Goal: Navigation & Orientation: Find specific page/section

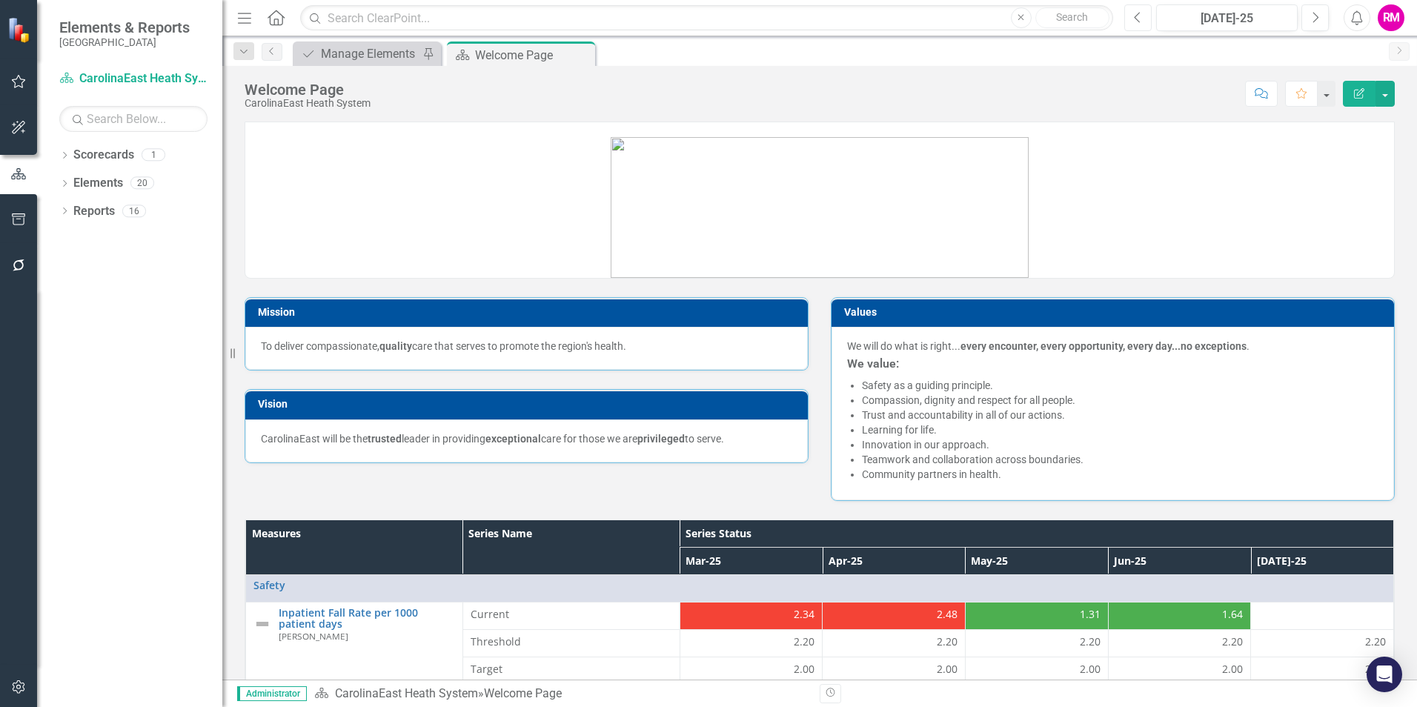
click at [1139, 12] on icon "Previous" at bounding box center [1138, 17] width 8 height 13
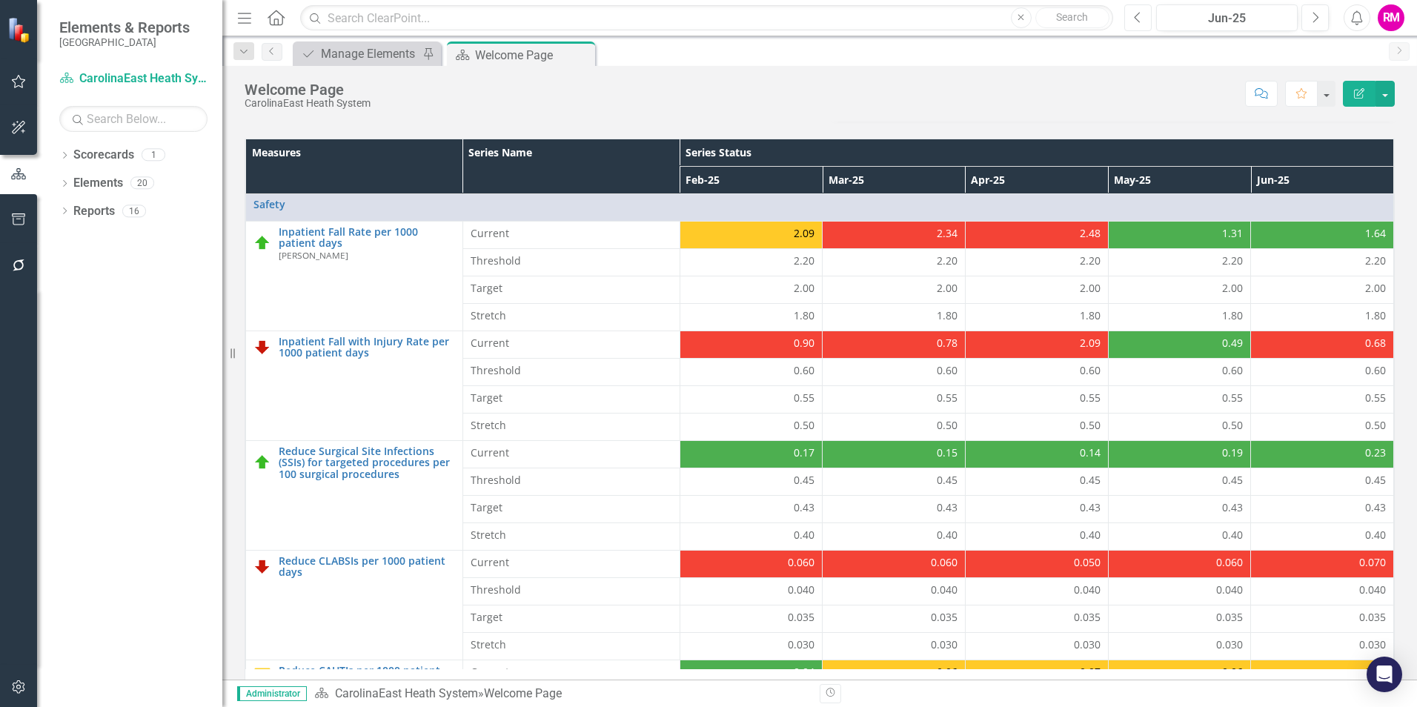
scroll to position [423, 0]
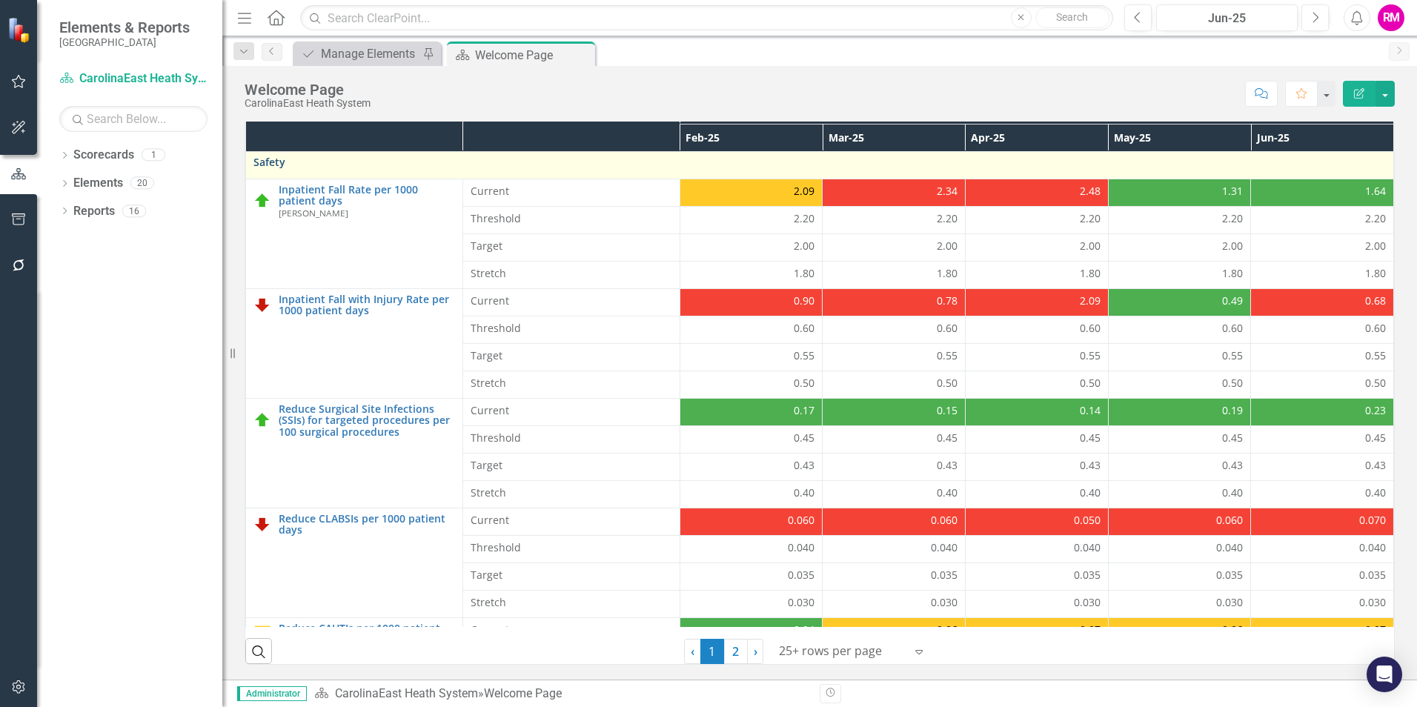
click at [265, 160] on link "Safety" at bounding box center [819, 161] width 1133 height 11
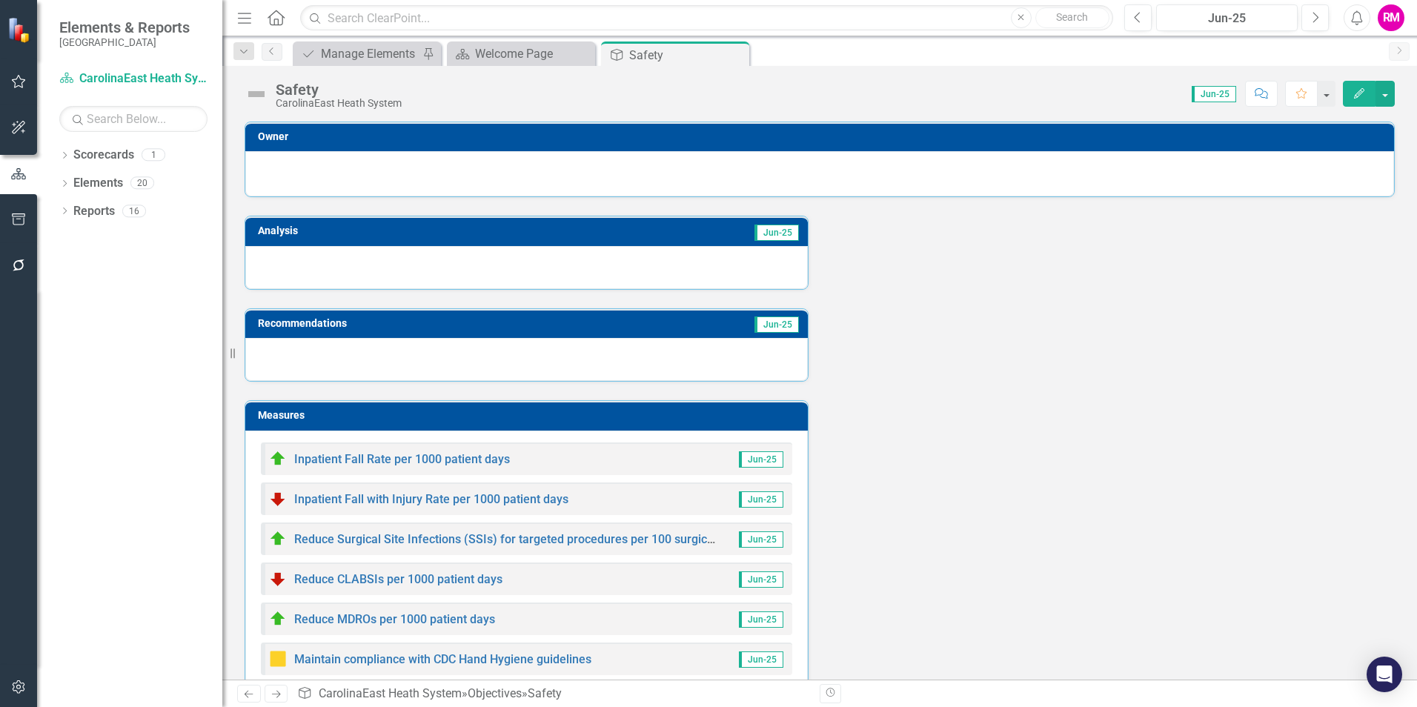
click at [288, 326] on h3 "Recommendations" at bounding box center [437, 323] width 358 height 11
drag, startPoint x: 291, startPoint y: 344, endPoint x: 287, endPoint y: 357, distance: 13.8
click at [287, 357] on div at bounding box center [526, 359] width 563 height 43
click at [763, 328] on span "Jun-25" at bounding box center [777, 324] width 44 height 16
click at [401, 229] on h3 "Analysis" at bounding box center [384, 230] width 253 height 11
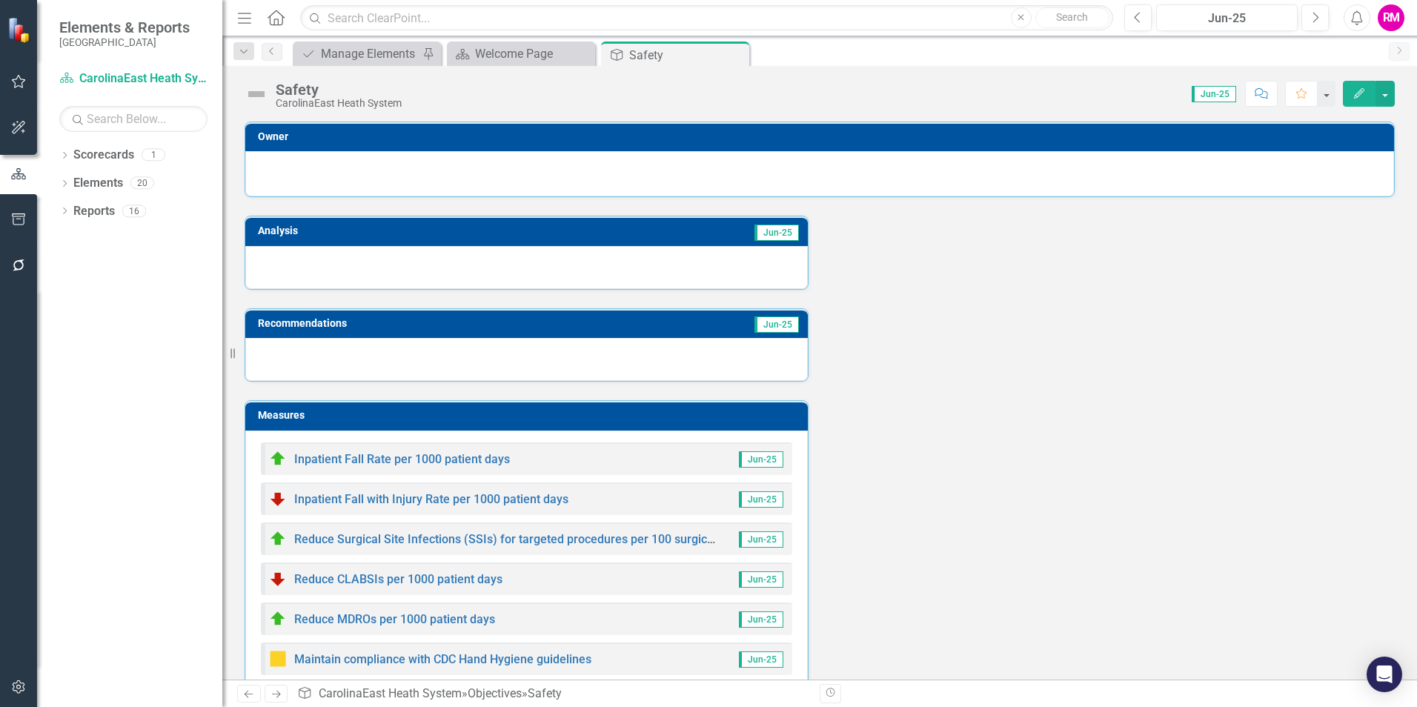
click at [401, 229] on h3 "Analysis" at bounding box center [384, 230] width 253 height 11
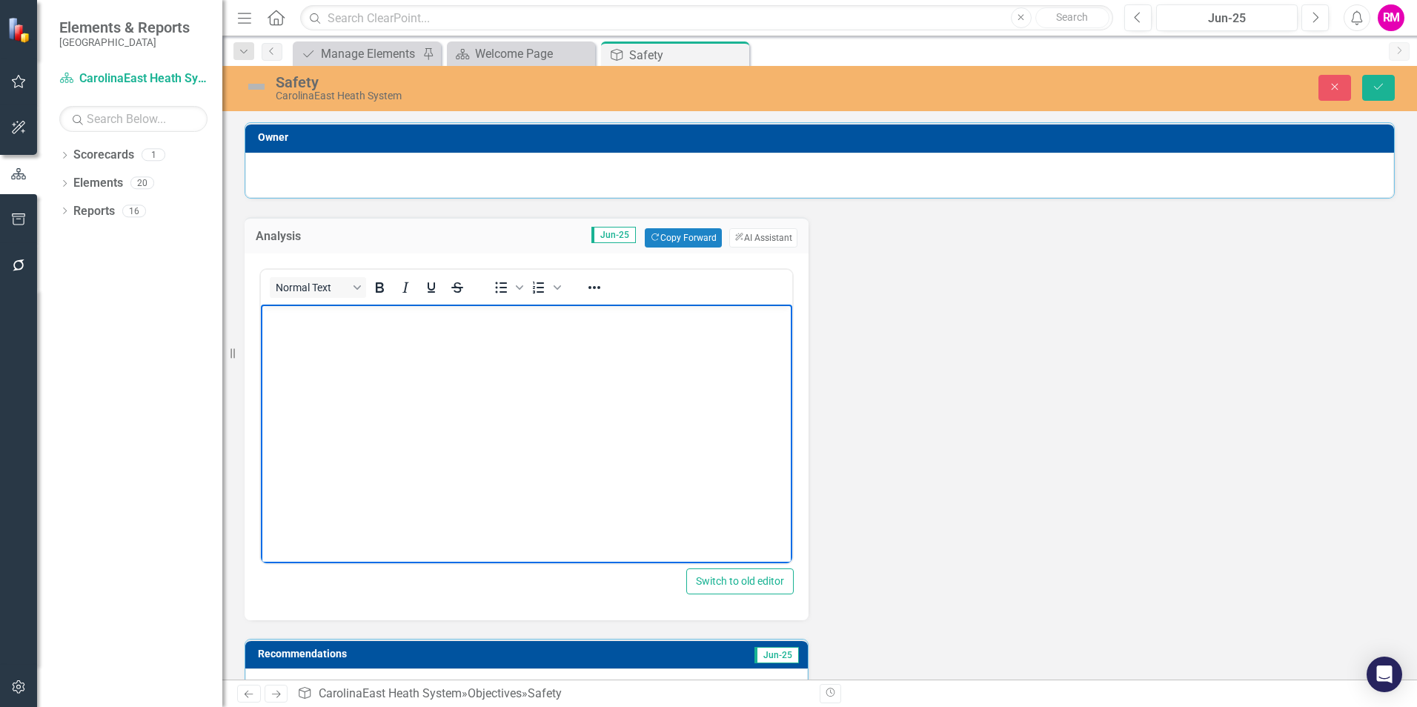
click at [341, 325] on p "Rich Text Area. Press ALT-0 for help." at bounding box center [527, 317] width 524 height 18
click at [769, 239] on button "ClearPoint AI AI Assistant" at bounding box center [763, 237] width 68 height 19
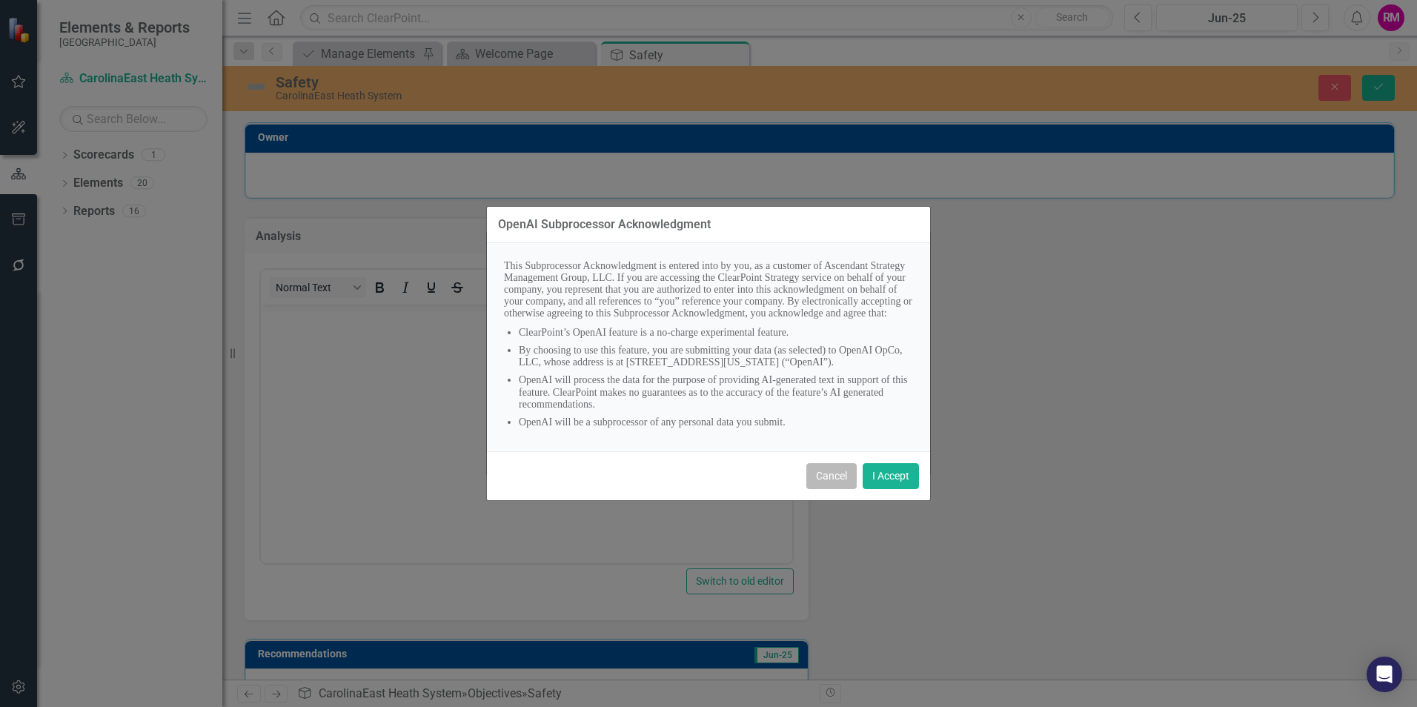
click at [829, 489] on button "Cancel" at bounding box center [831, 476] width 50 height 26
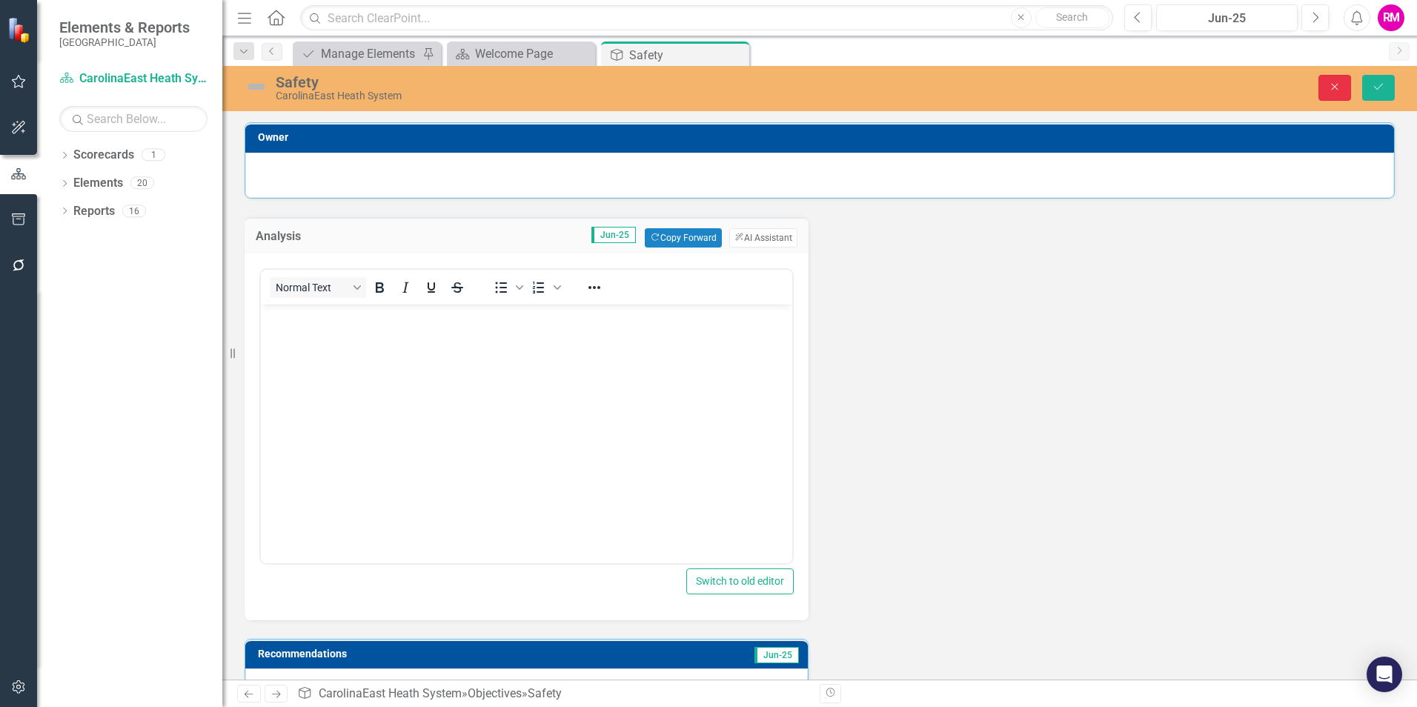
click at [1335, 83] on icon "Close" at bounding box center [1334, 87] width 13 height 10
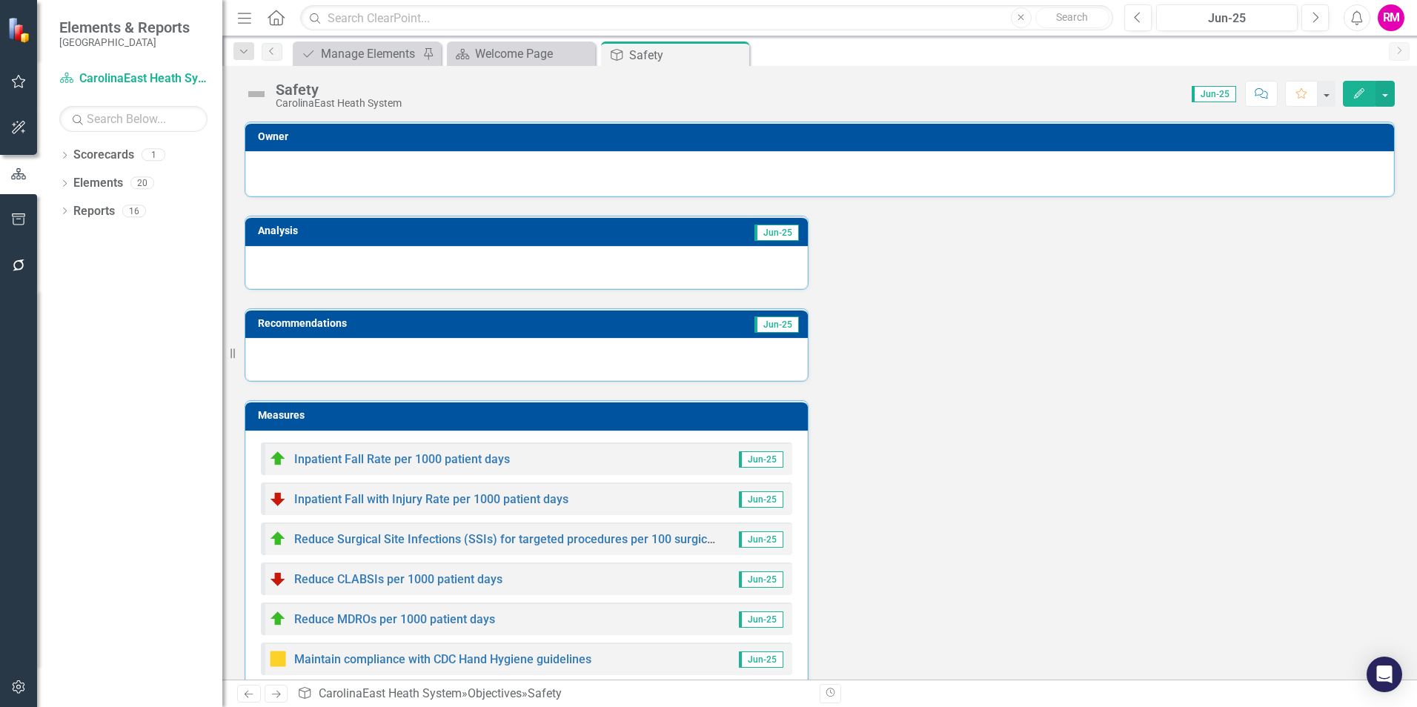
click at [700, 318] on td "Jun-25" at bounding box center [708, 325] width 185 height 22
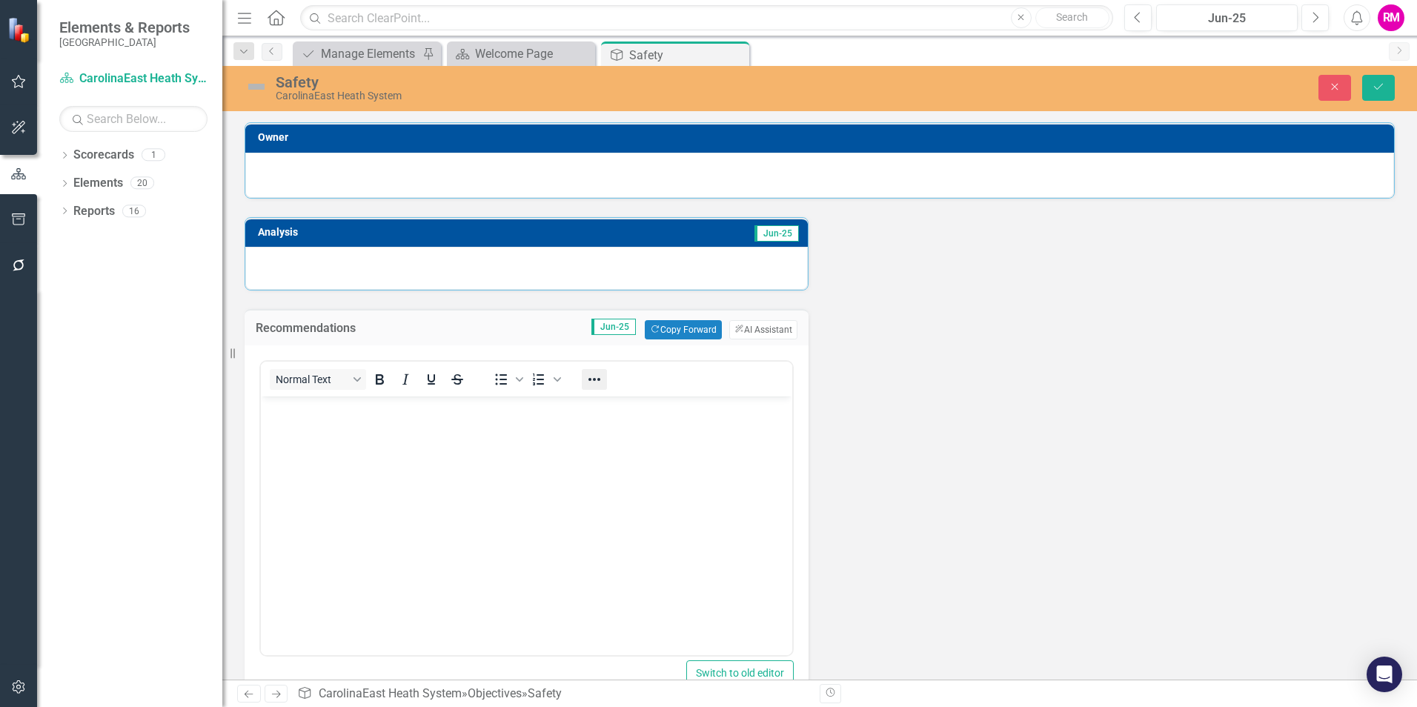
click at [594, 382] on icon "Reveal or hide additional toolbar items" at bounding box center [595, 380] width 18 height 18
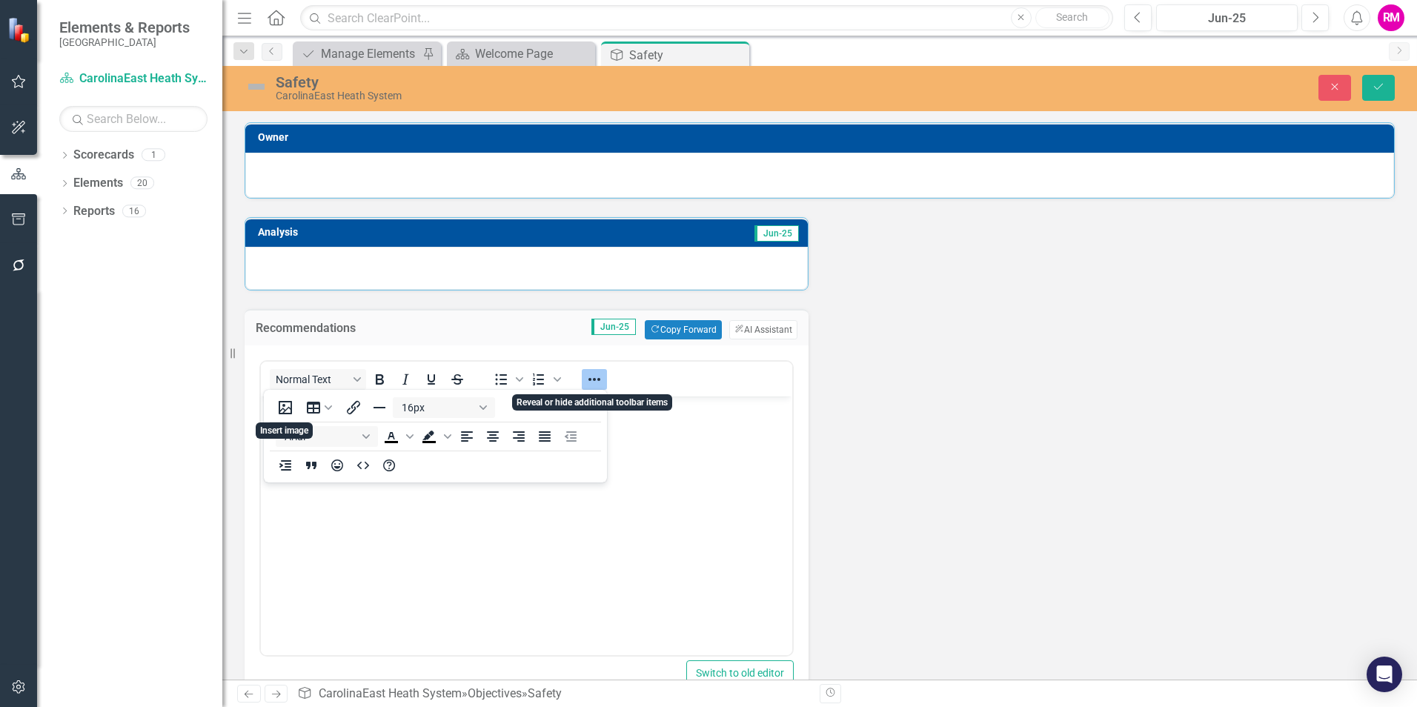
click at [594, 382] on icon "Reveal or hide additional toolbar items" at bounding box center [595, 380] width 18 height 18
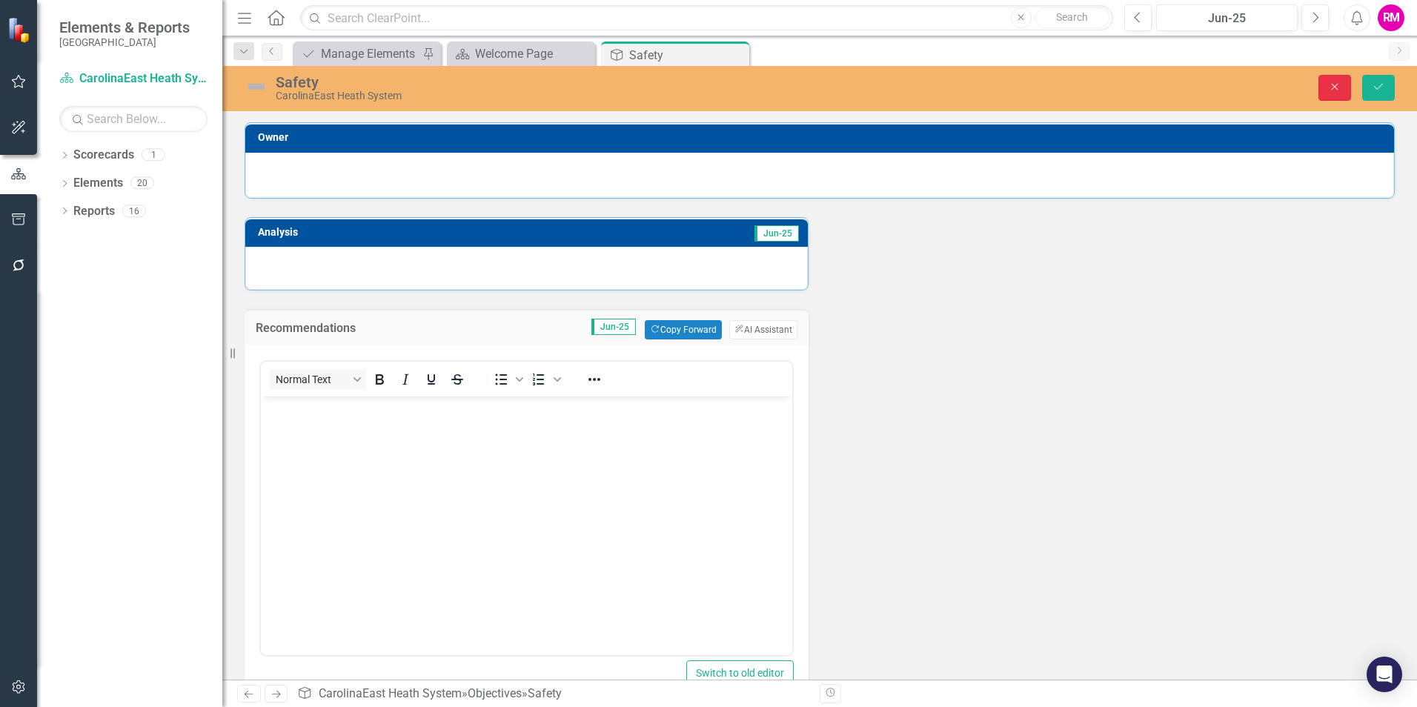
click at [1330, 90] on icon "Close" at bounding box center [1334, 87] width 13 height 10
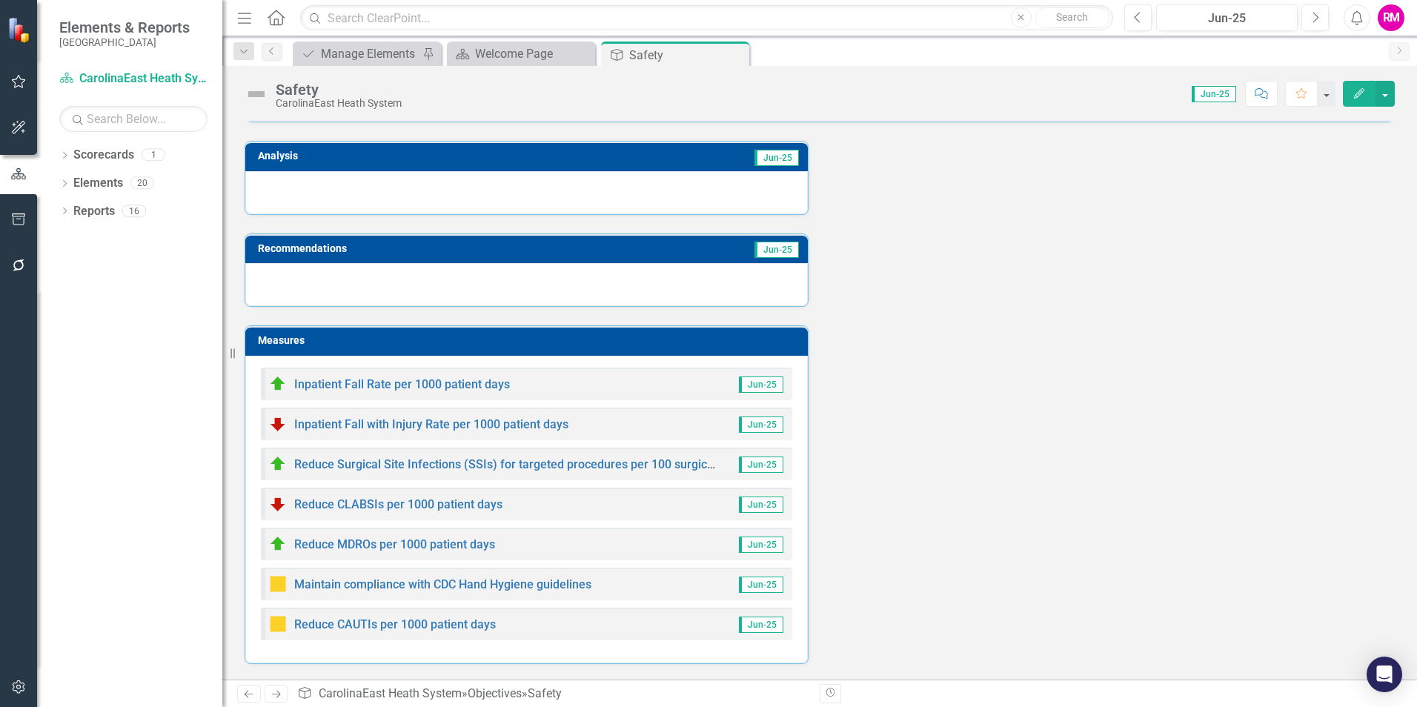
scroll to position [148, 0]
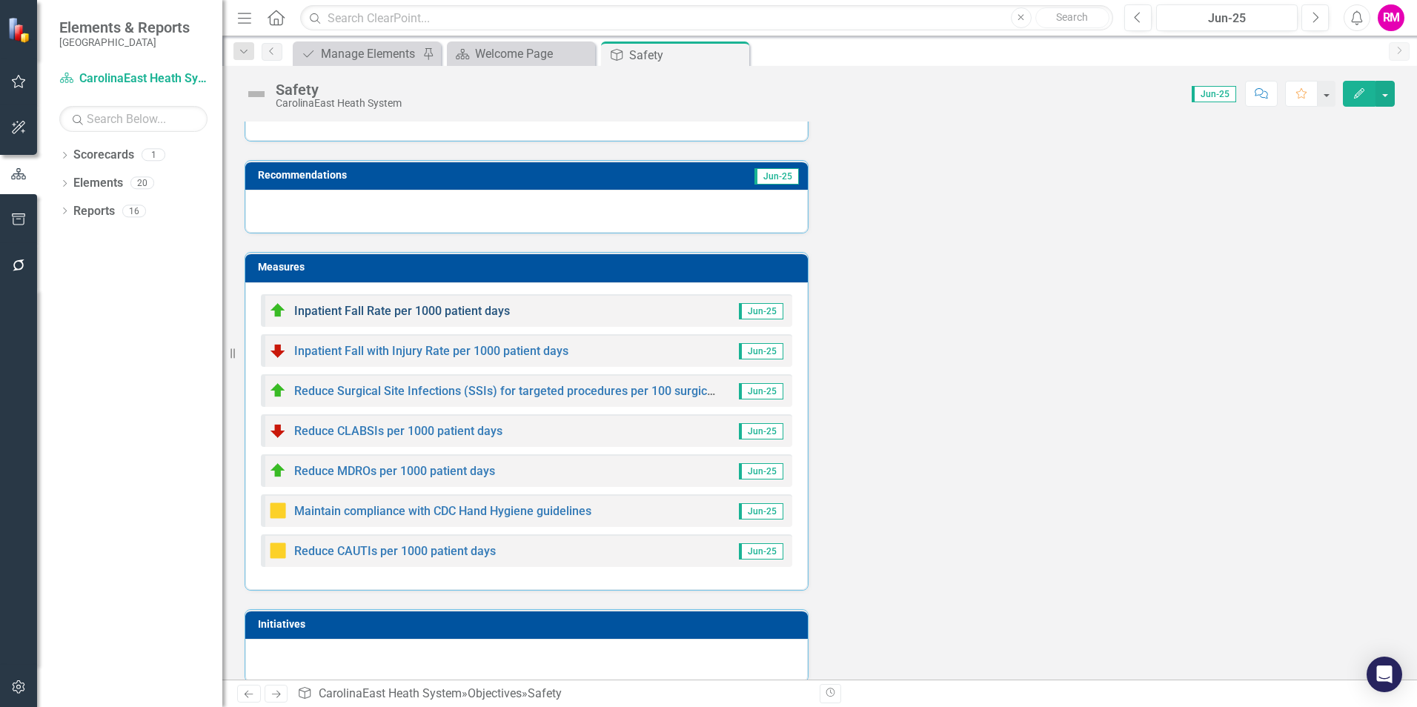
click at [444, 314] on link "Inpatient Fall Rate per 1000 patient days" at bounding box center [402, 311] width 216 height 14
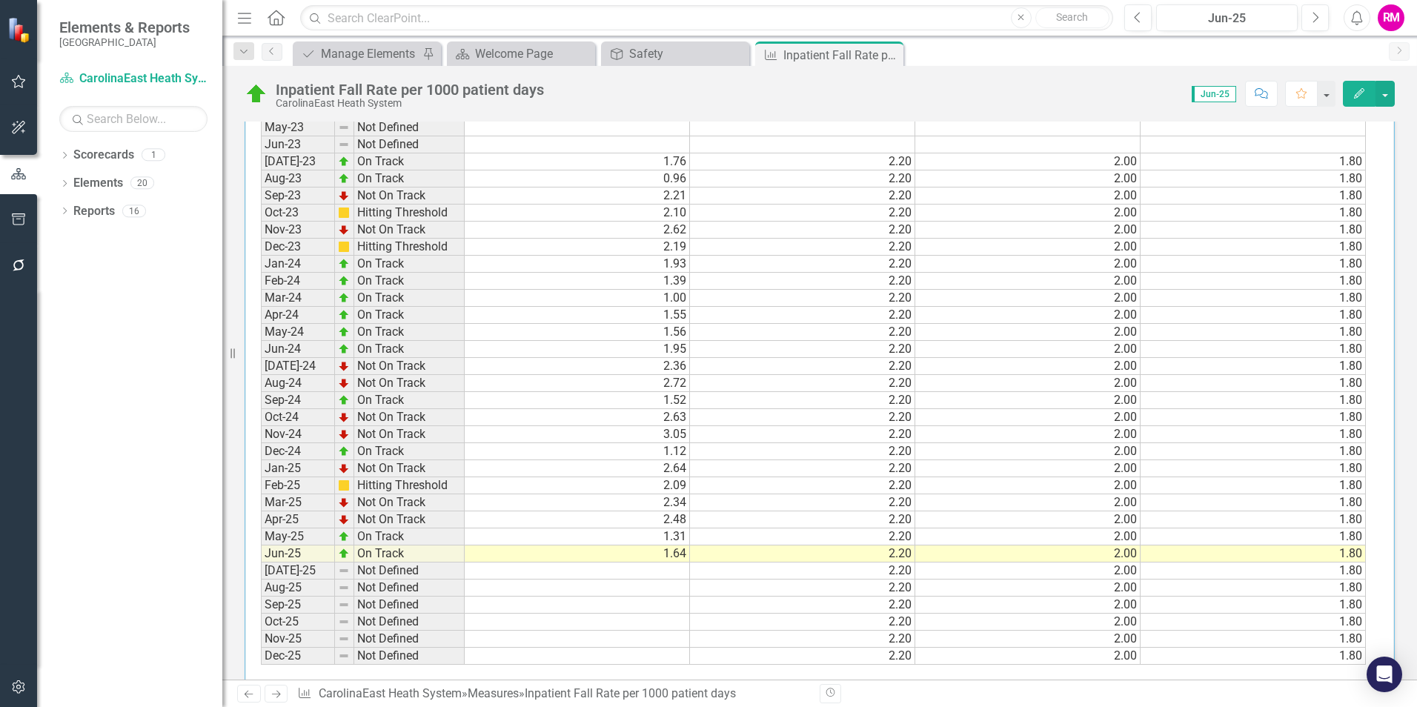
scroll to position [644, 0]
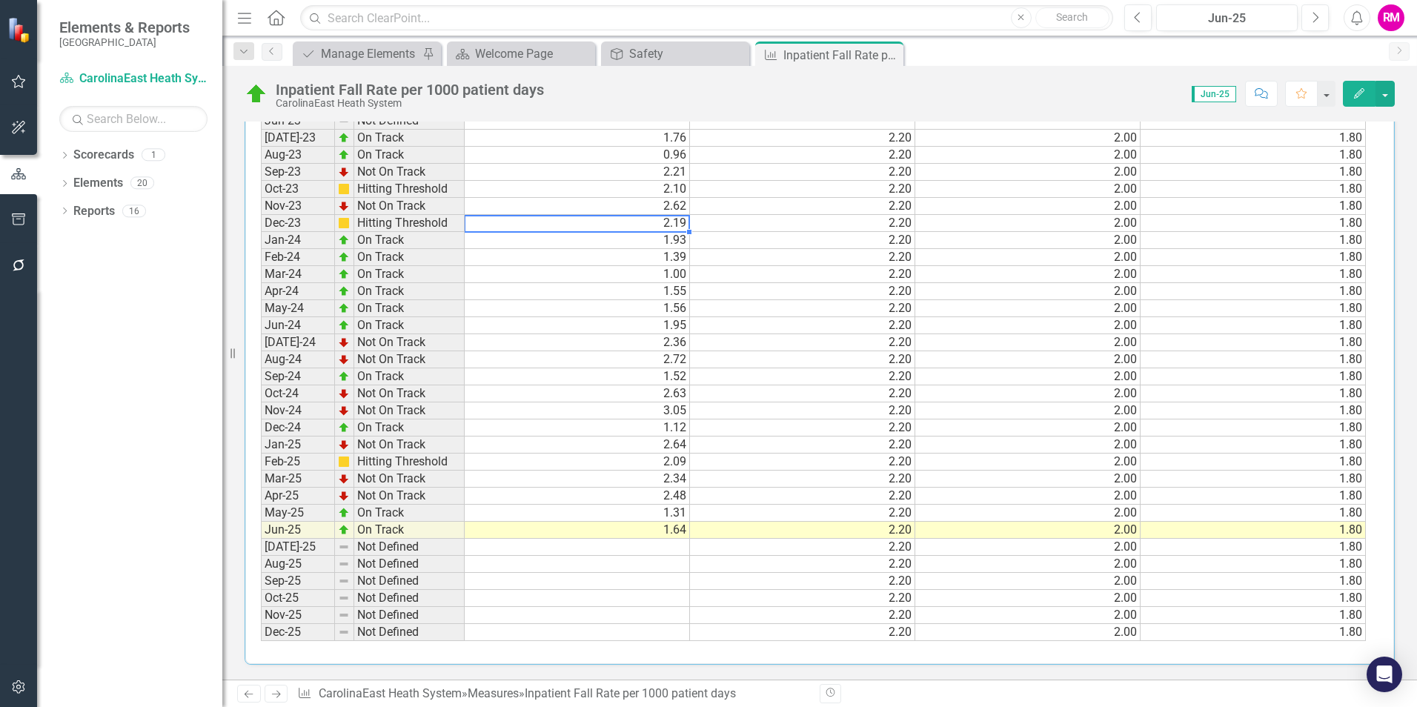
click at [583, 220] on td "2.19" at bounding box center [577, 223] width 225 height 17
click at [583, 189] on td "2.10" at bounding box center [577, 189] width 225 height 17
click at [599, 412] on td "3.05" at bounding box center [577, 410] width 225 height 17
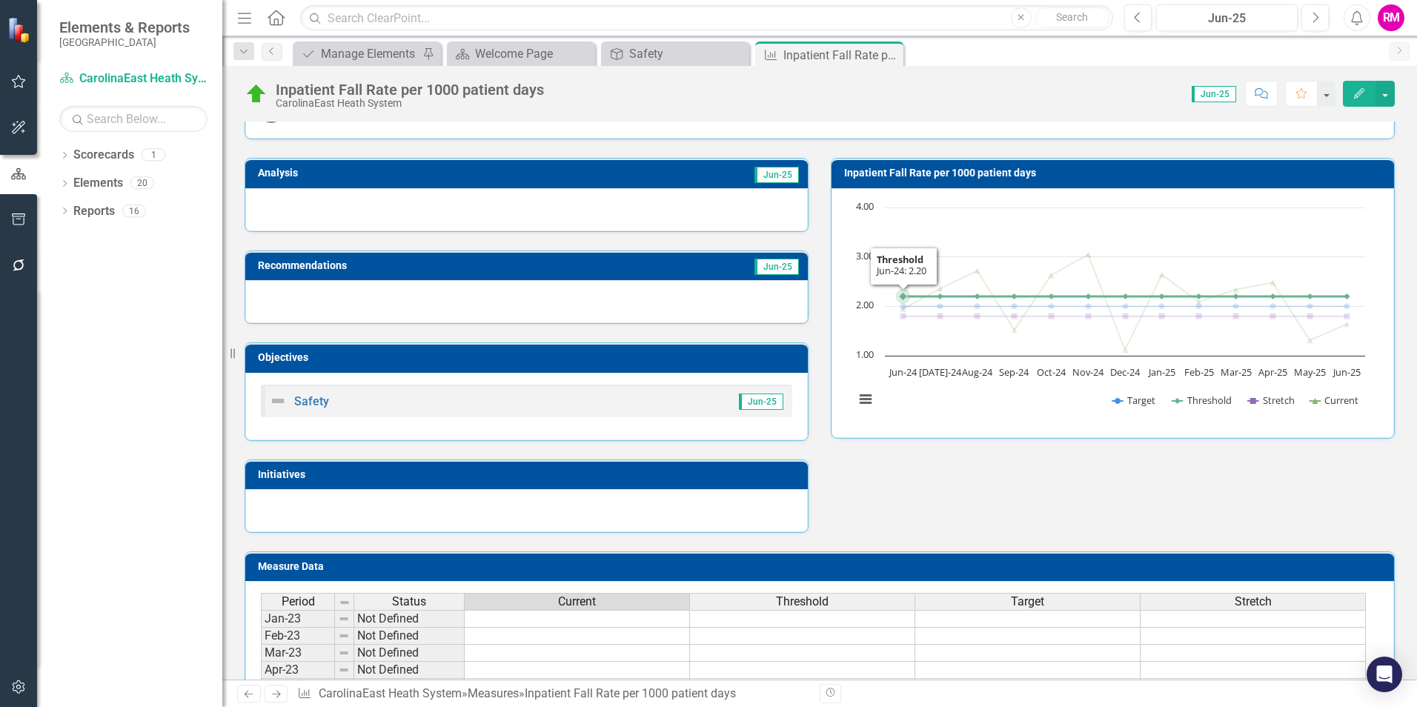
scroll to position [0, 0]
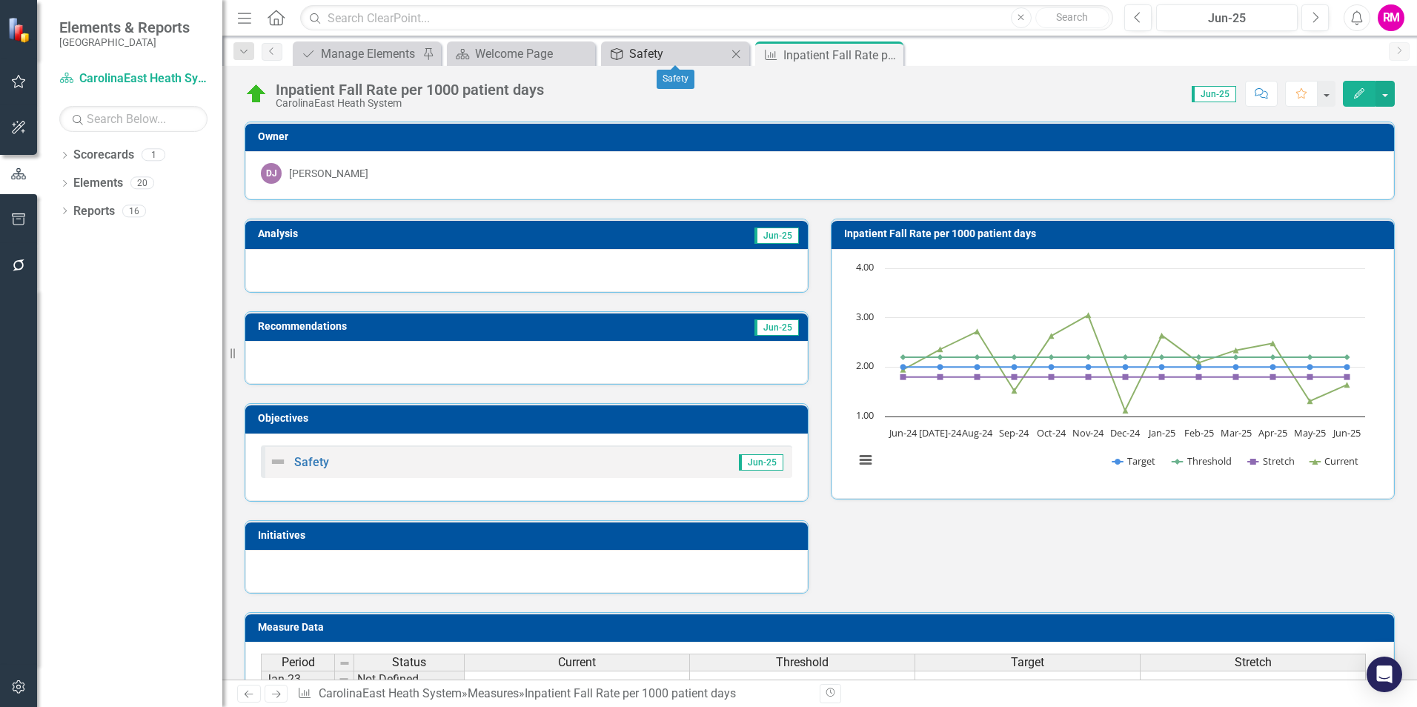
click at [647, 53] on div "Safety" at bounding box center [678, 53] width 98 height 19
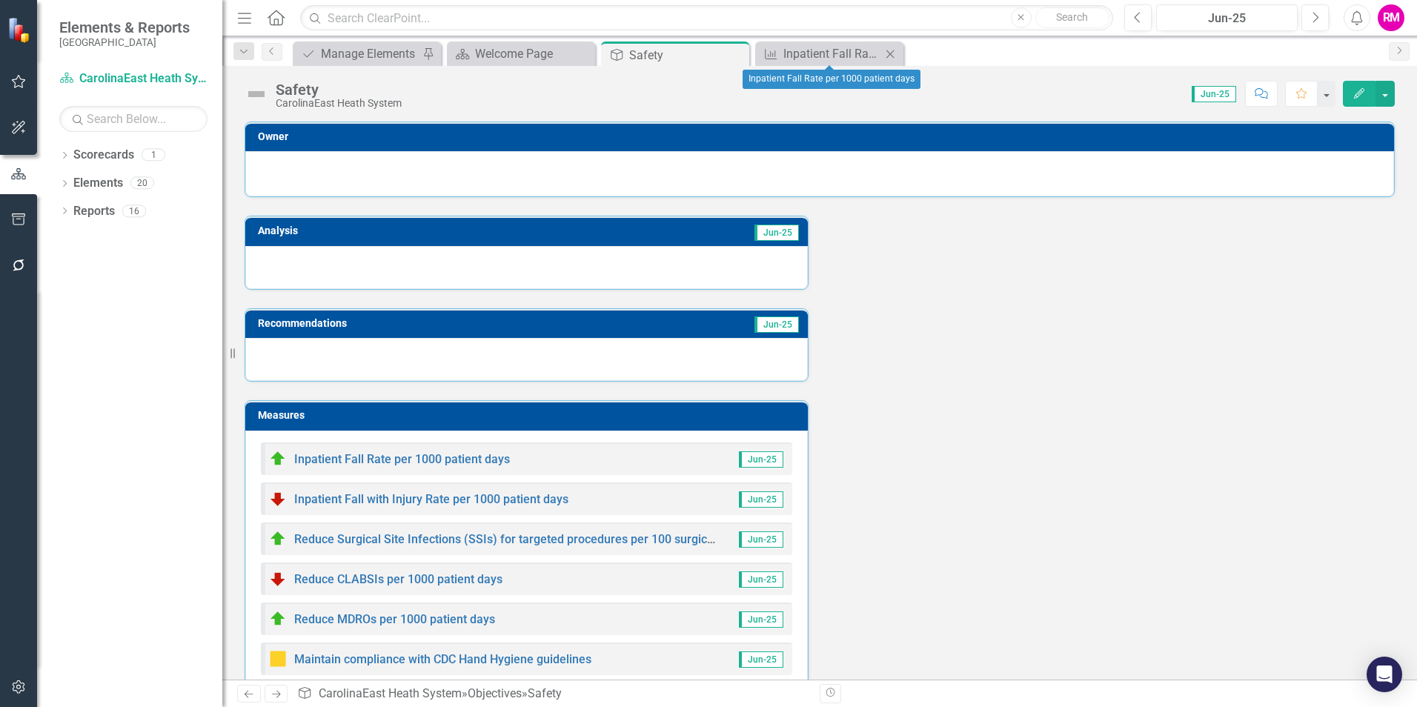
click at [892, 54] on icon "Close" at bounding box center [890, 54] width 15 height 12
click at [0, 0] on icon "Close" at bounding box center [0, 0] width 0 height 0
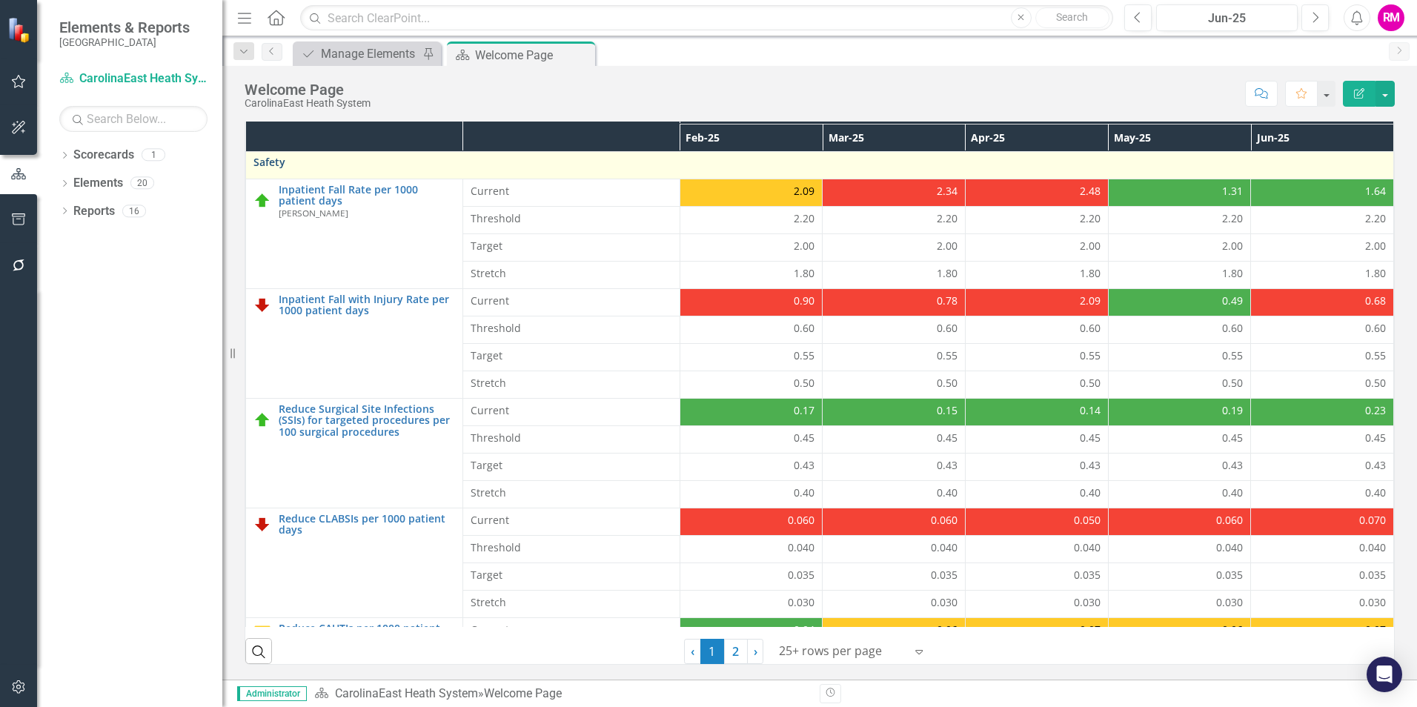
click at [335, 158] on link "Safety" at bounding box center [819, 161] width 1133 height 11
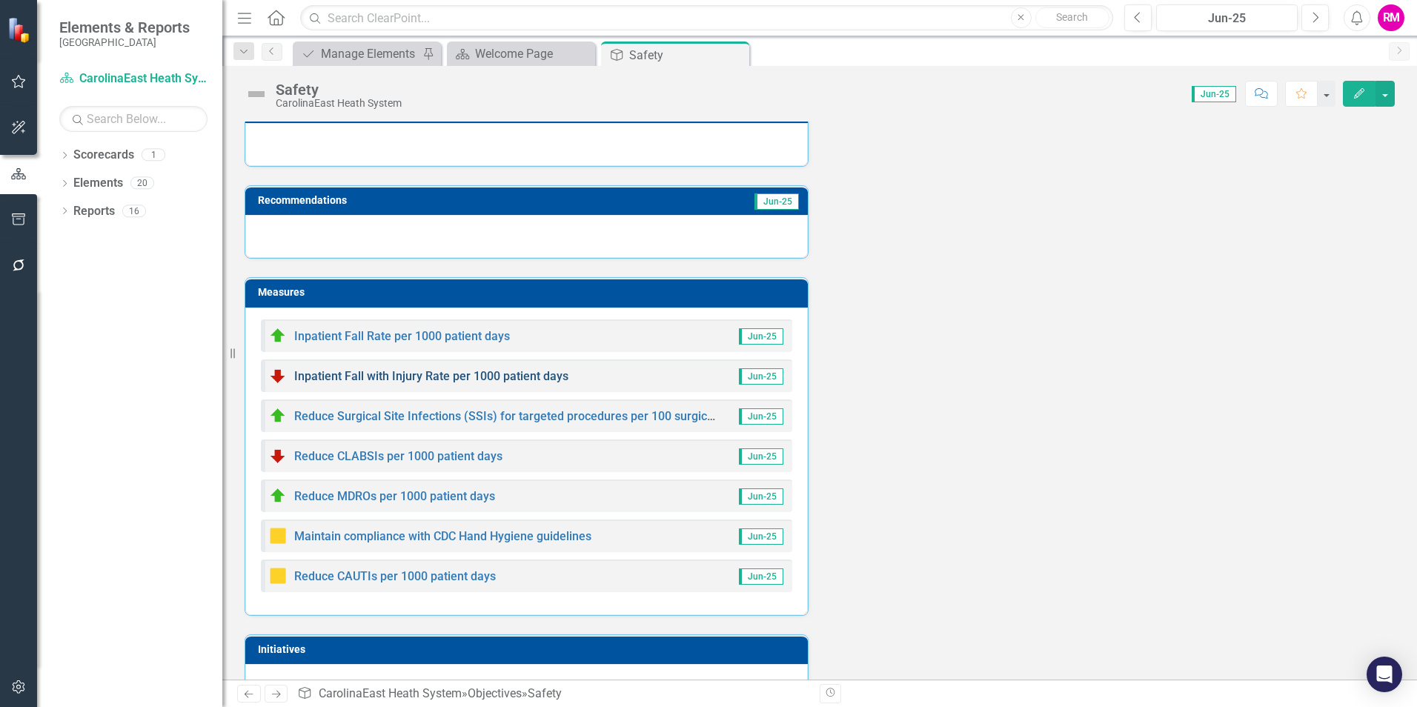
scroll to position [166, 0]
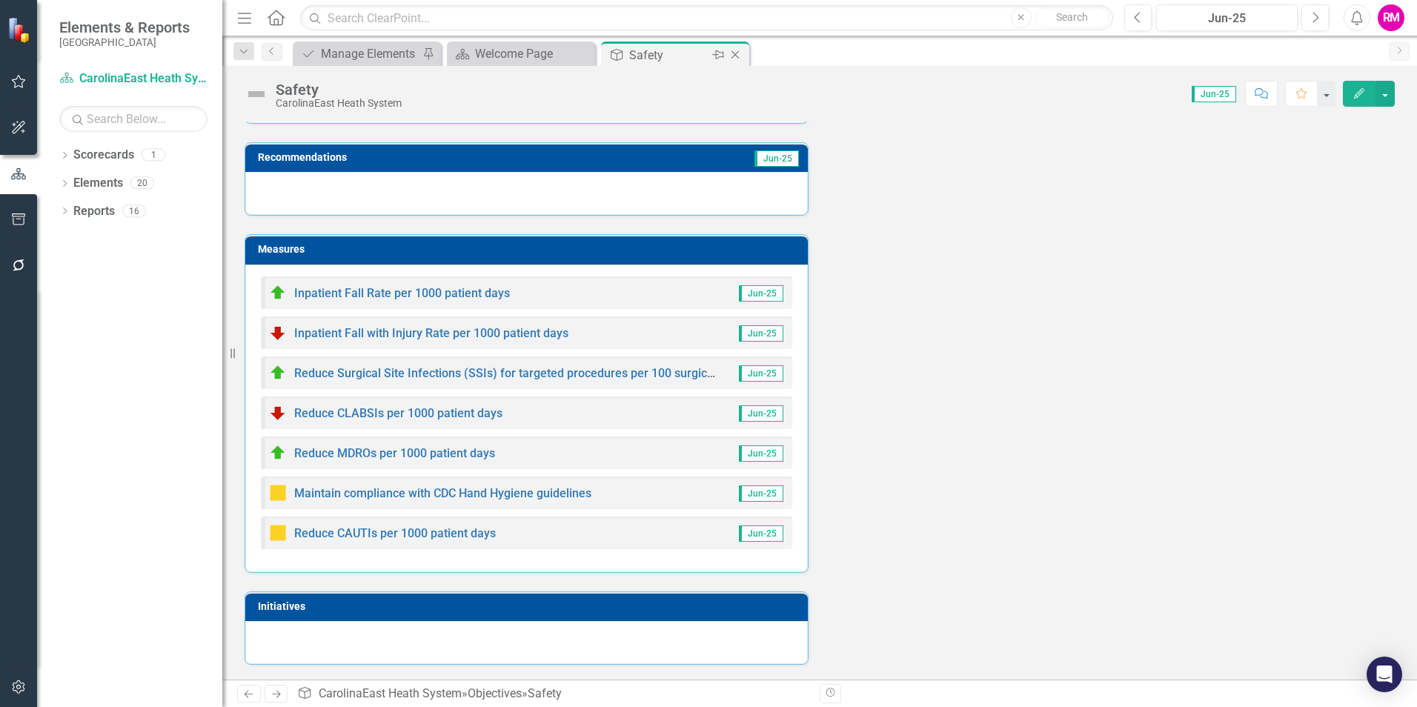
click at [735, 55] on icon "Close" at bounding box center [735, 55] width 15 height 12
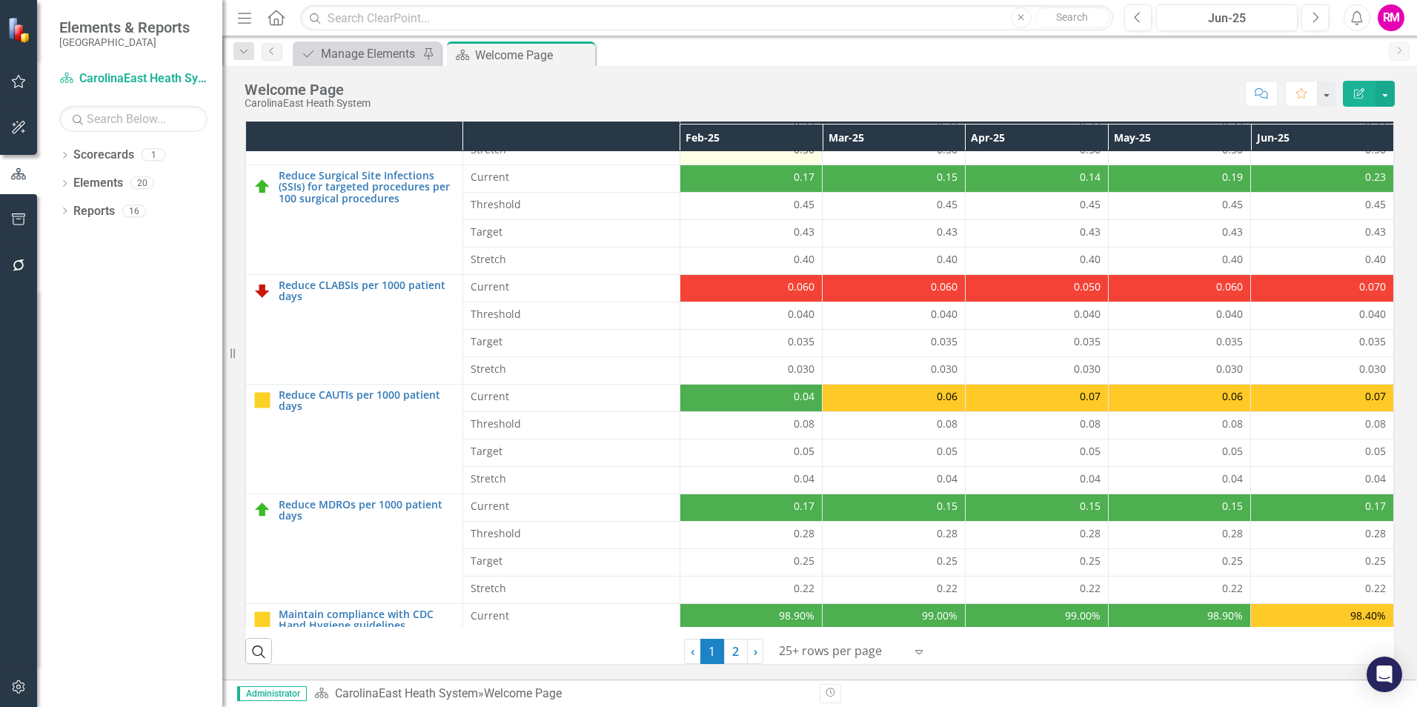
scroll to position [319, 0]
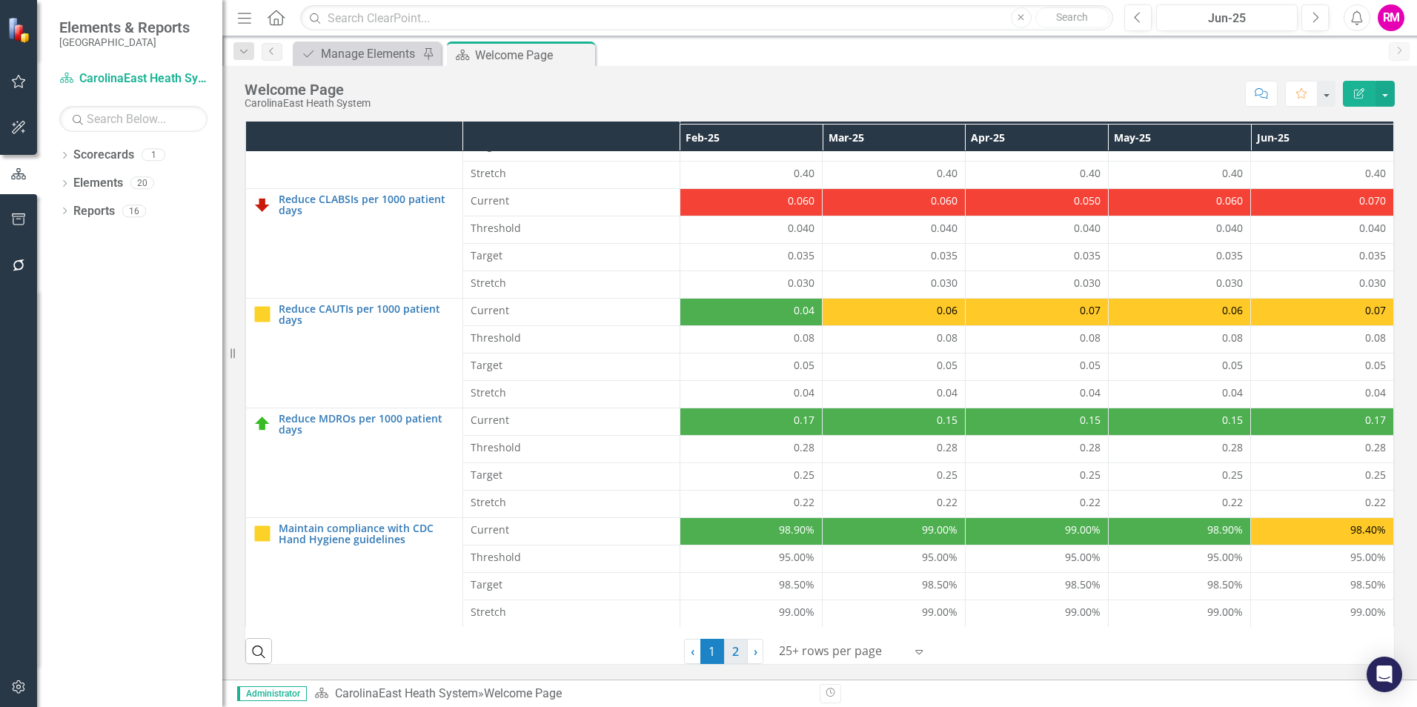
click at [728, 648] on link "2" at bounding box center [736, 651] width 24 height 25
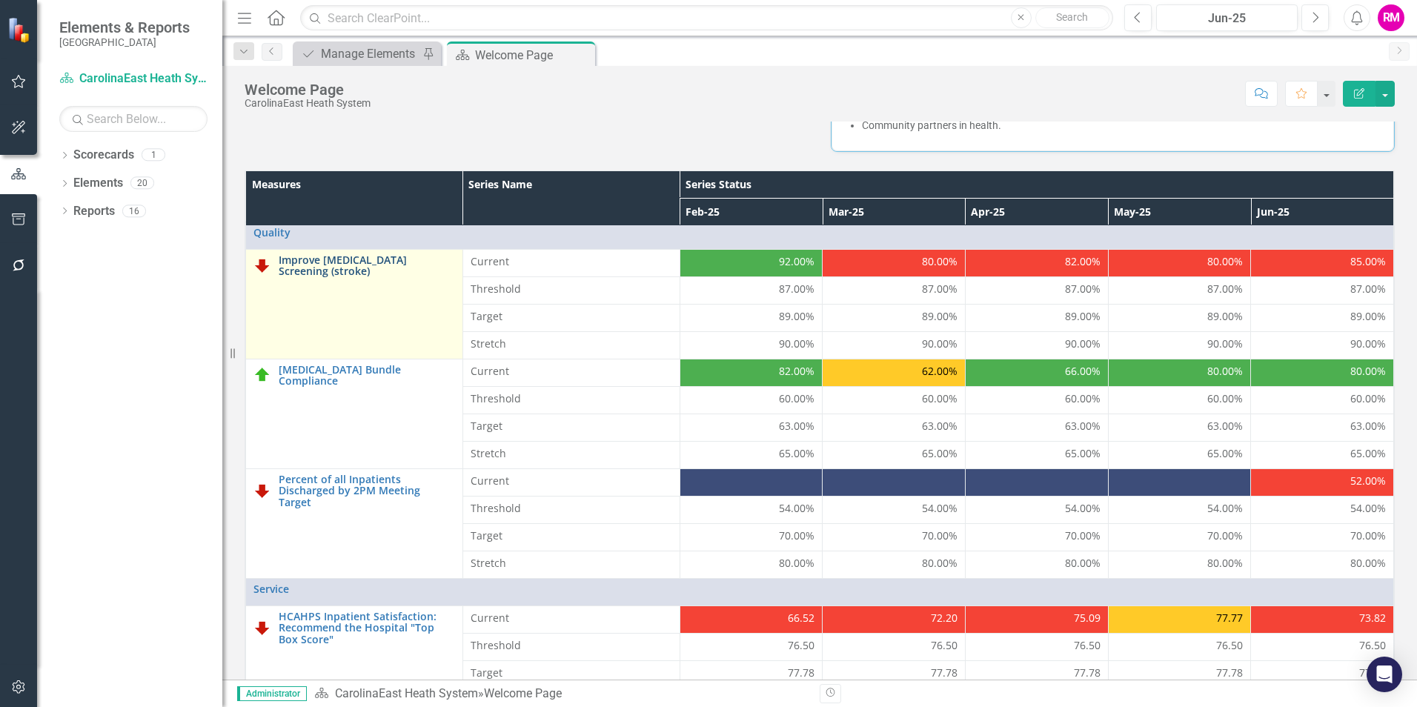
scroll to position [0, 0]
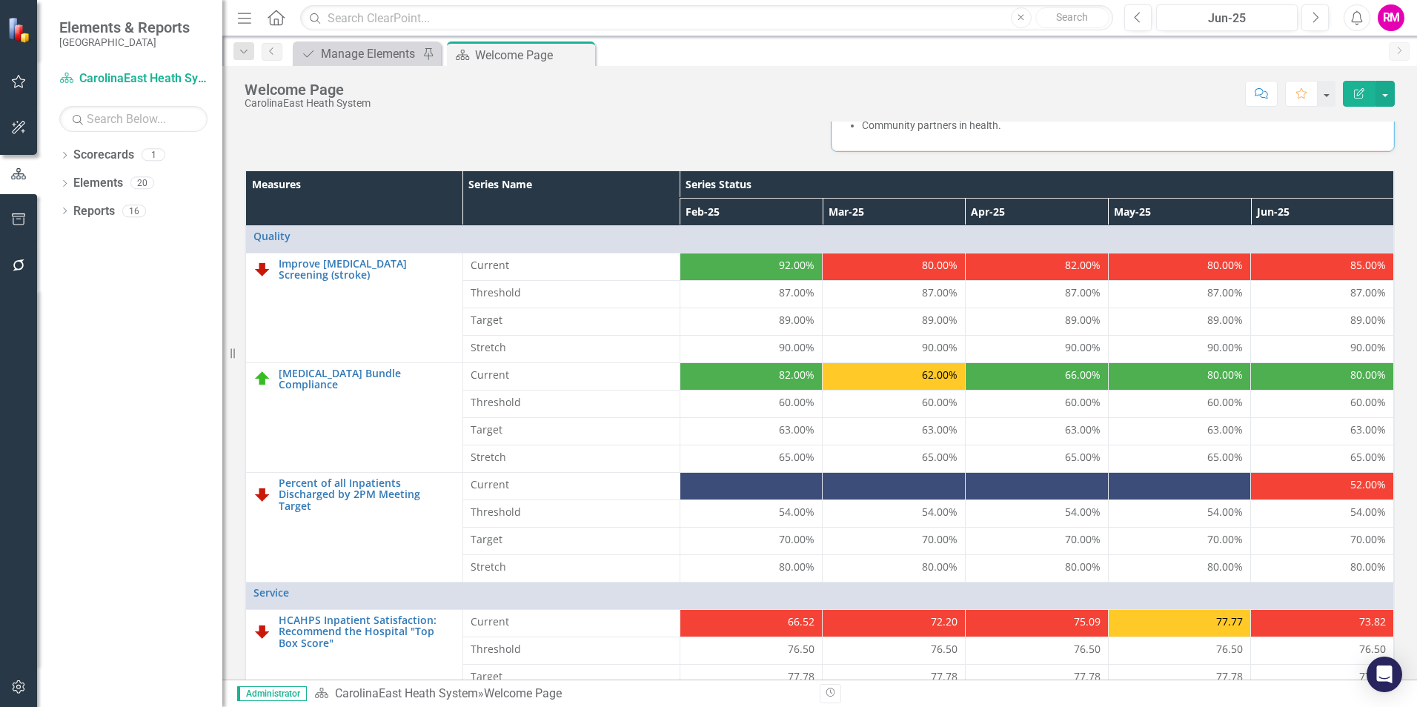
click at [892, 375] on div "62.00%" at bounding box center [893, 375] width 127 height 15
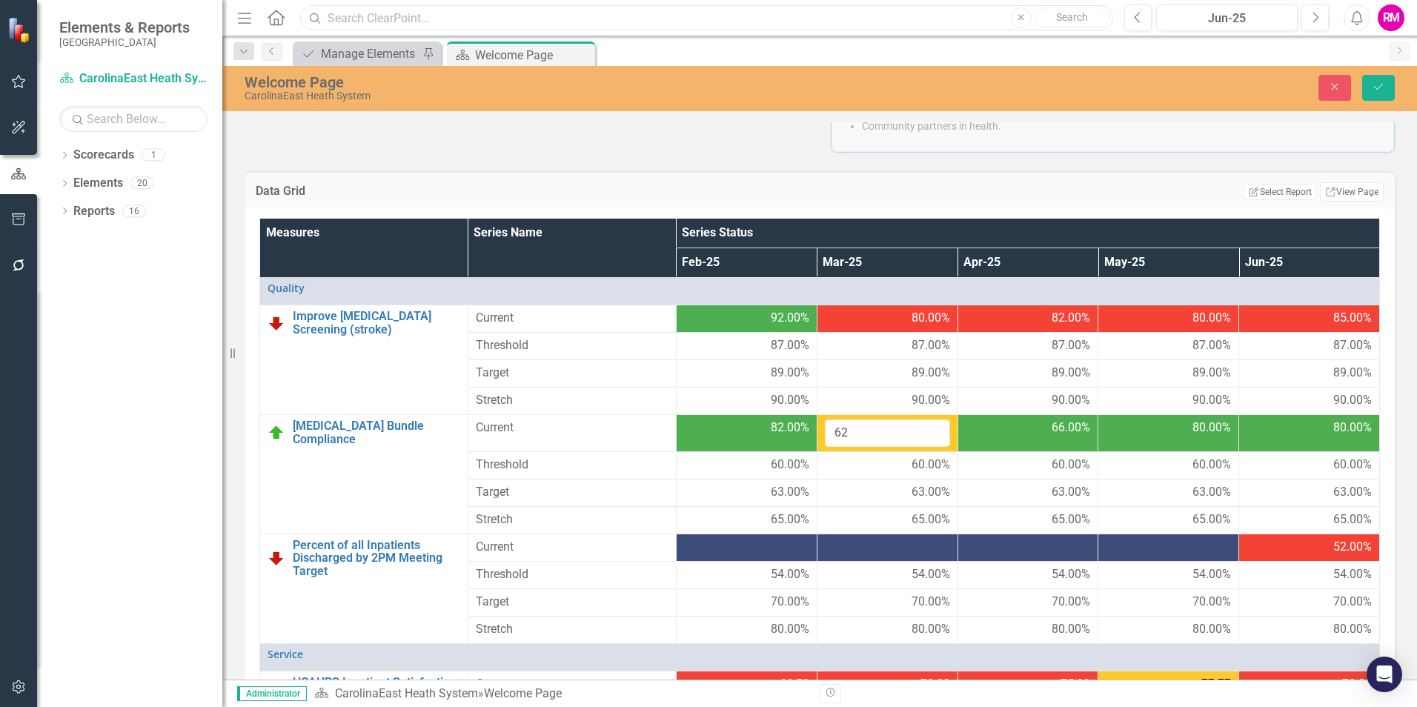
click at [897, 19] on input "text" at bounding box center [706, 18] width 813 height 26
click at [1335, 82] on icon "Close" at bounding box center [1334, 87] width 13 height 10
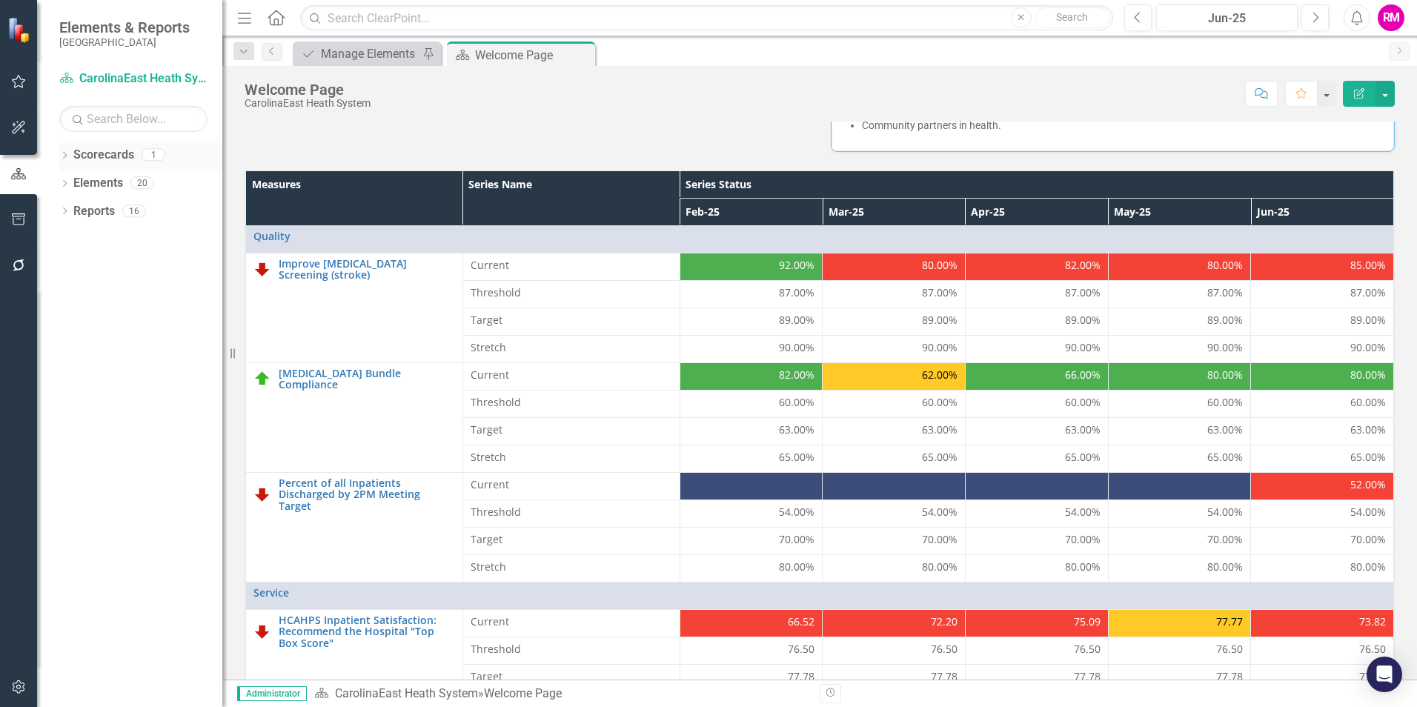
click at [66, 150] on div "Dropdown" at bounding box center [64, 156] width 10 height 13
click at [63, 207] on div "Dropdown" at bounding box center [64, 213] width 10 height 13
click at [64, 381] on icon "Dropdown" at bounding box center [64, 381] width 10 height 8
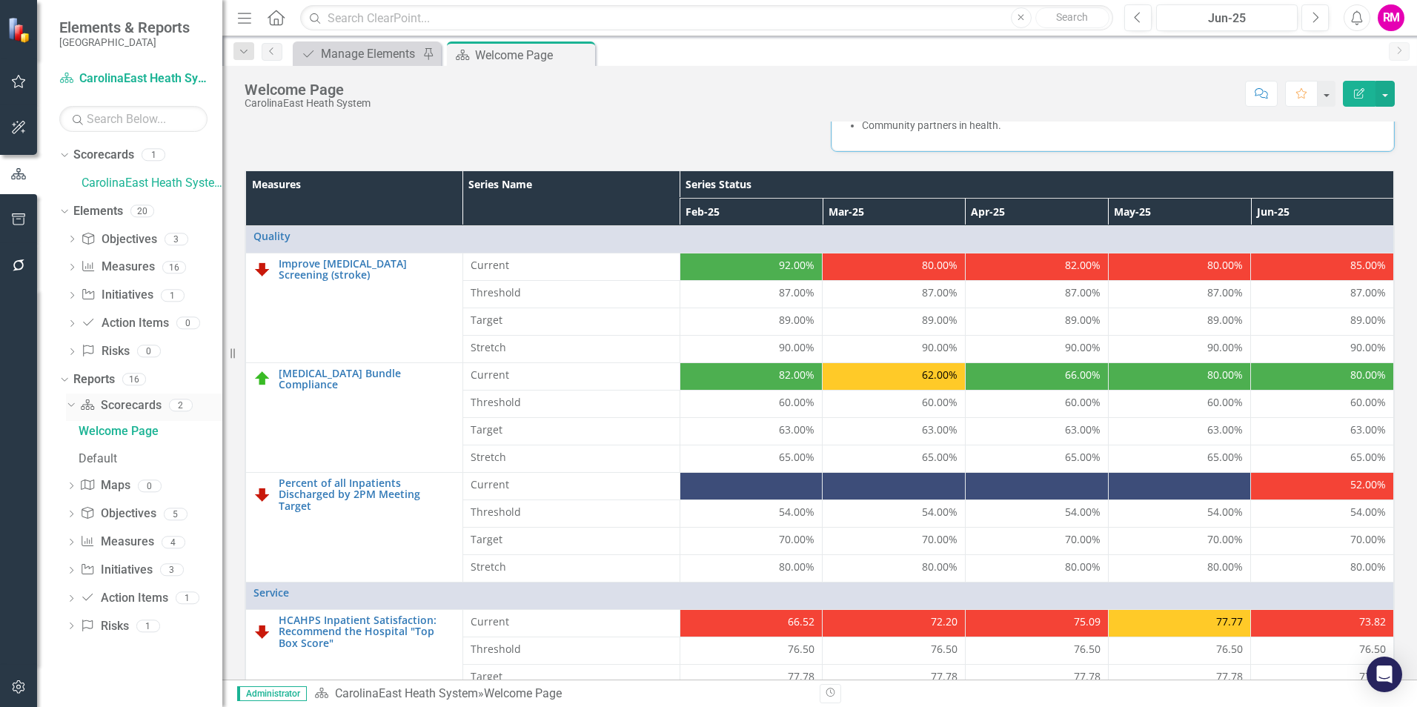
click at [128, 402] on link "Scorecard Scorecards" at bounding box center [120, 405] width 81 height 17
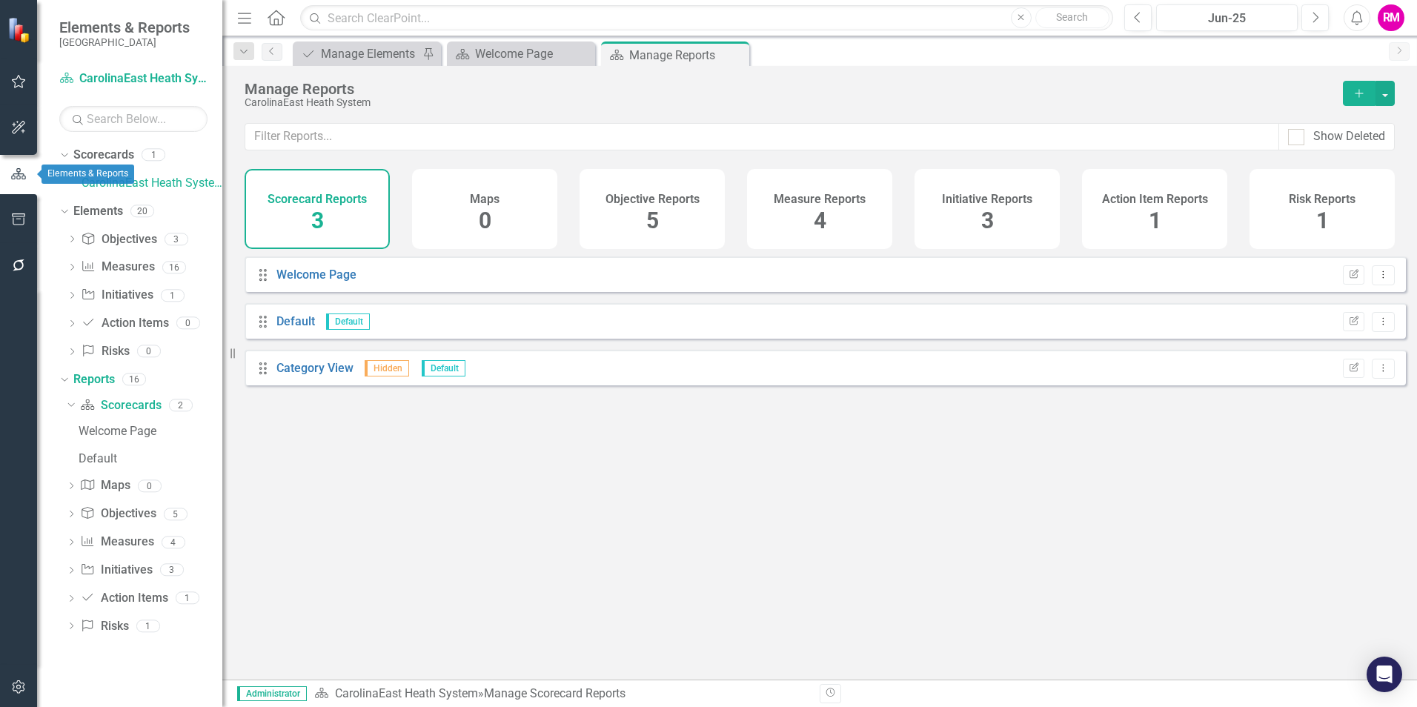
click at [20, 175] on icon "button" at bounding box center [18, 174] width 16 height 13
click at [17, 174] on icon "button" at bounding box center [18, 173] width 15 height 11
click at [107, 210] on link "Elements" at bounding box center [98, 211] width 50 height 17
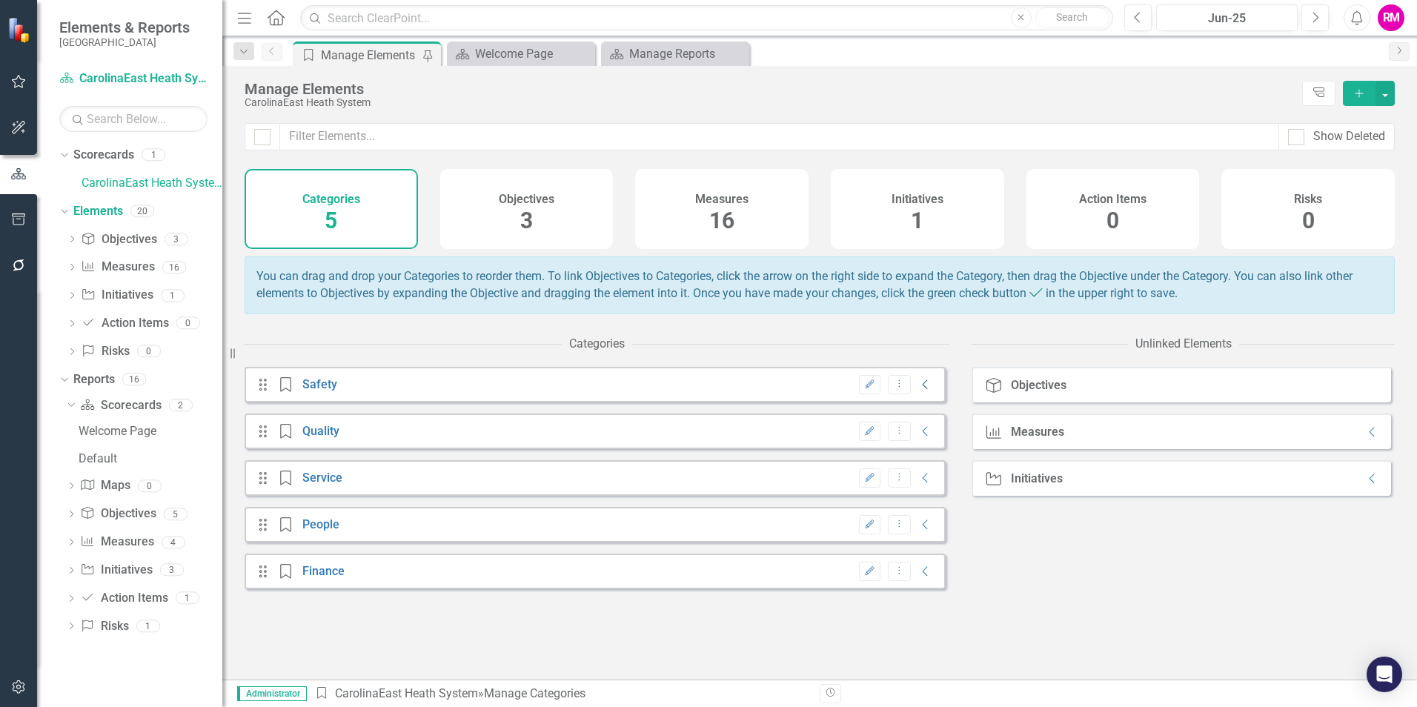
click at [918, 391] on icon "Collapse" at bounding box center [925, 385] width 15 height 12
click at [918, 437] on icon "Collapse" at bounding box center [925, 431] width 15 height 12
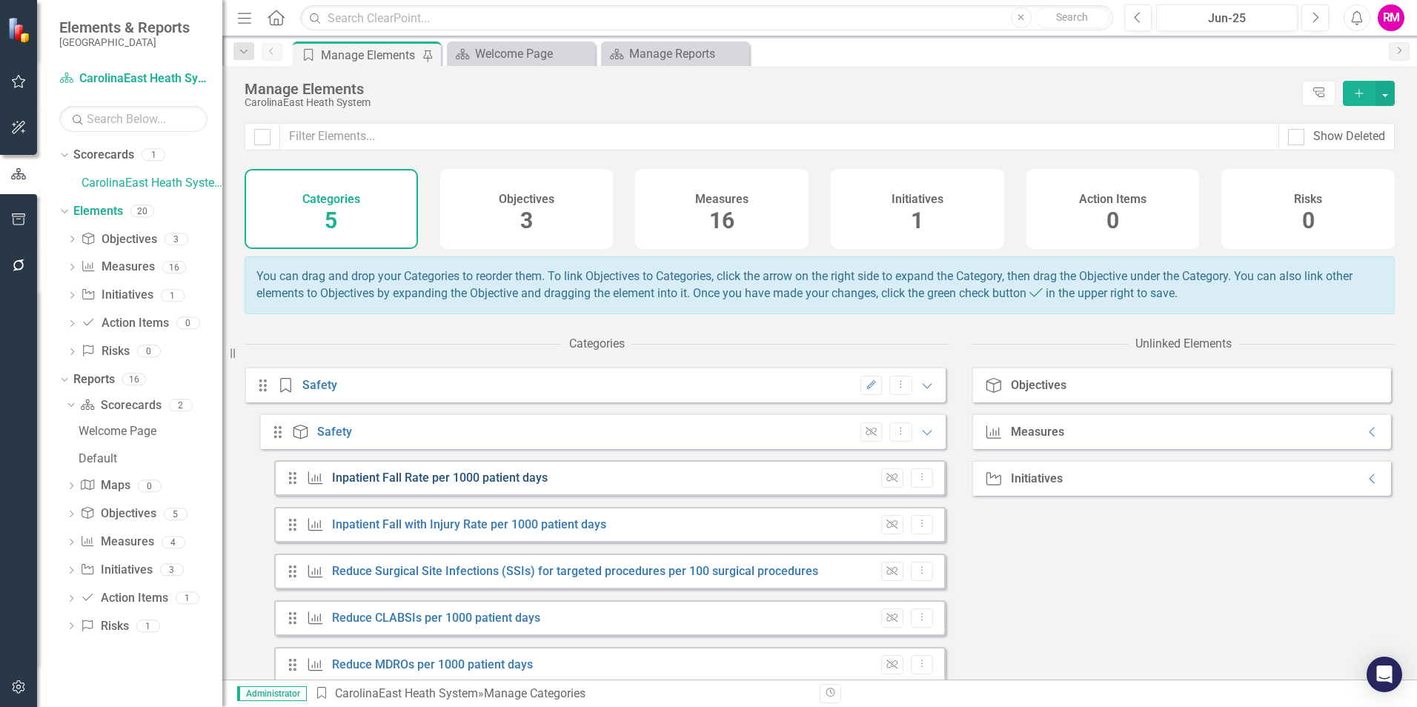
click at [429, 485] on link "Inpatient Fall Rate per 1000 patient days" at bounding box center [440, 478] width 216 height 14
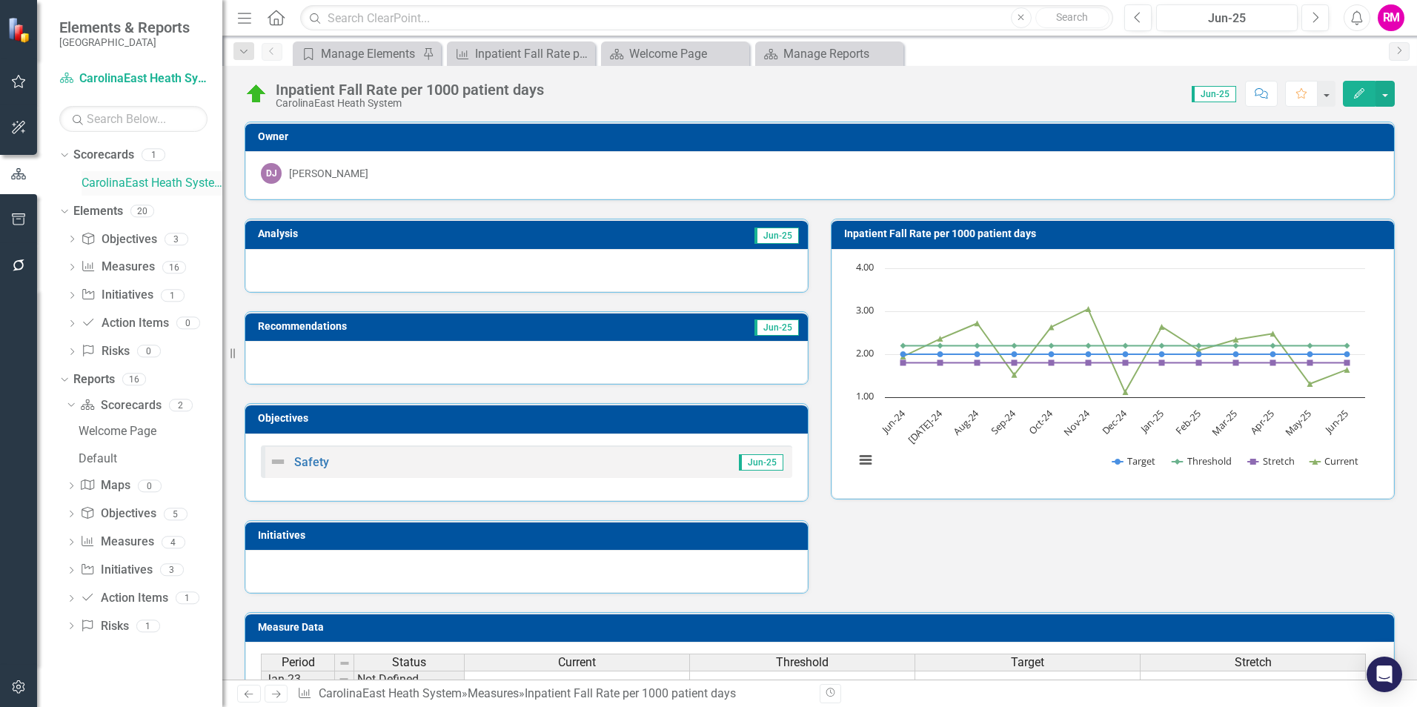
click at [150, 177] on link "CarolinaEast Heath System" at bounding box center [152, 183] width 141 height 17
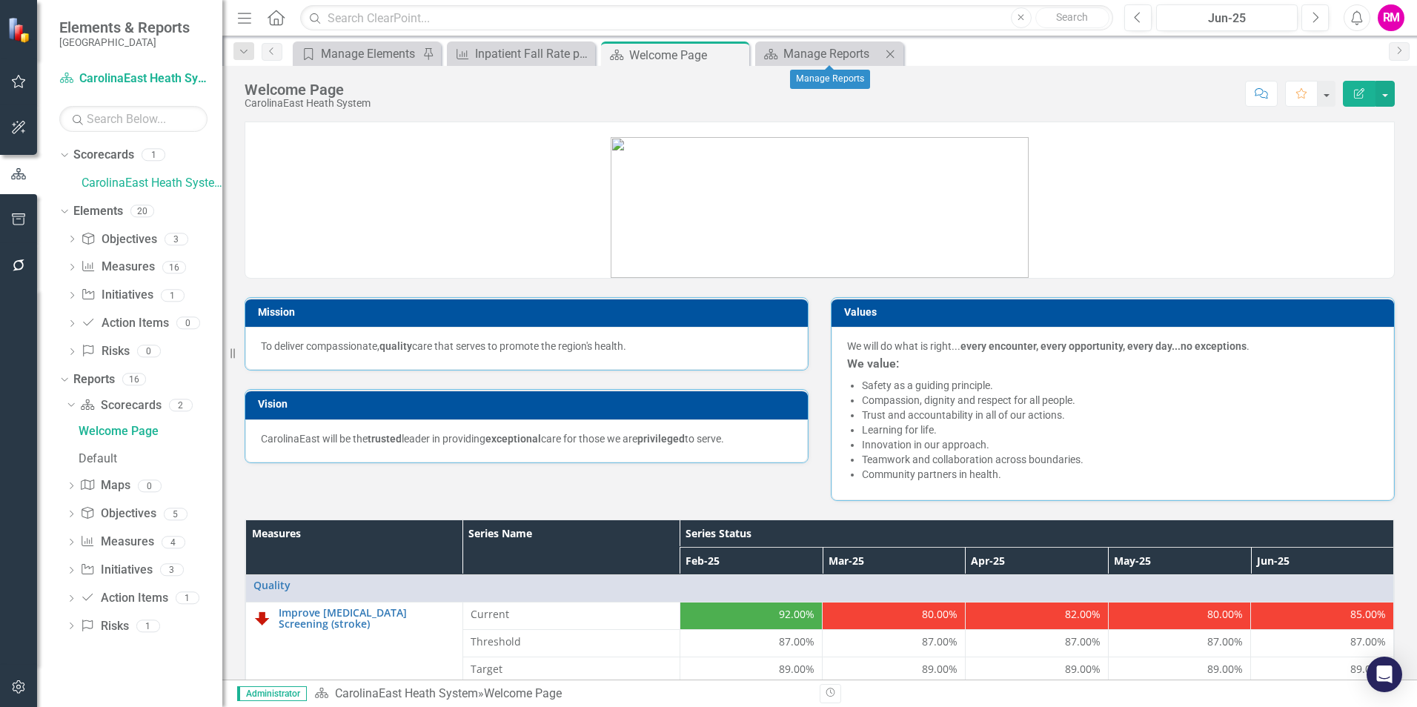
click at [889, 57] on icon "Close" at bounding box center [890, 54] width 15 height 12
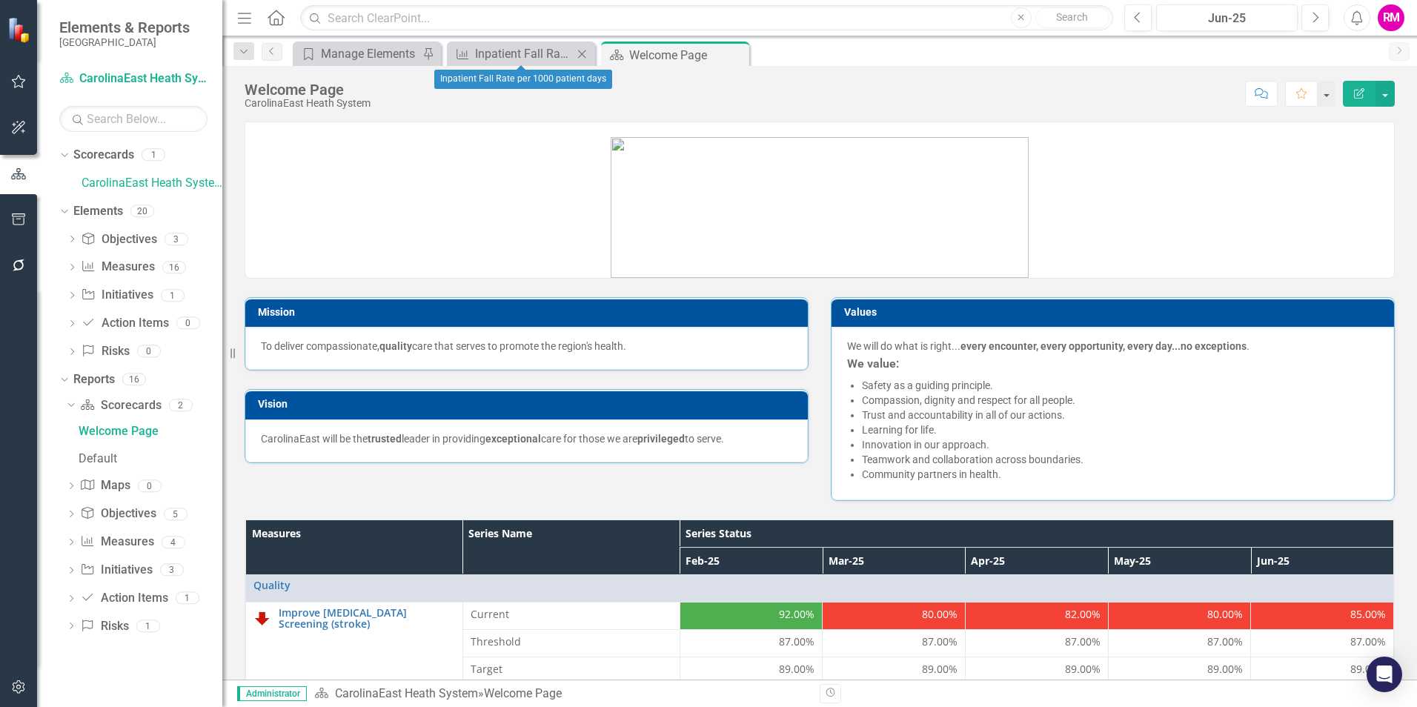
click at [584, 50] on icon "Close" at bounding box center [581, 54] width 15 height 12
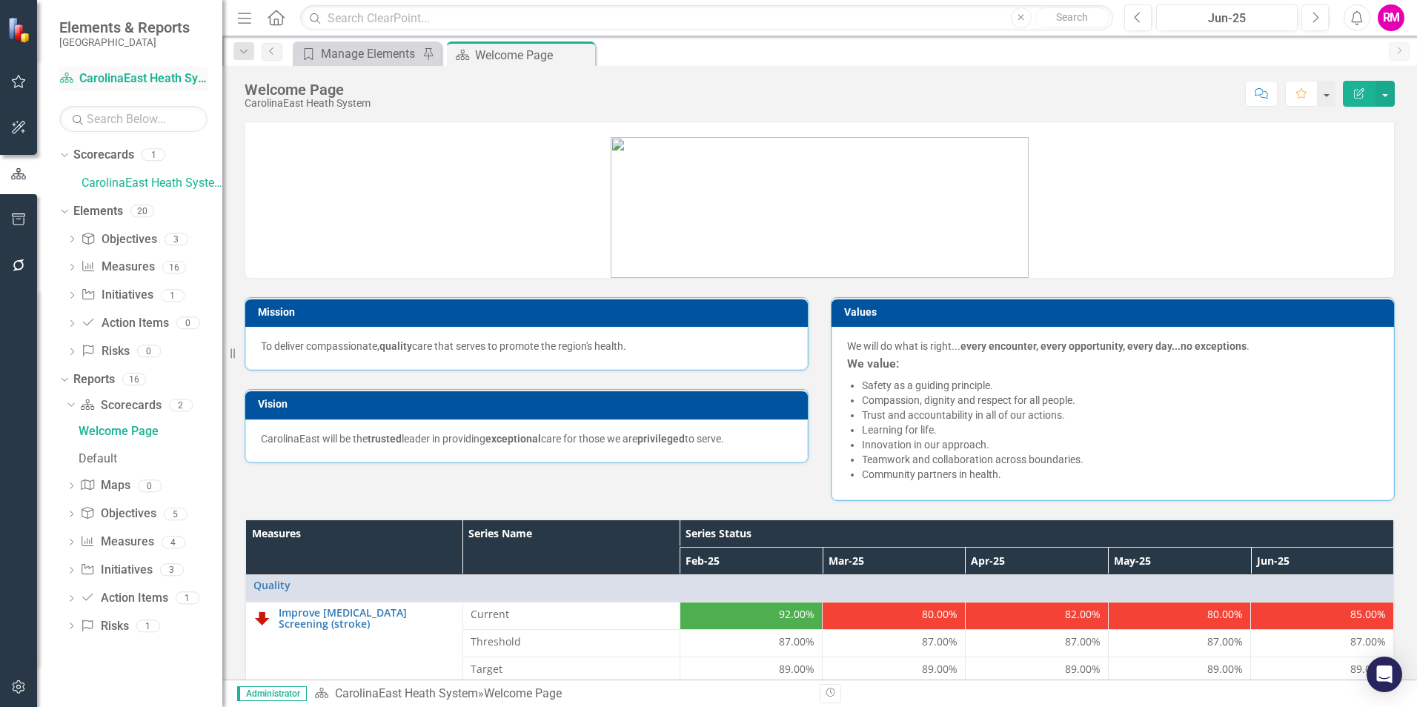
click at [136, 73] on link "Scorecard CarolinaEast Heath System" at bounding box center [133, 78] width 148 height 17
click at [142, 183] on link "CarolinaEast Heath System" at bounding box center [152, 183] width 141 height 17
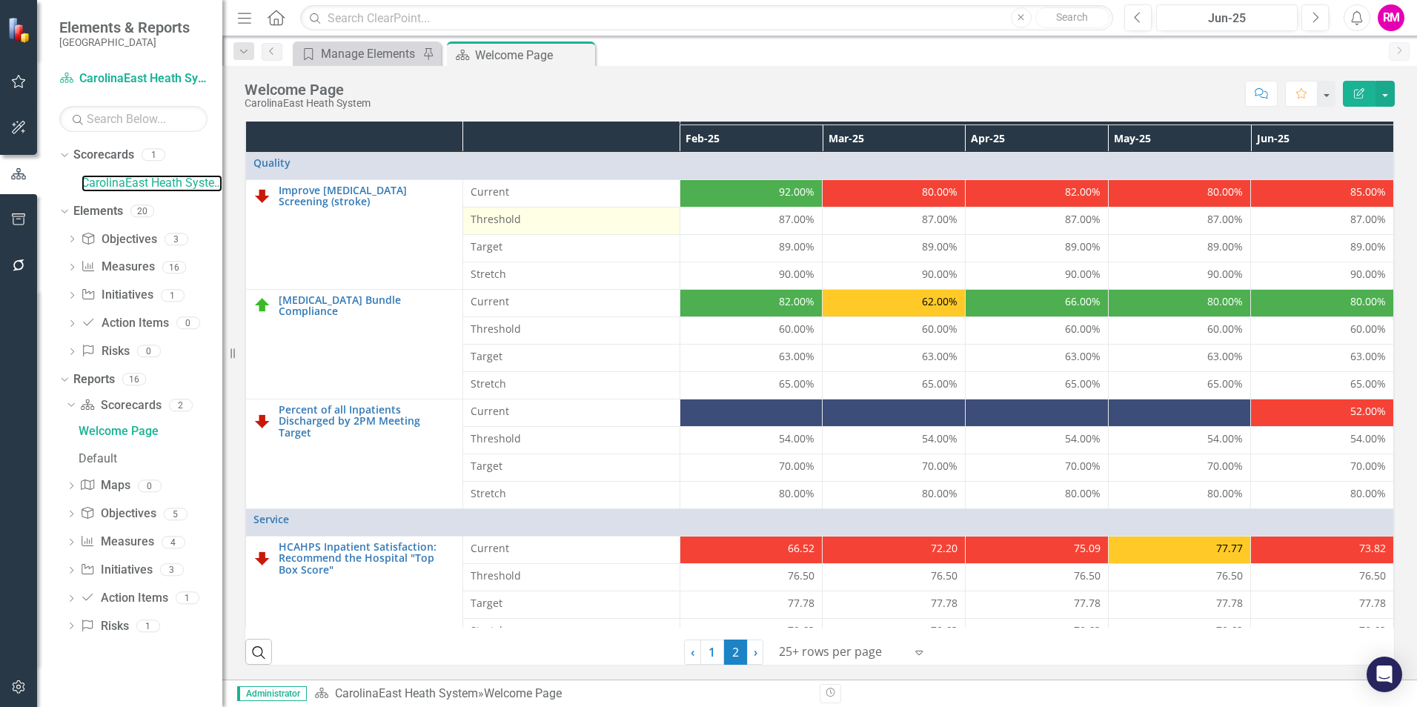
scroll to position [423, 0]
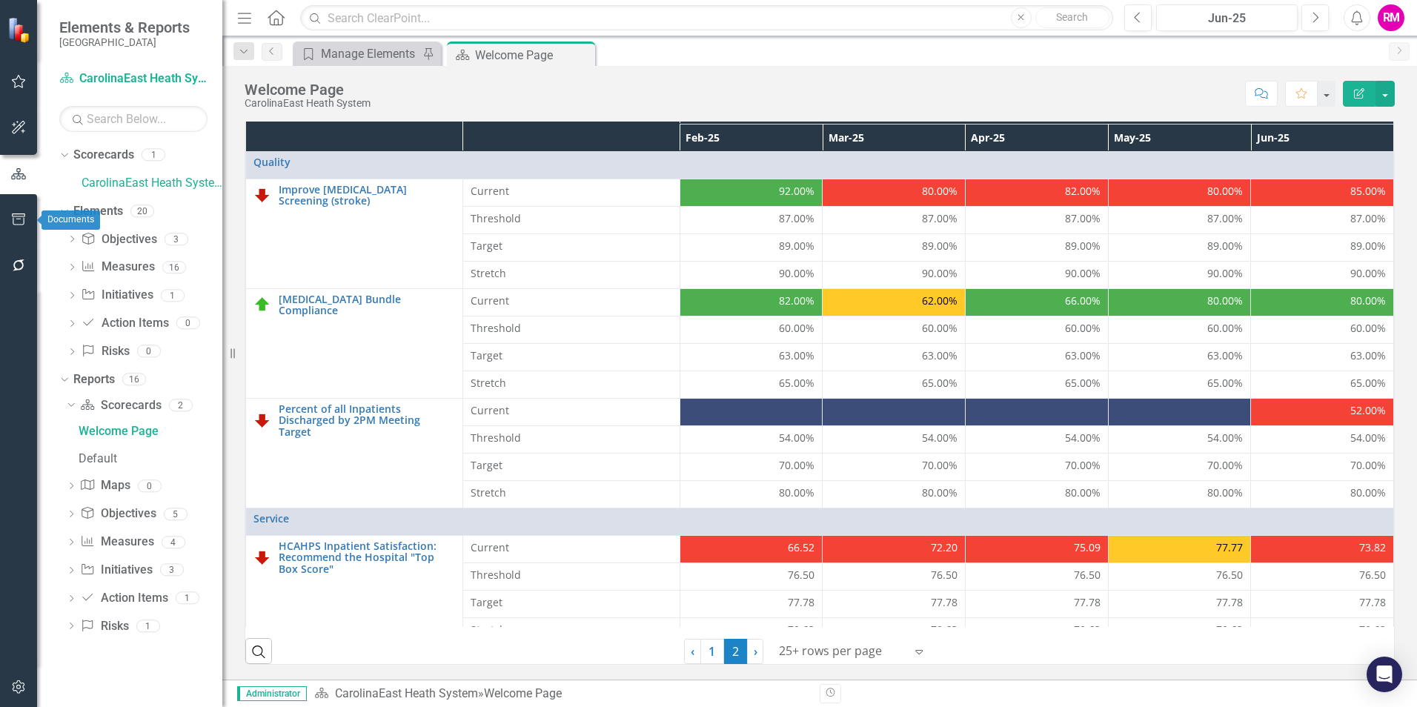
click at [16, 217] on icon "button" at bounding box center [19, 219] width 16 height 12
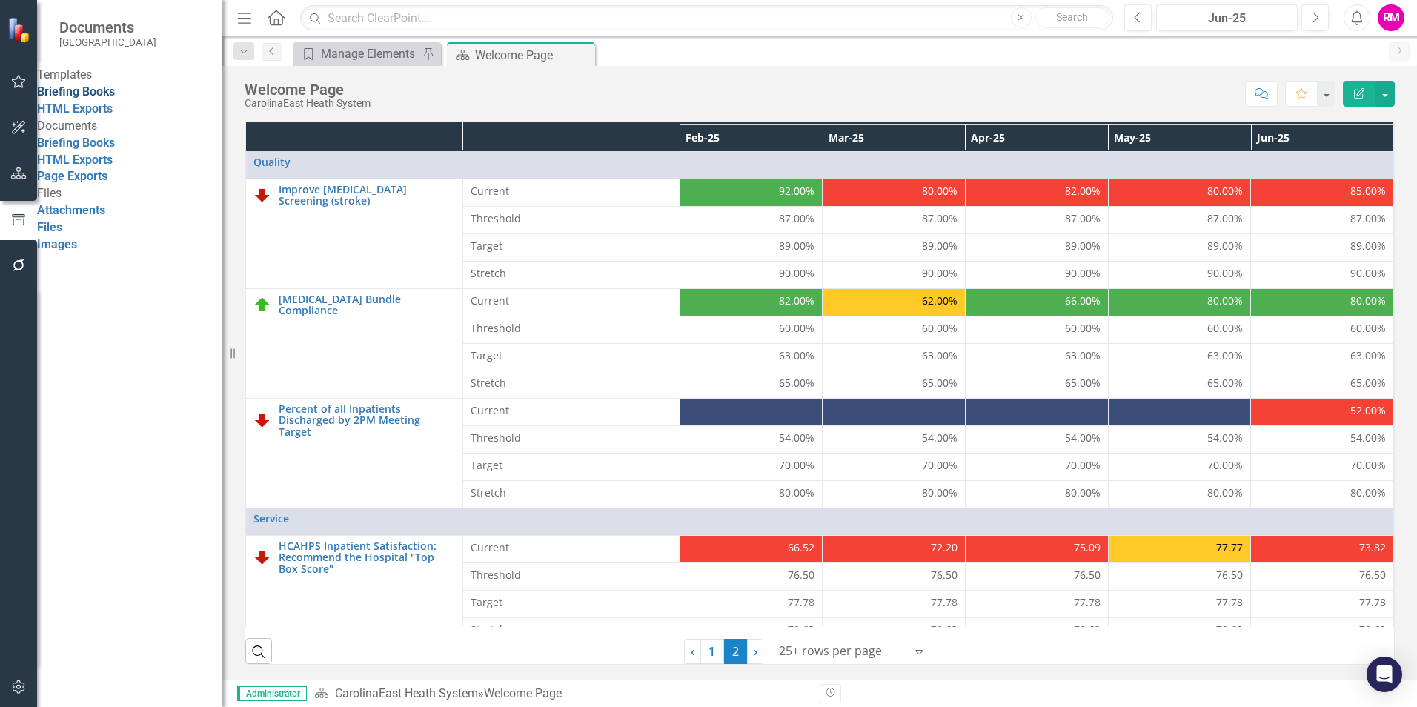
click at [89, 99] on link "Briefing Books" at bounding box center [76, 91] width 78 height 14
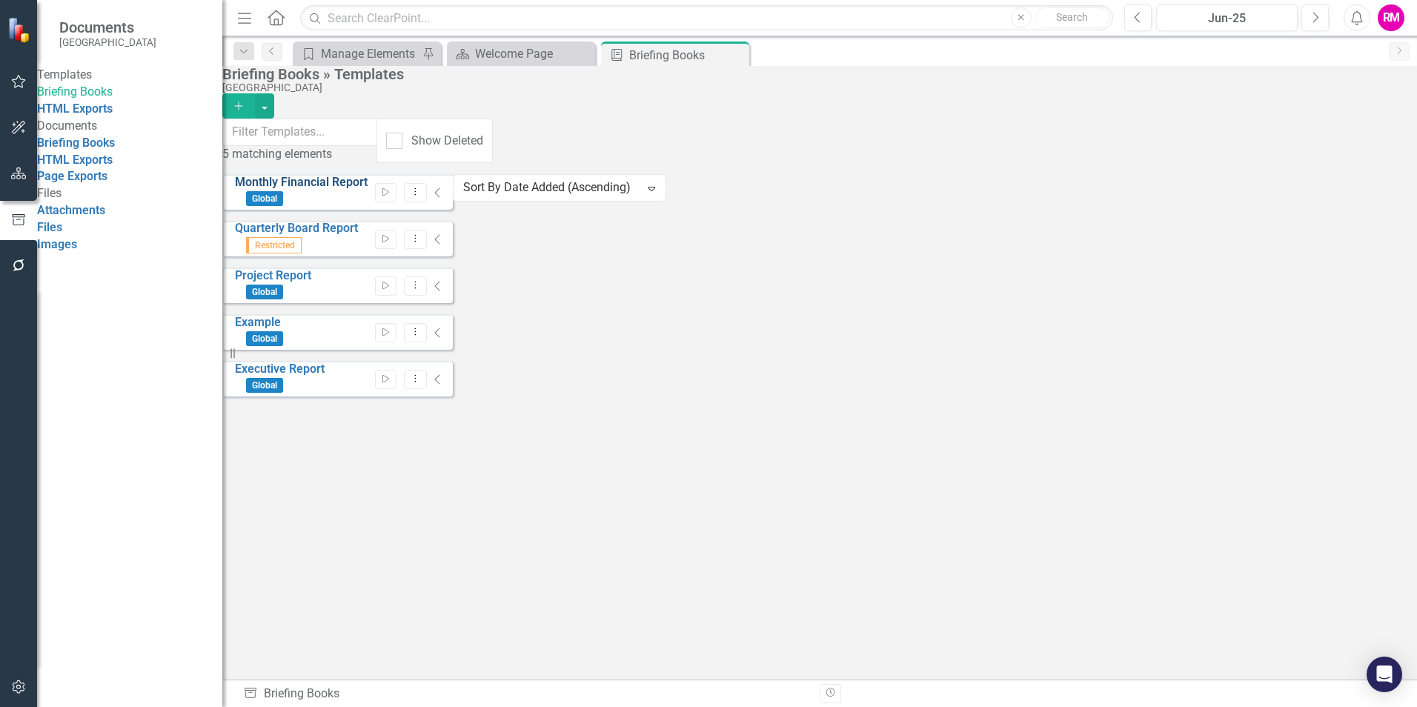
click at [327, 189] on link "Monthly Financial Report" at bounding box center [301, 182] width 133 height 14
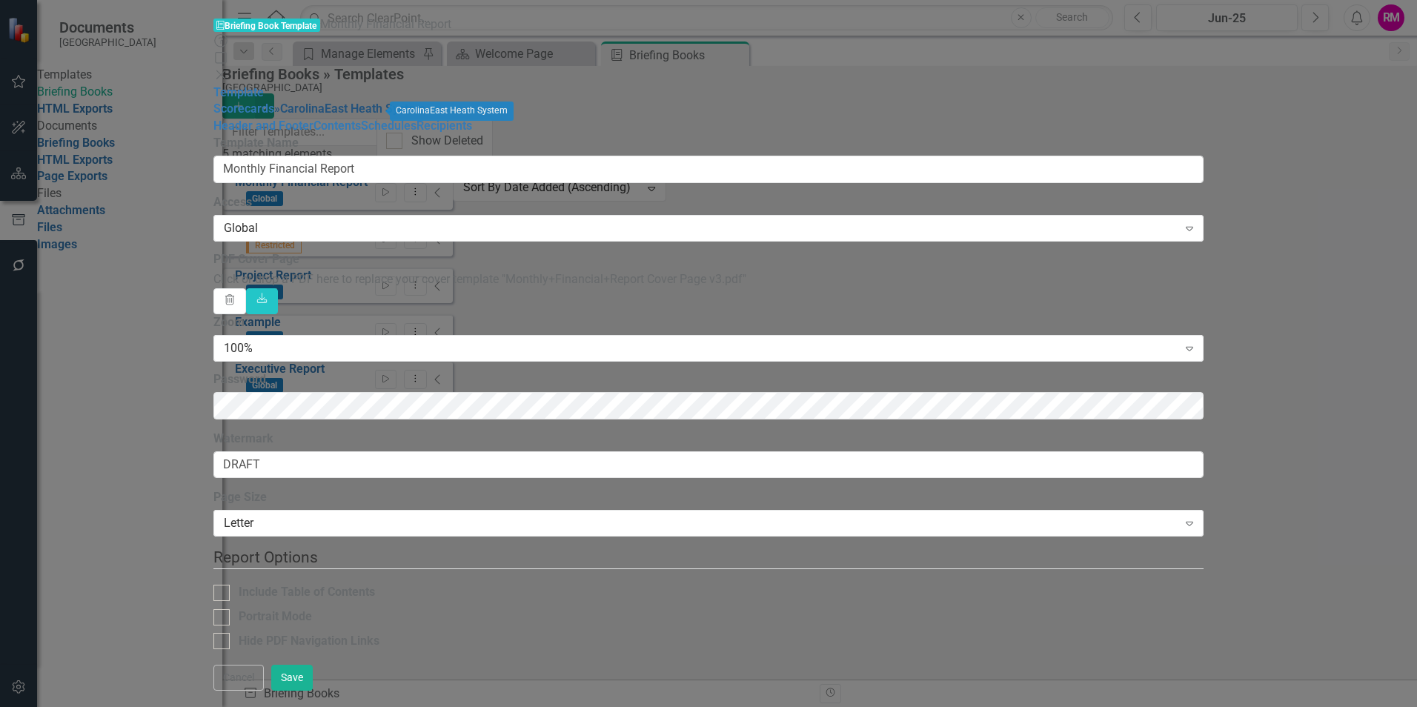
click at [274, 106] on link "» CarolinaEast Heath System" at bounding box center [349, 109] width 151 height 14
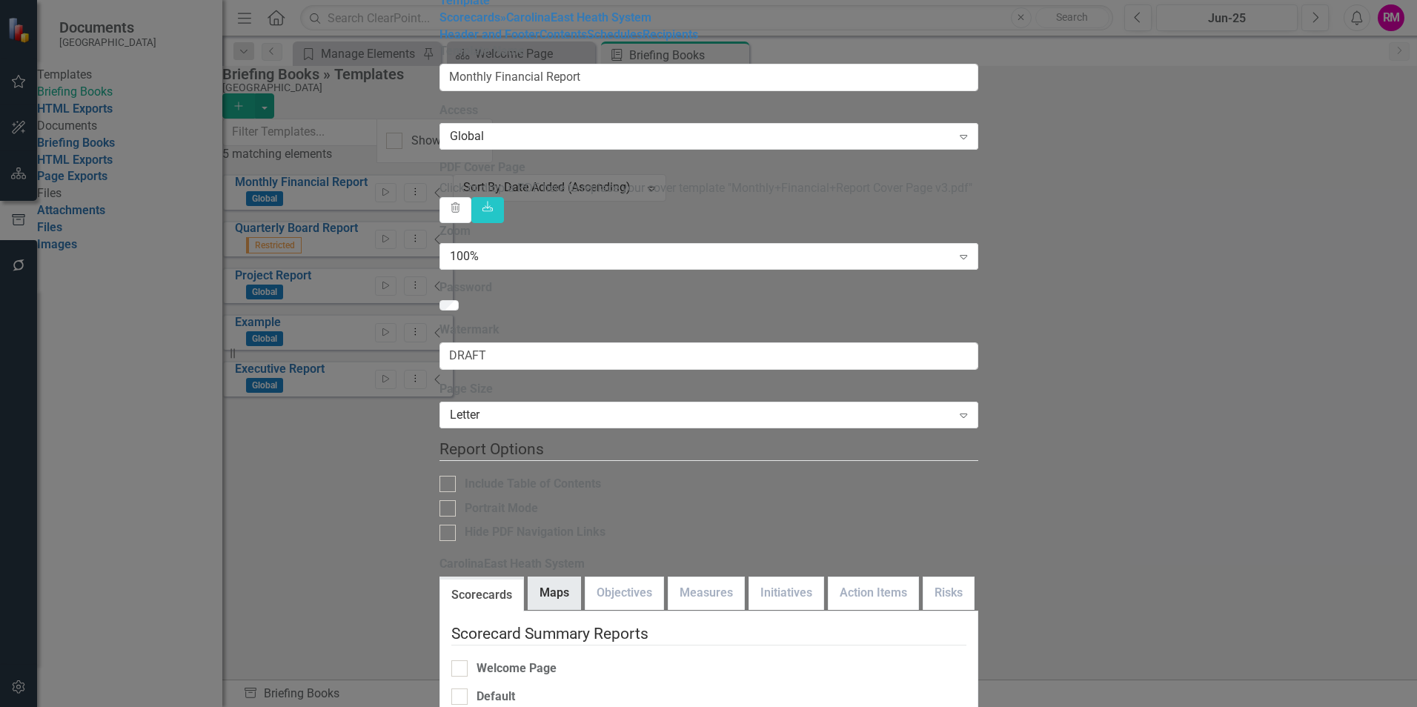
click at [528, 577] on link "Maps" at bounding box center [554, 593] width 52 height 32
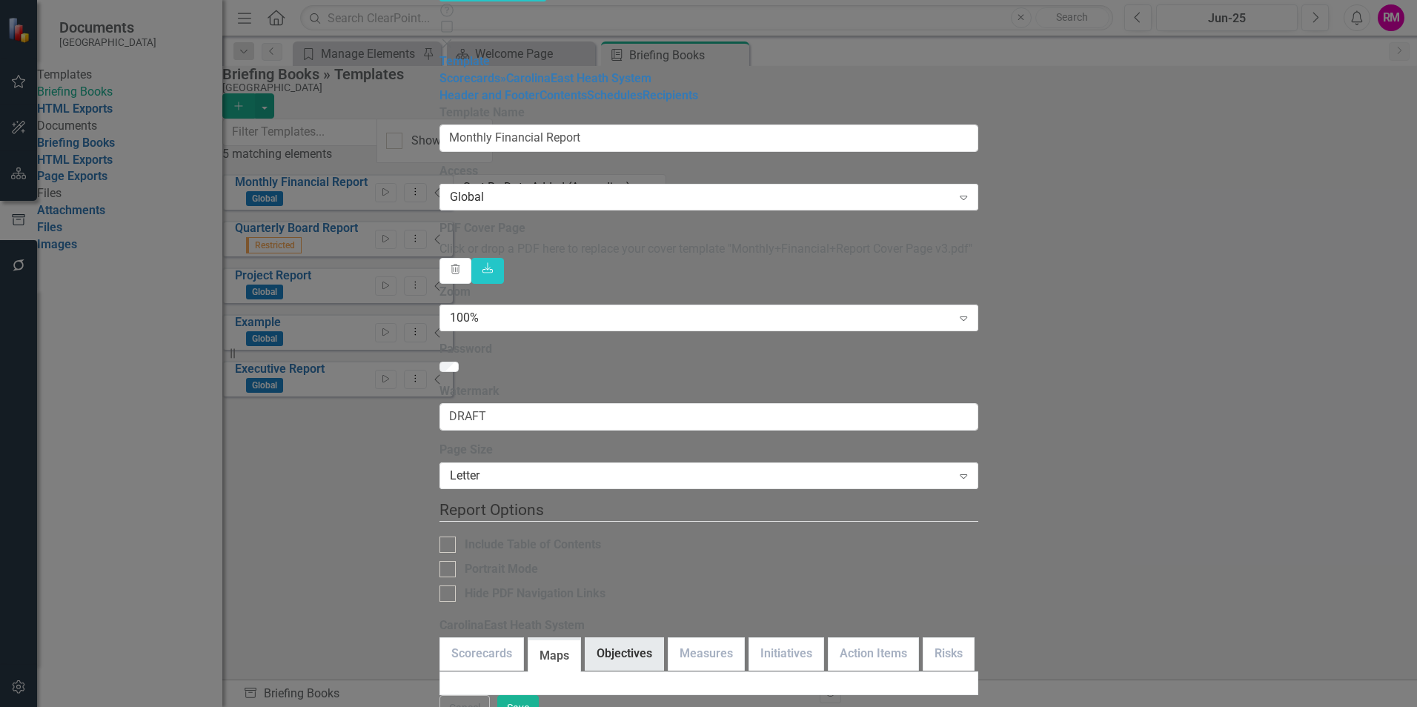
click at [586, 638] on link "Objectives" at bounding box center [625, 654] width 78 height 32
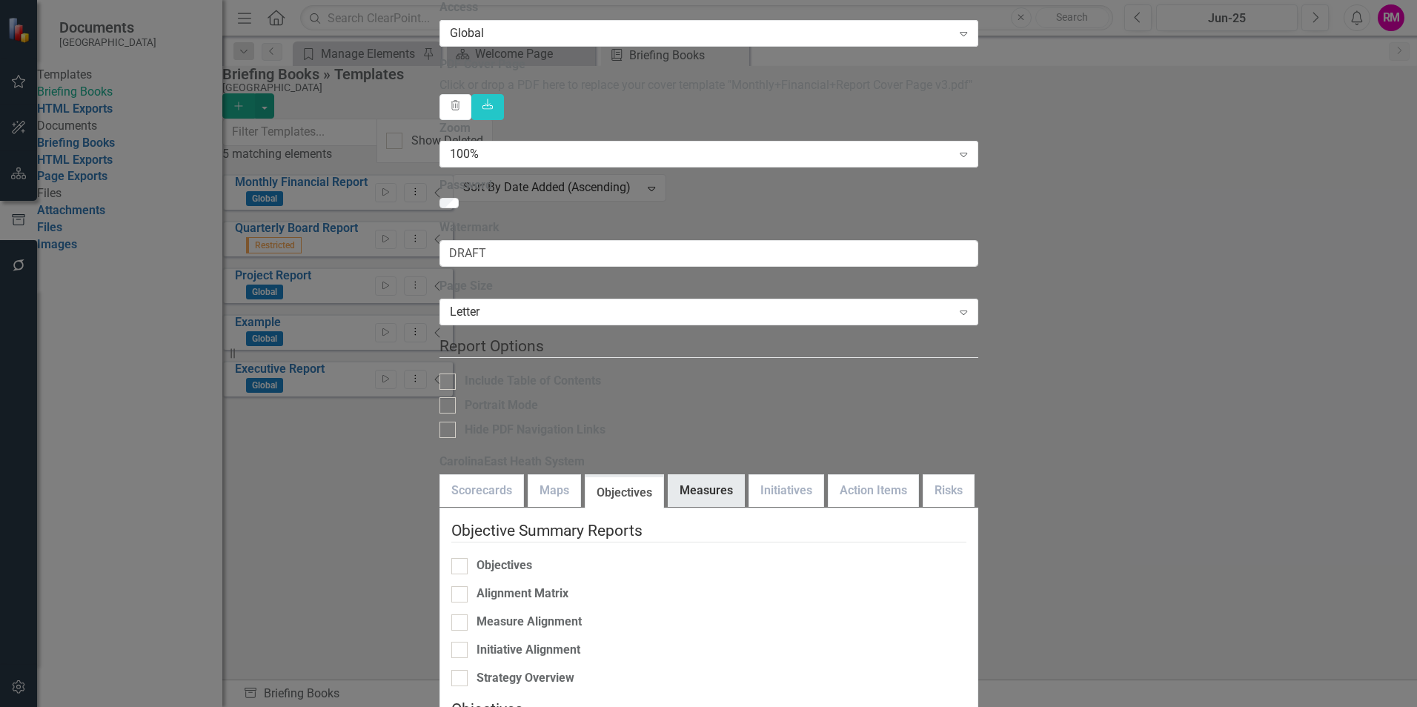
click at [675, 475] on link "Measures" at bounding box center [707, 491] width 76 height 32
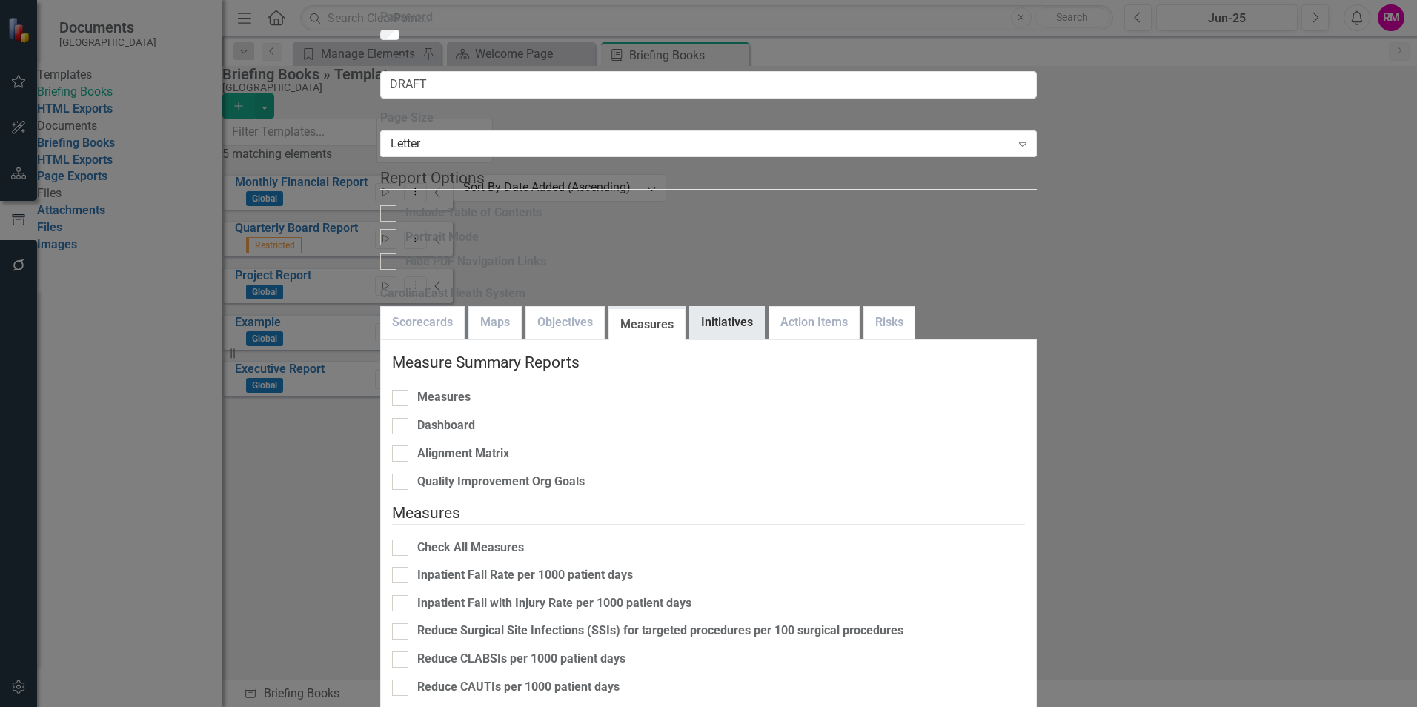
click at [741, 307] on link "Initiatives" at bounding box center [727, 323] width 74 height 32
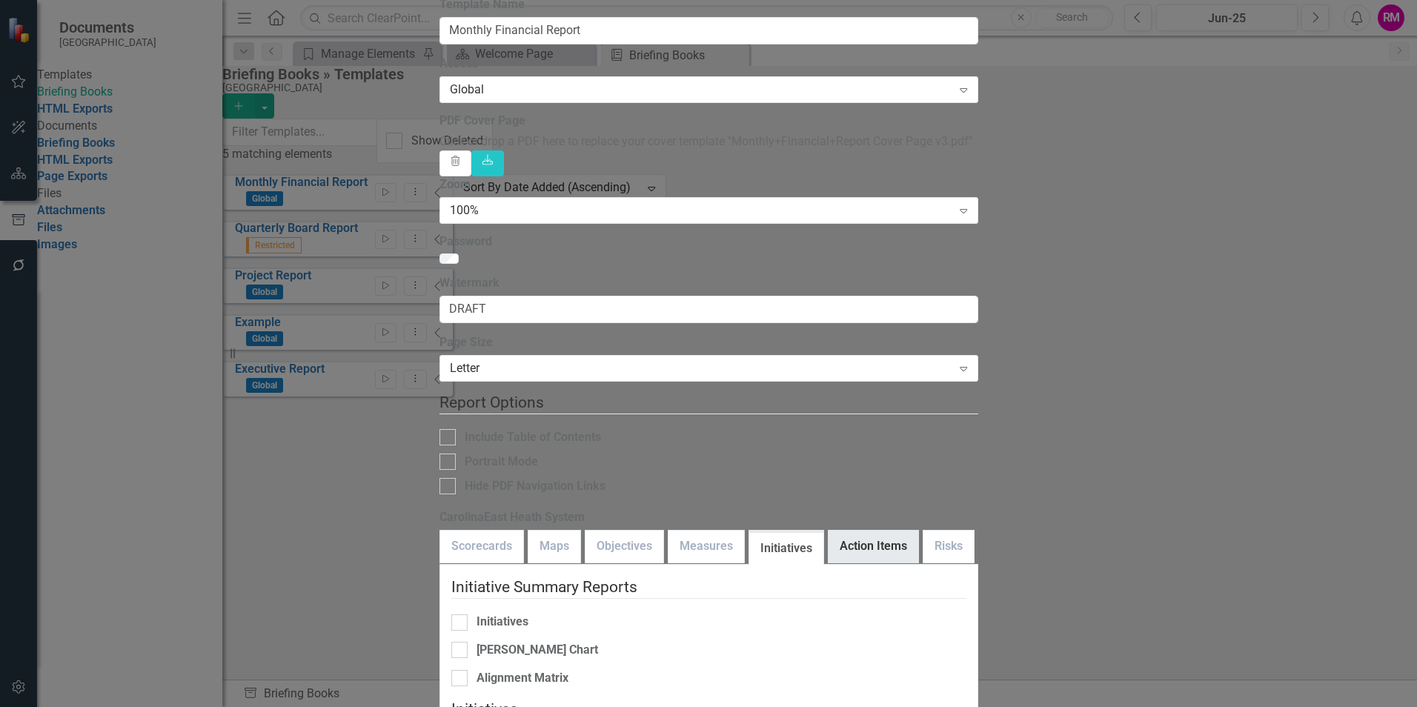
click at [849, 531] on link "Action Items" at bounding box center [874, 547] width 90 height 32
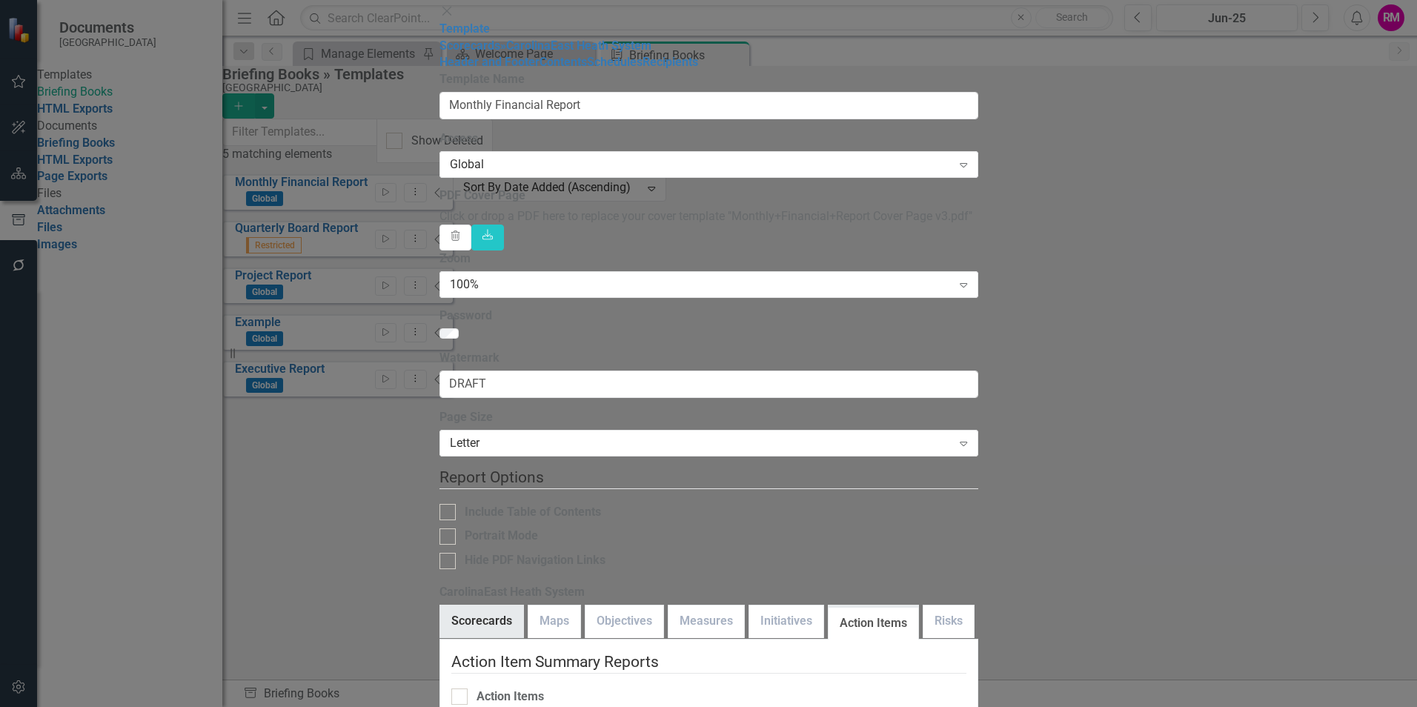
click at [474, 606] on link "Scorecards" at bounding box center [481, 622] width 83 height 32
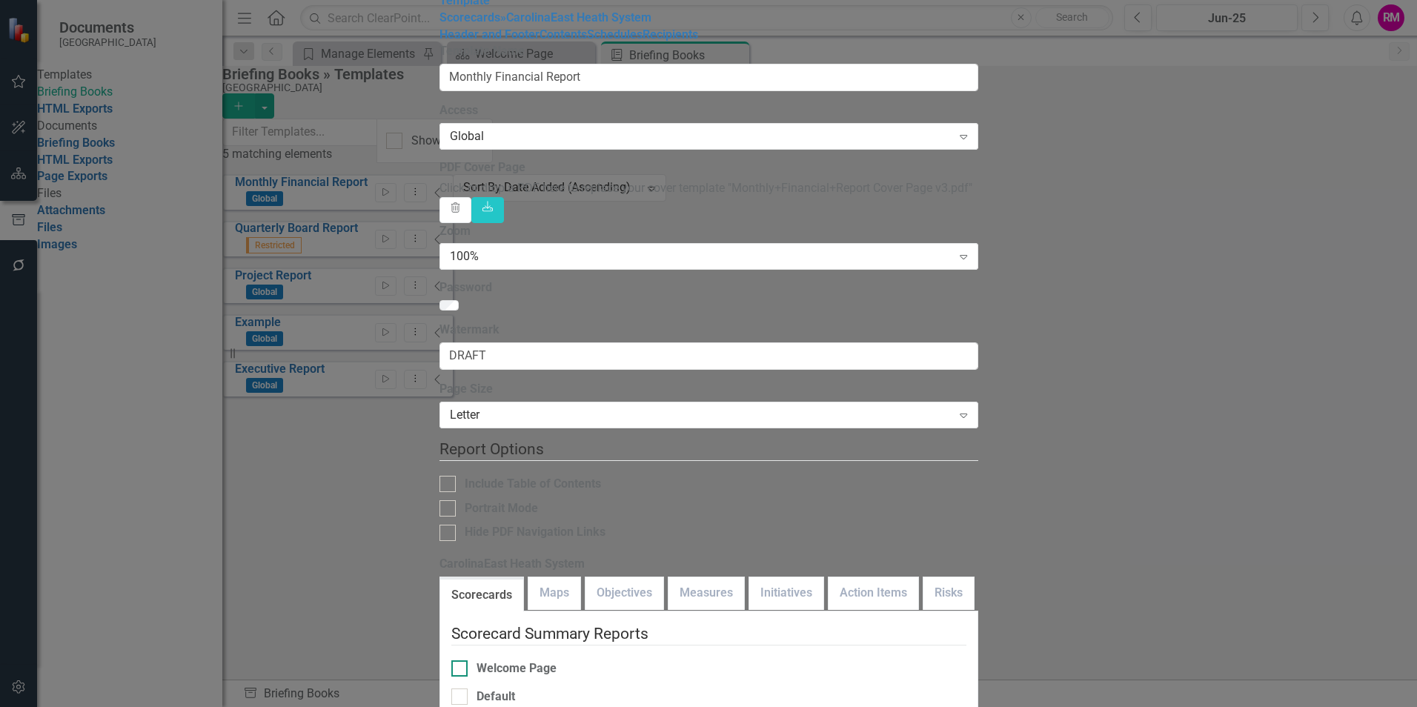
click at [451, 660] on div at bounding box center [459, 668] width 16 height 16
click at [451, 660] on input "Welcome Page" at bounding box center [456, 665] width 10 height 10
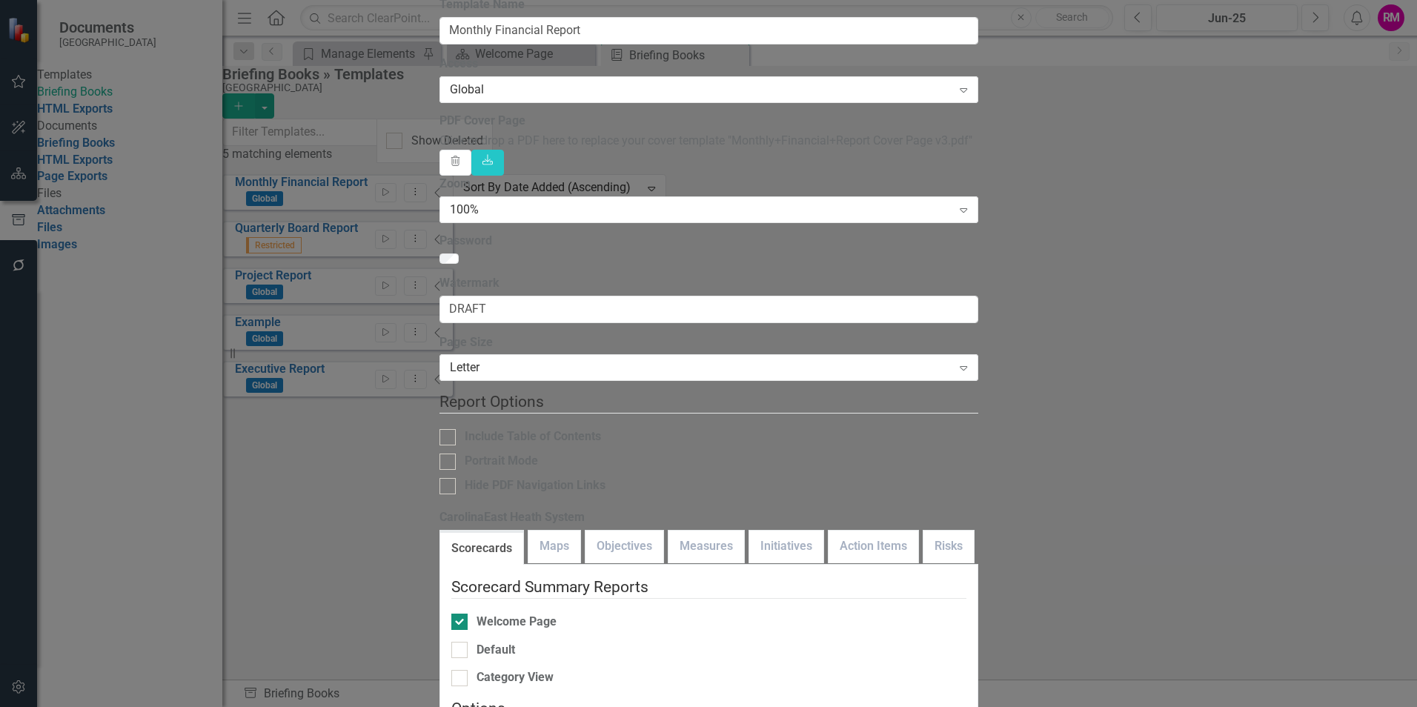
click at [451, 614] on input "Welcome Page" at bounding box center [456, 619] width 10 height 10
checkbox input "false"
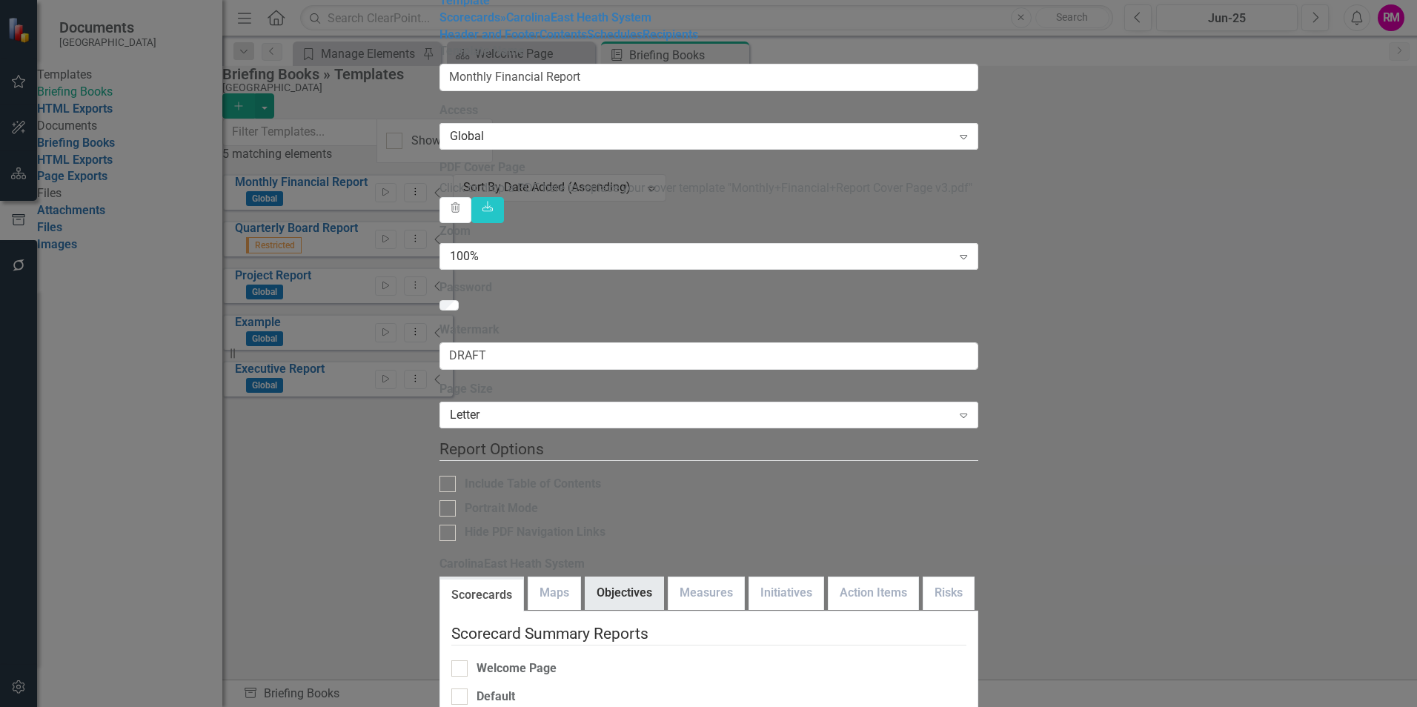
click at [594, 577] on link "Objectives" at bounding box center [625, 593] width 78 height 32
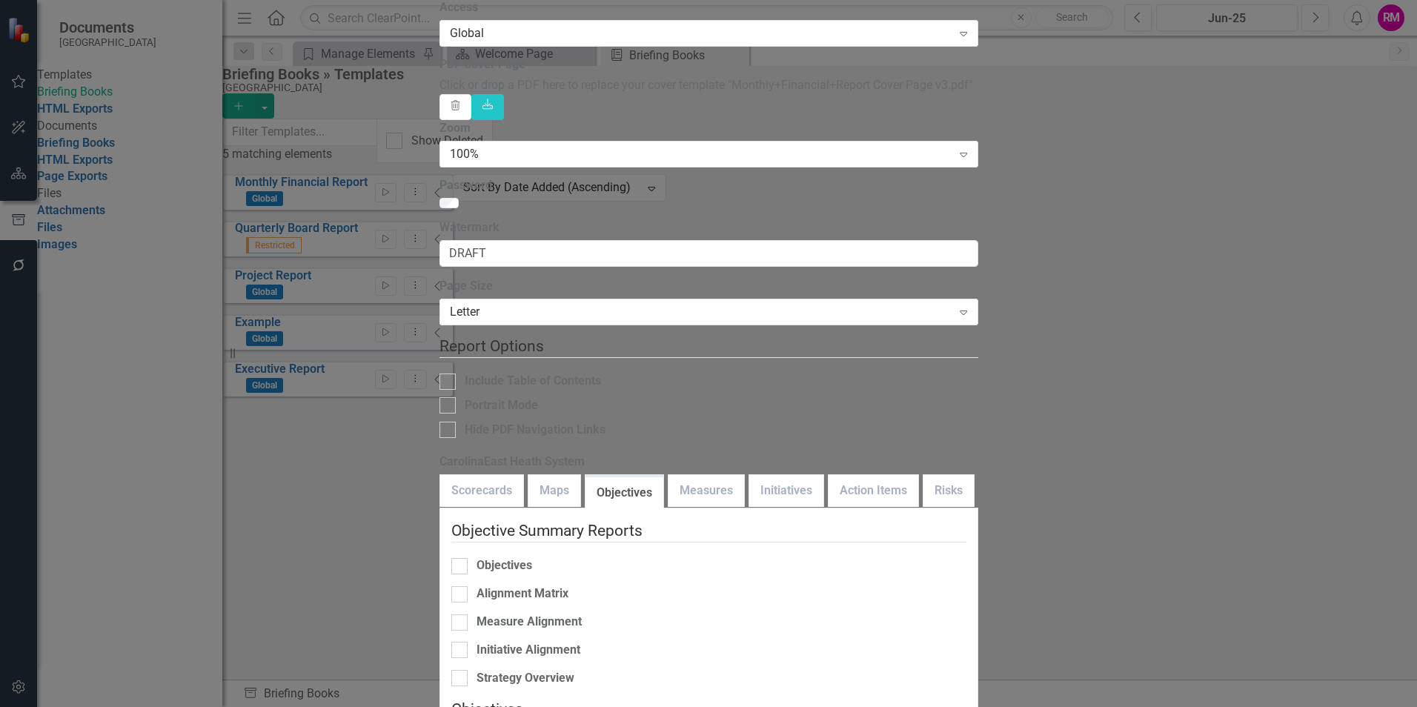
checkbox input "true"
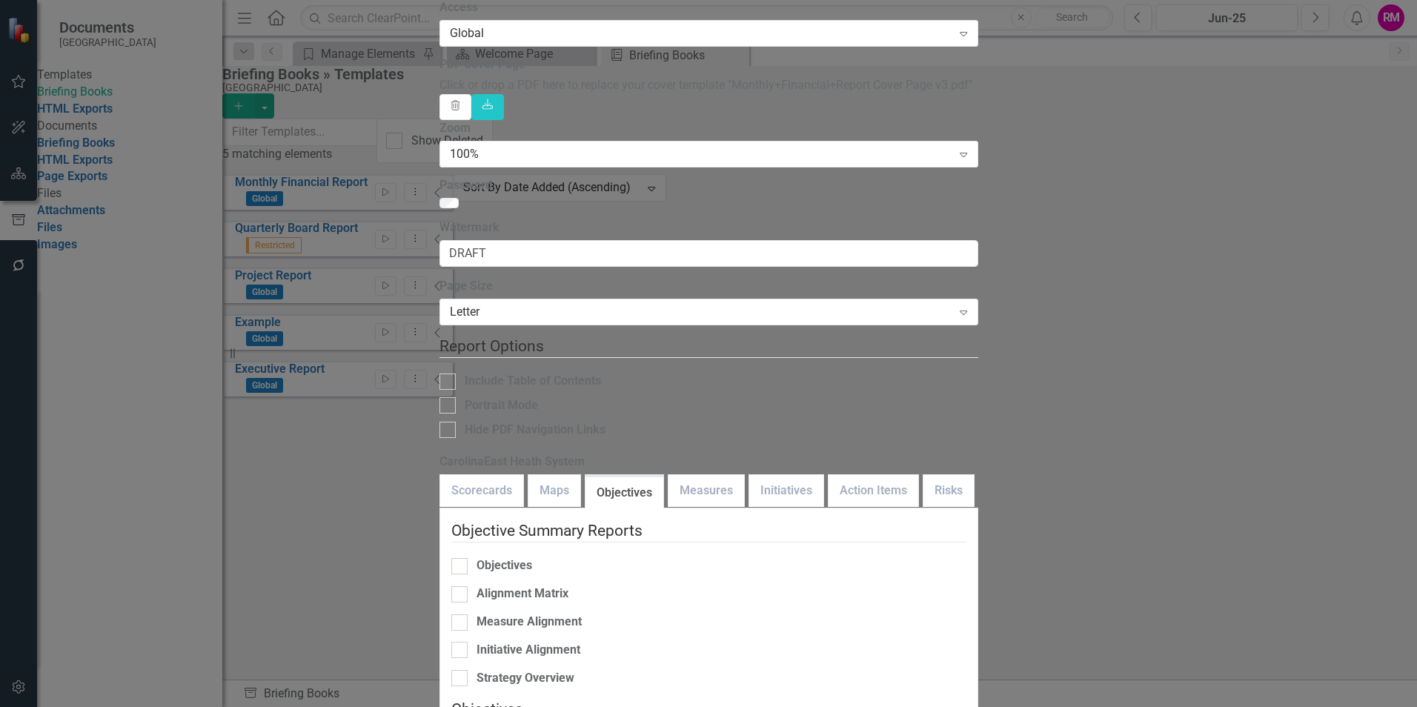
checkbox input "false"
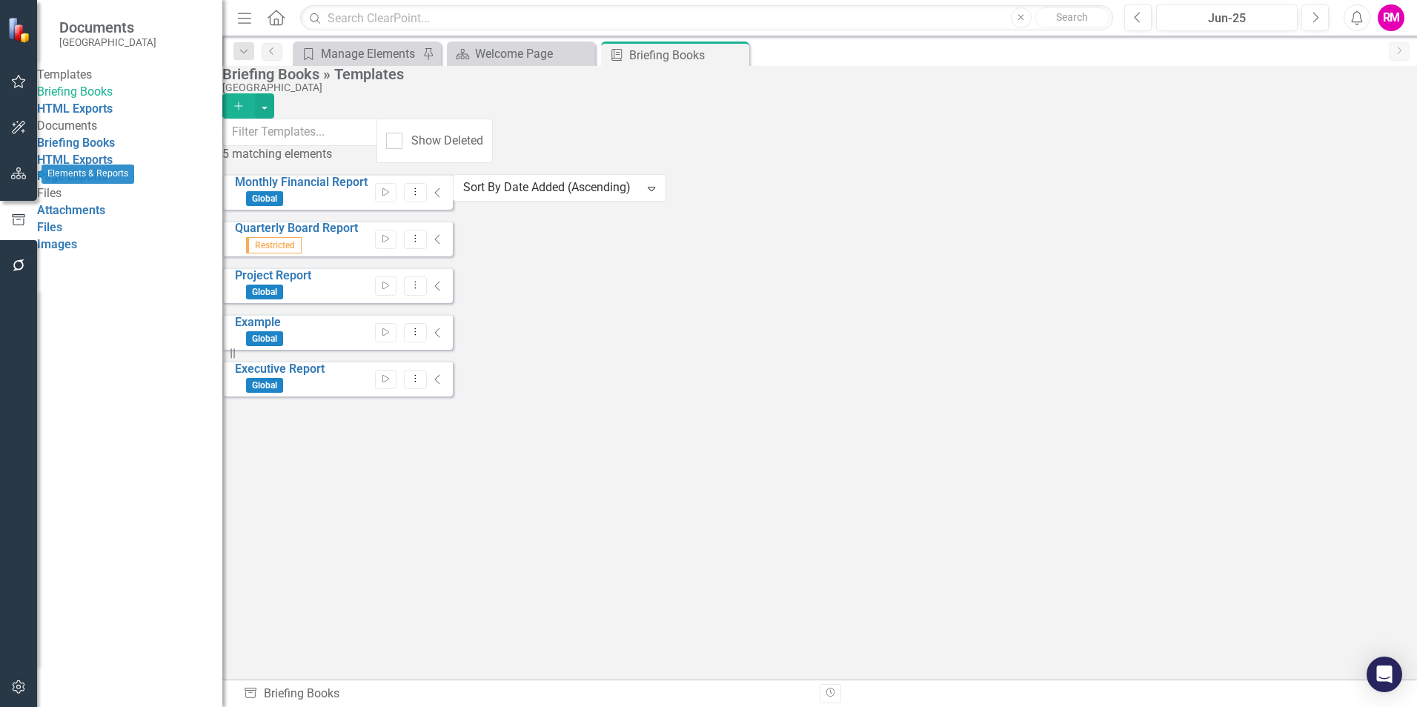
click at [19, 171] on icon "button" at bounding box center [19, 174] width 16 height 12
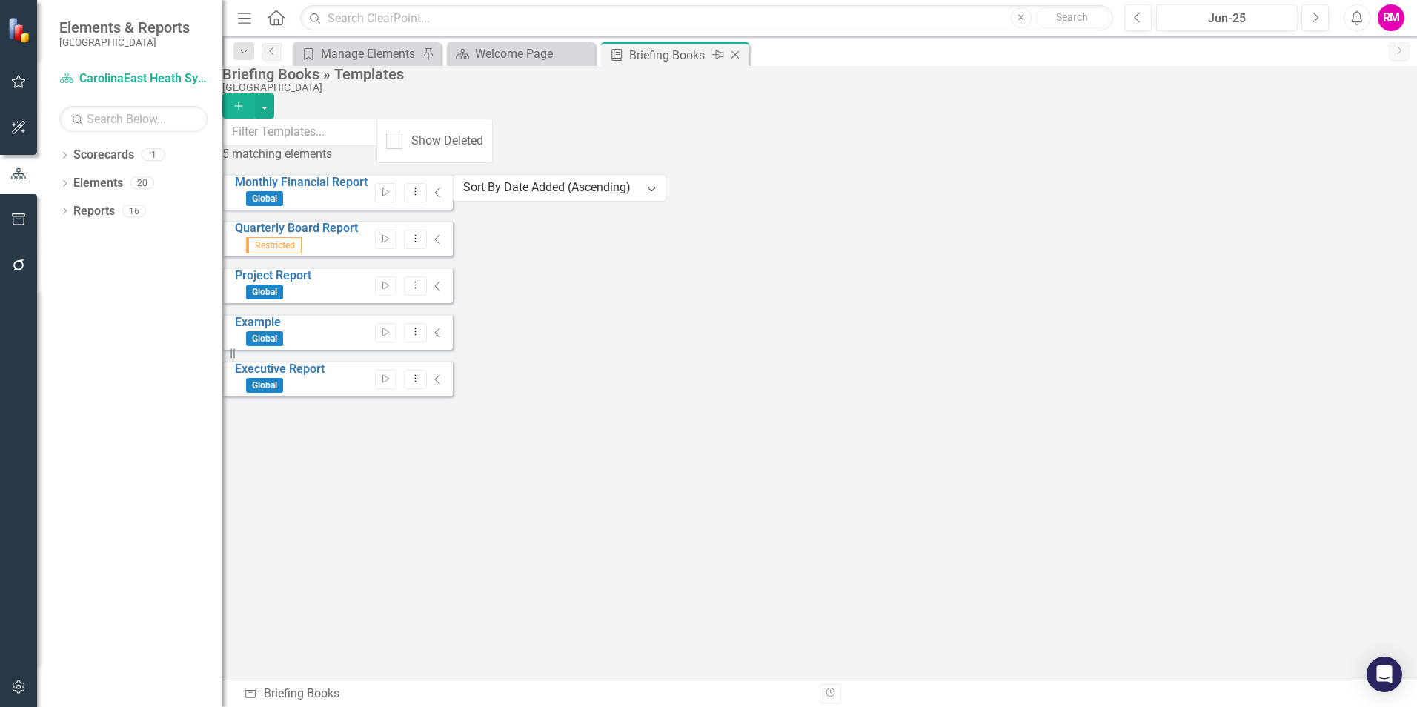
click at [732, 50] on icon "Close" at bounding box center [735, 55] width 15 height 12
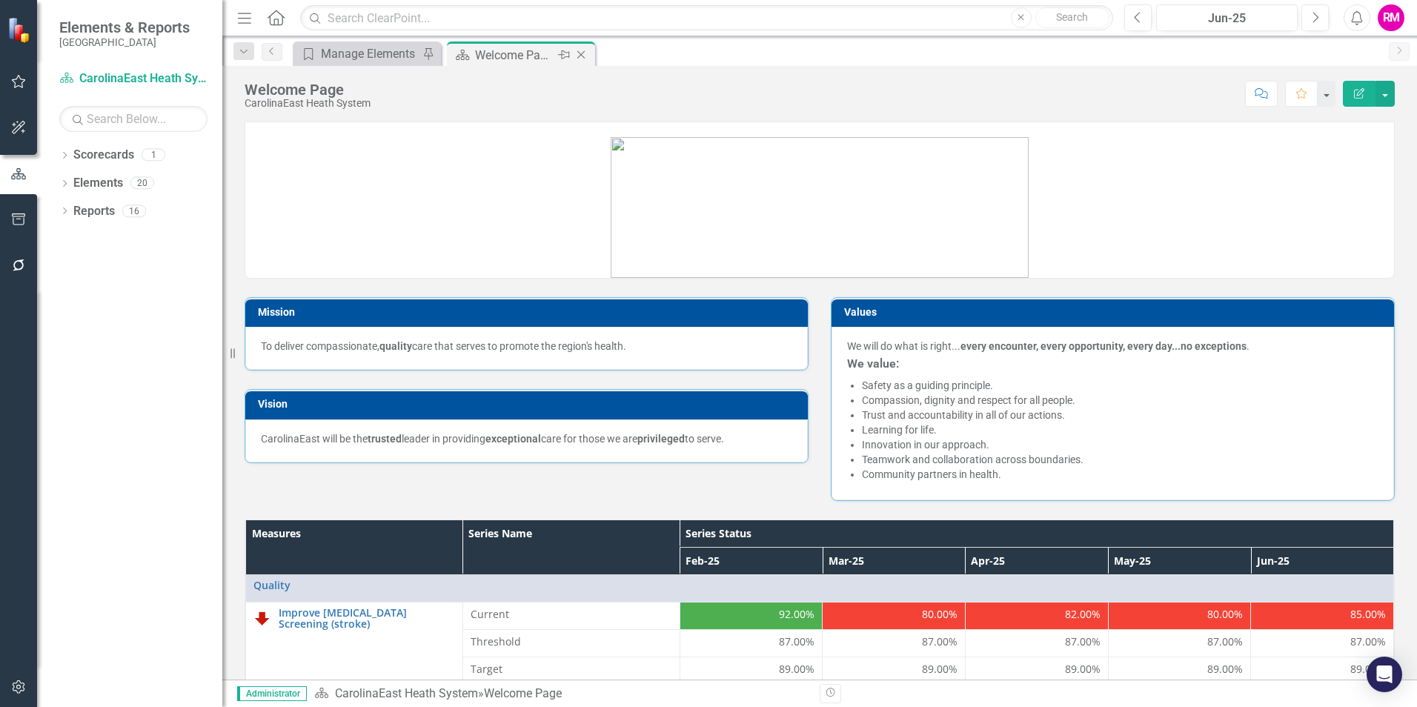
click at [549, 56] on div "Welcome Page" at bounding box center [514, 55] width 79 height 19
click at [66, 155] on icon "Dropdown" at bounding box center [64, 157] width 10 height 8
click at [64, 211] on icon "Dropdown" at bounding box center [64, 212] width 10 height 8
click at [16, 256] on button "button" at bounding box center [18, 266] width 33 height 31
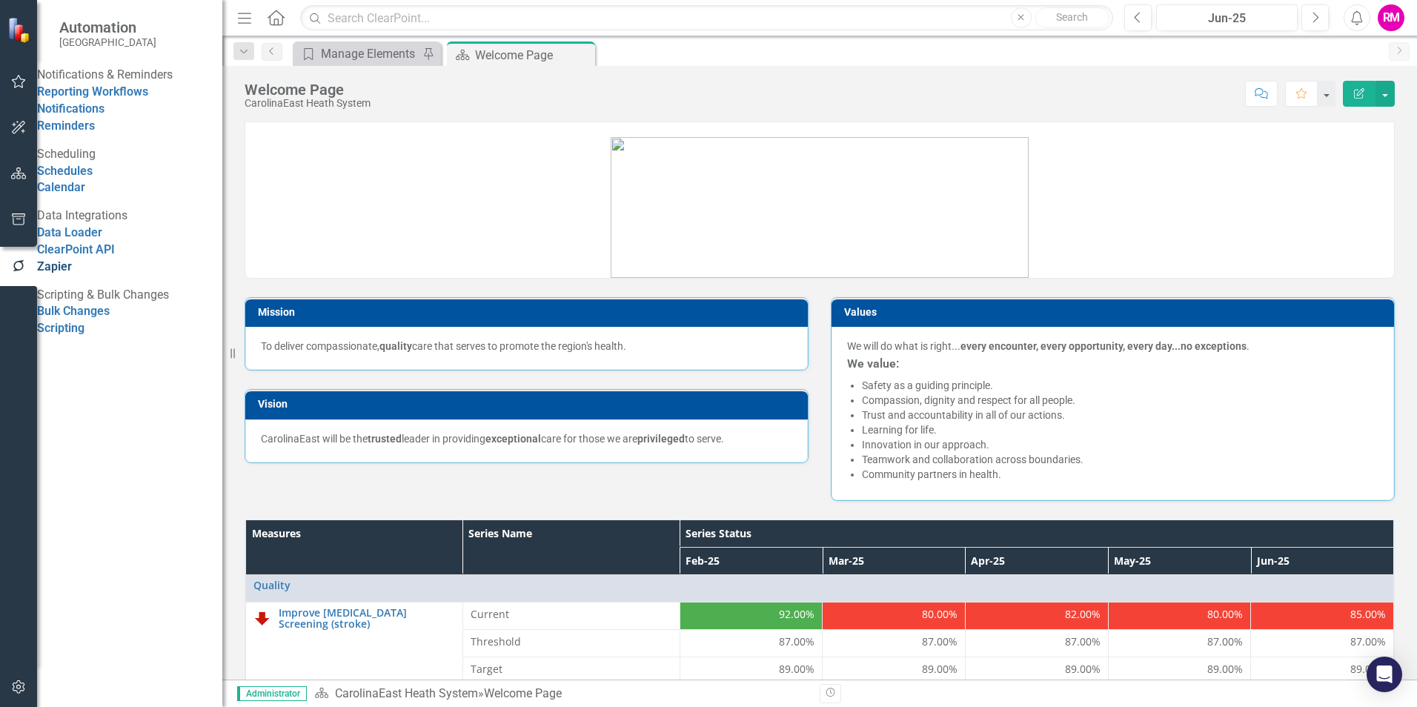
click at [70, 274] on link "Zapier" at bounding box center [54, 266] width 35 height 14
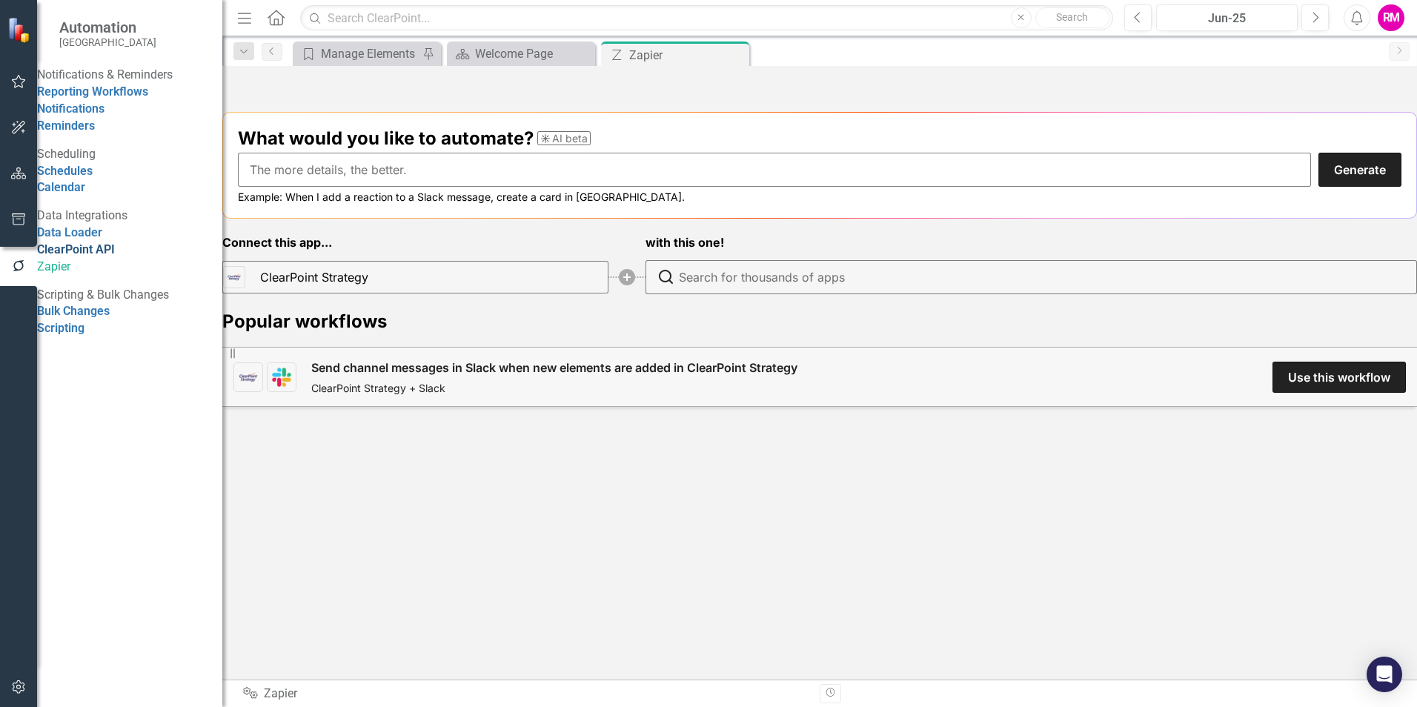
click at [77, 256] on link "ClearPoint API" at bounding box center [76, 249] width 78 height 14
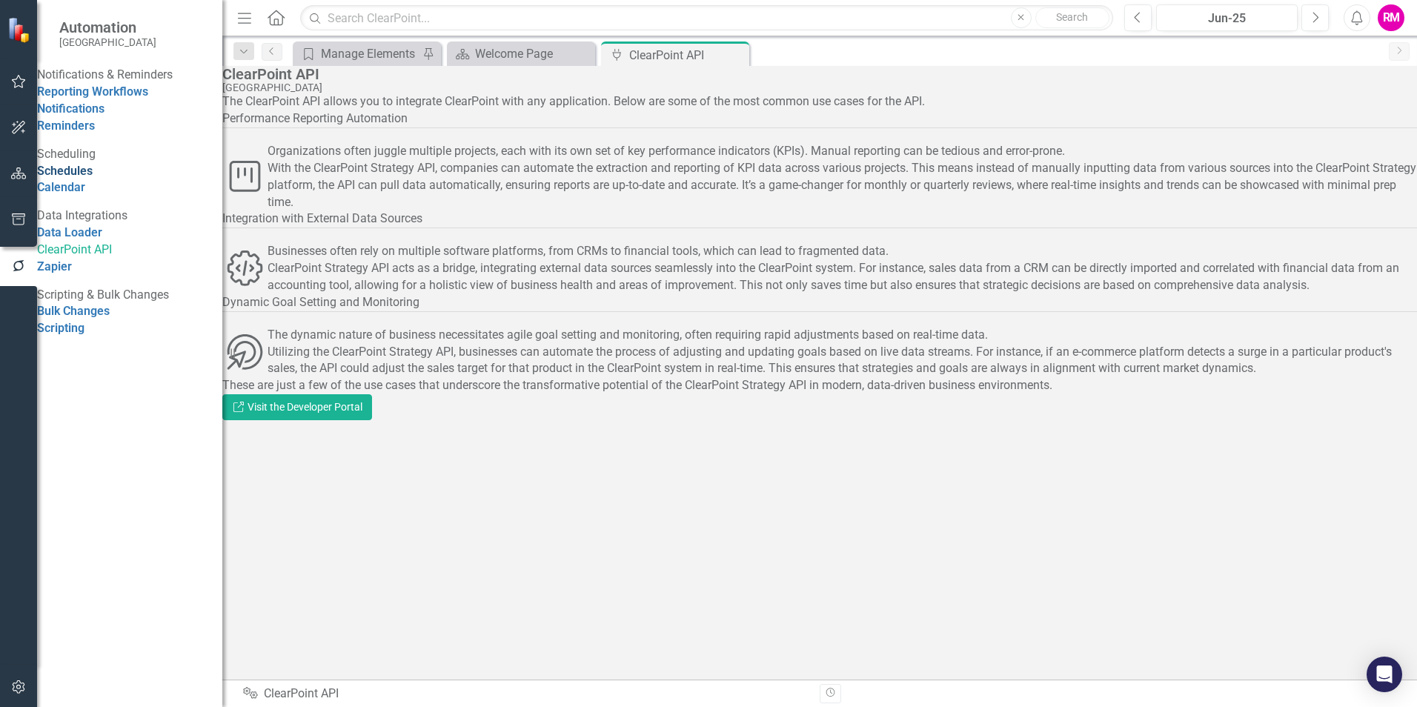
click at [93, 178] on link "Schedules" at bounding box center [65, 171] width 56 height 14
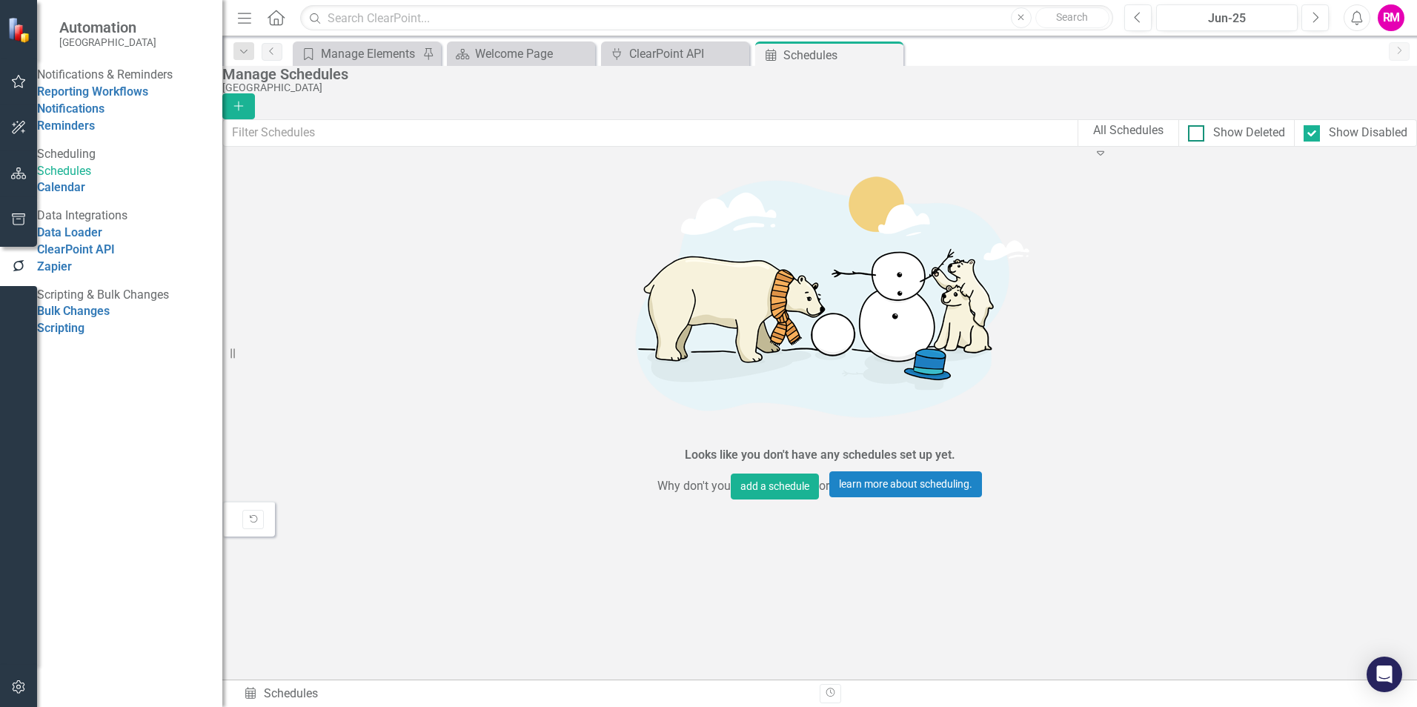
click at [1188, 138] on div at bounding box center [1196, 133] width 16 height 16
click at [1188, 135] on input "Show Deleted" at bounding box center [1193, 130] width 10 height 10
checkbox input "false"
click at [790, 474] on button "add a schedule" at bounding box center [775, 487] width 88 height 26
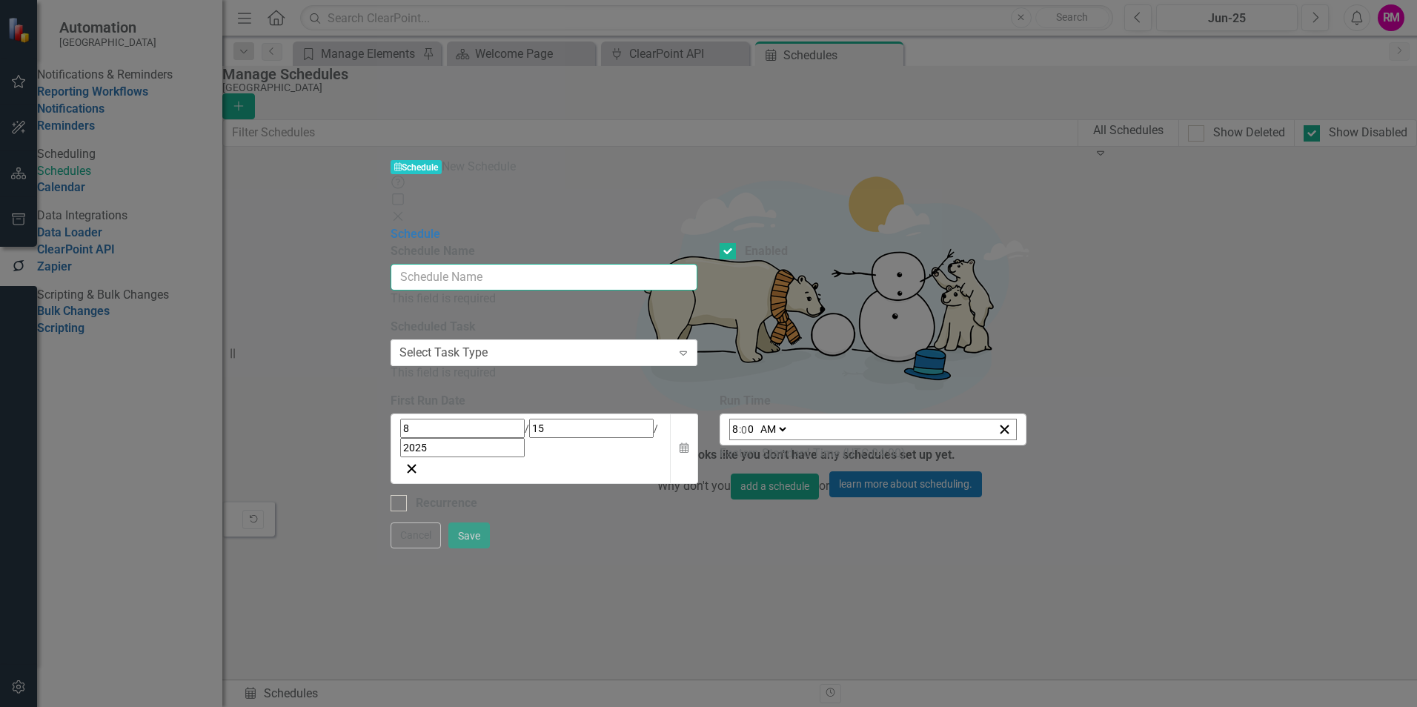
click at [632, 264] on input "Schedule Name" at bounding box center [544, 277] width 307 height 27
click at [723, 372] on div "Schedule Name This field is required Enabled Scheduled Task Select Task Type Ex…" at bounding box center [709, 377] width 636 height 269
click at [596, 264] on input "Schedule Name" at bounding box center [544, 277] width 307 height 27
type input "rozalyn lundstrom moulison"
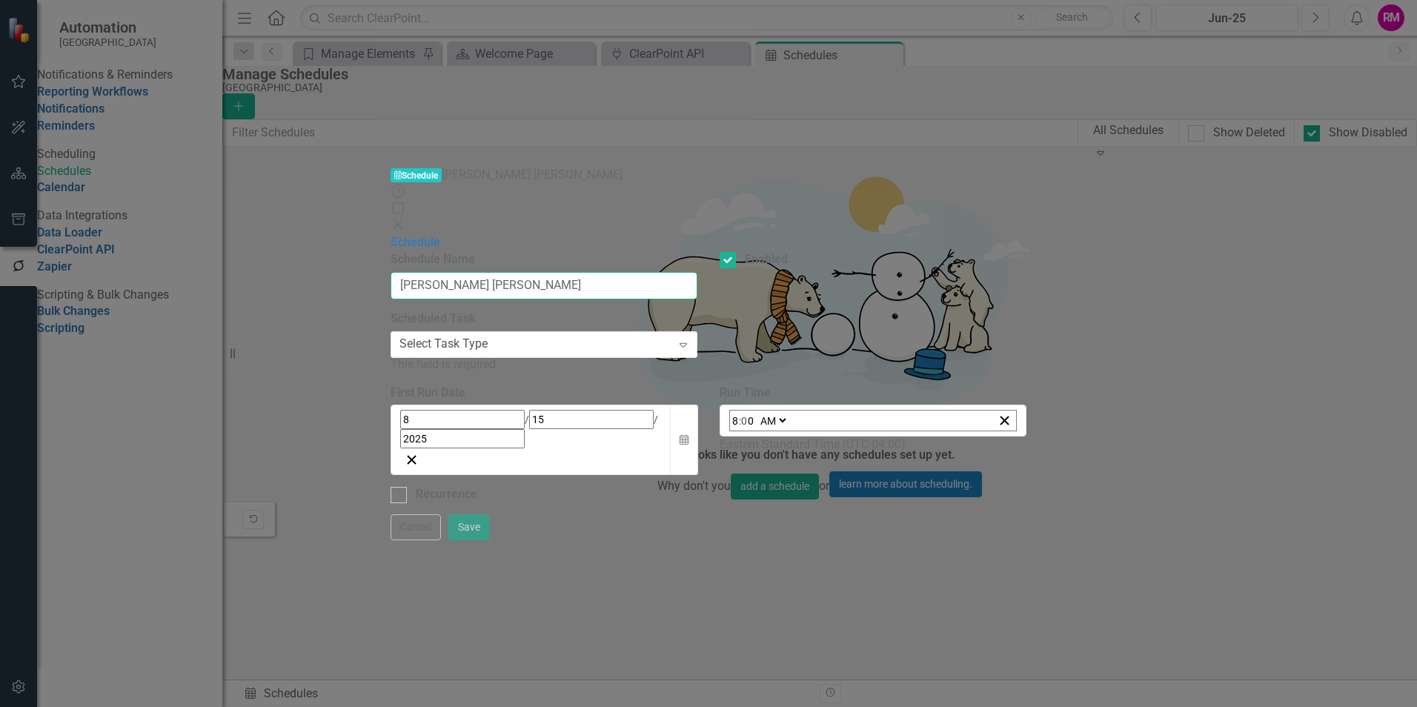
drag, startPoint x: 583, startPoint y: 84, endPoint x: 368, endPoint y: 82, distance: 215.0
click at [391, 234] on div "Schedule Schedule Name rozalyn lundstrom moulison Enabled Scheduled Task Select…" at bounding box center [709, 368] width 636 height 269
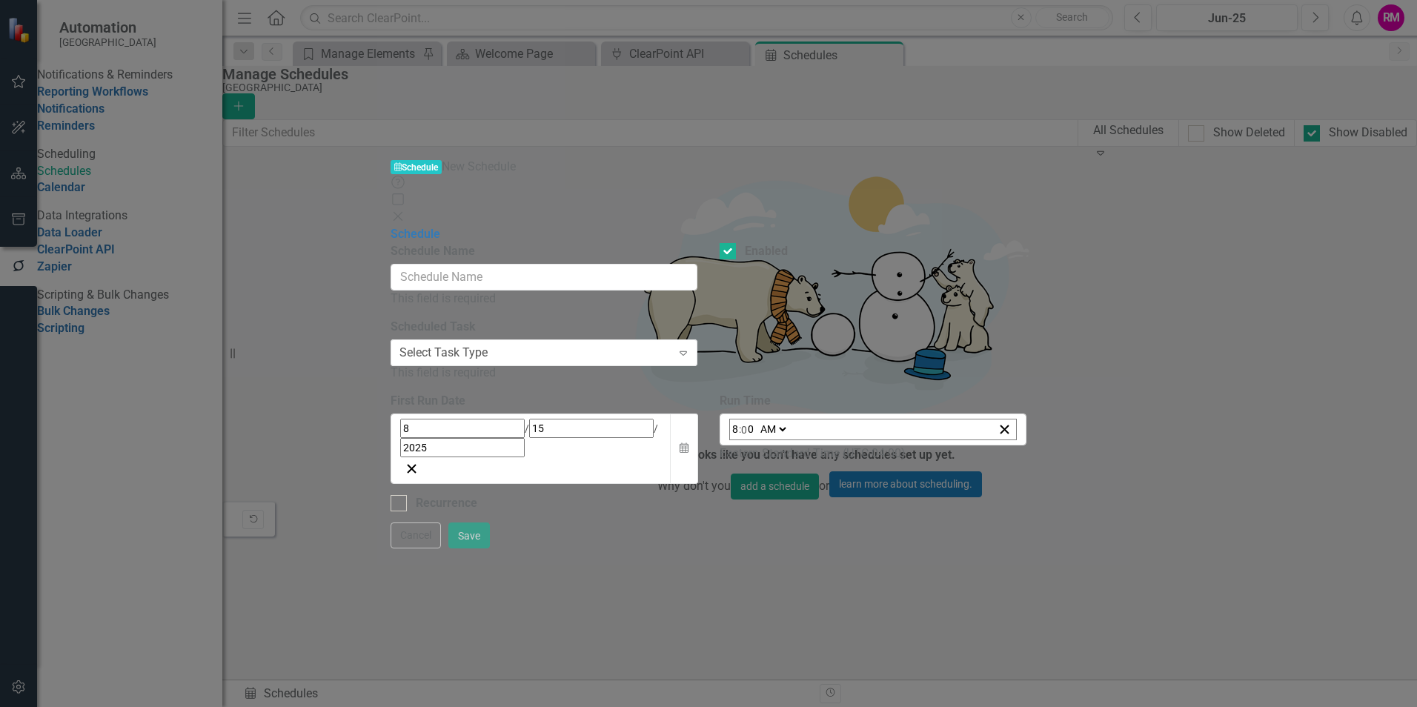
click at [405, 210] on icon "Close" at bounding box center [398, 216] width 15 height 12
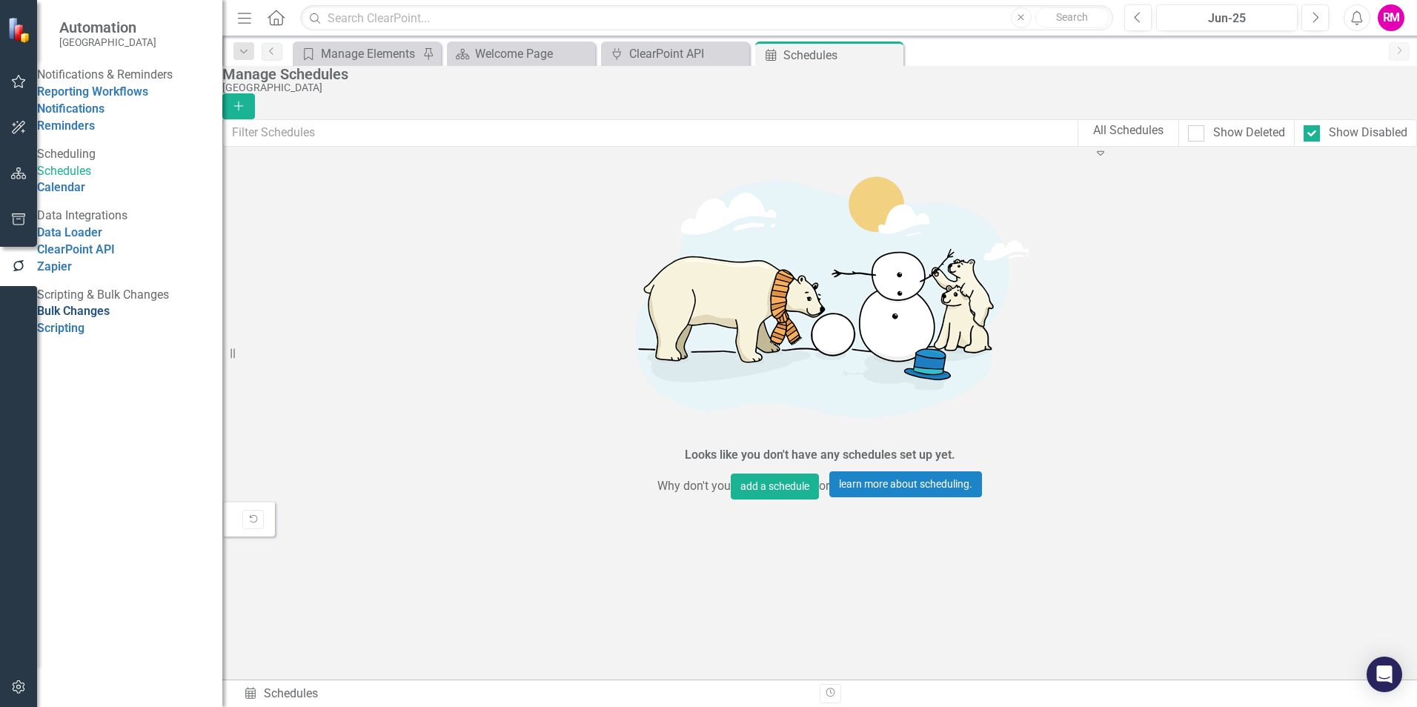
click at [93, 318] on link "Bulk Changes" at bounding box center [73, 311] width 73 height 14
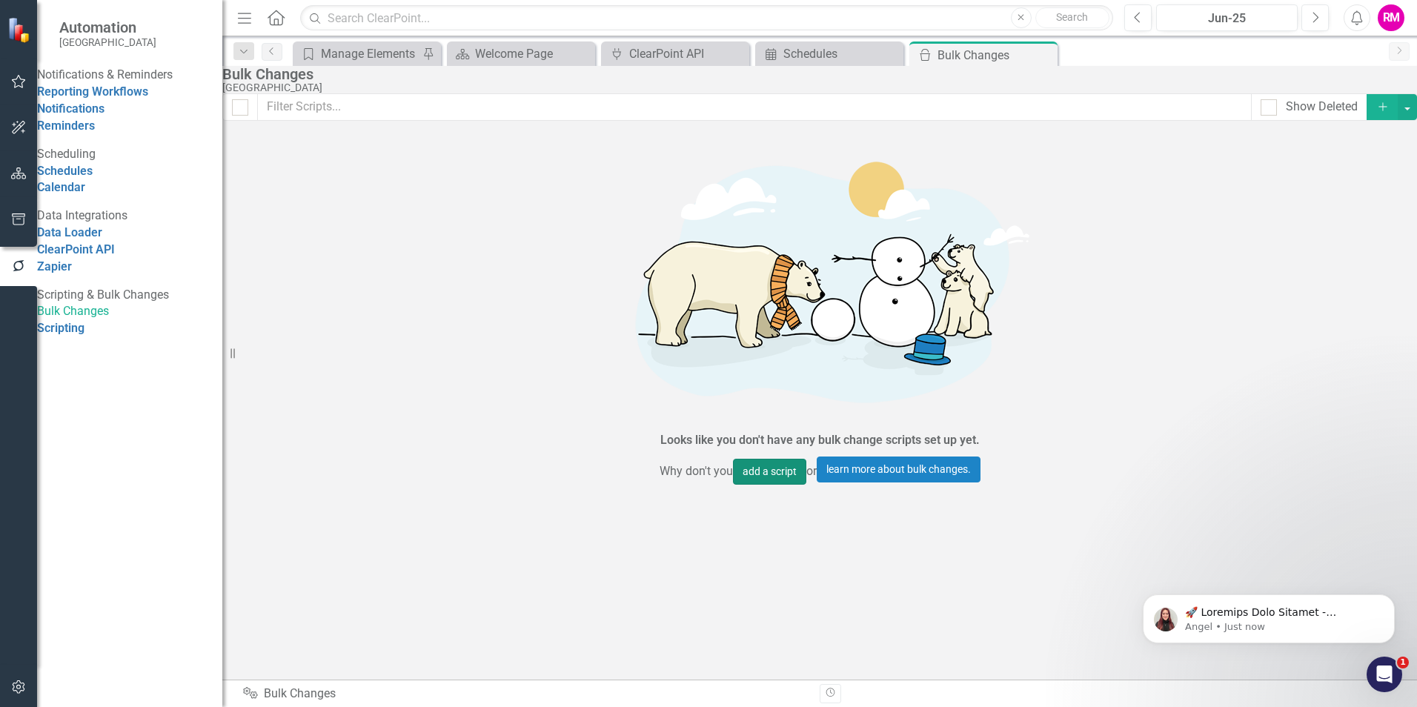
click at [762, 459] on button "add a script" at bounding box center [769, 472] width 73 height 26
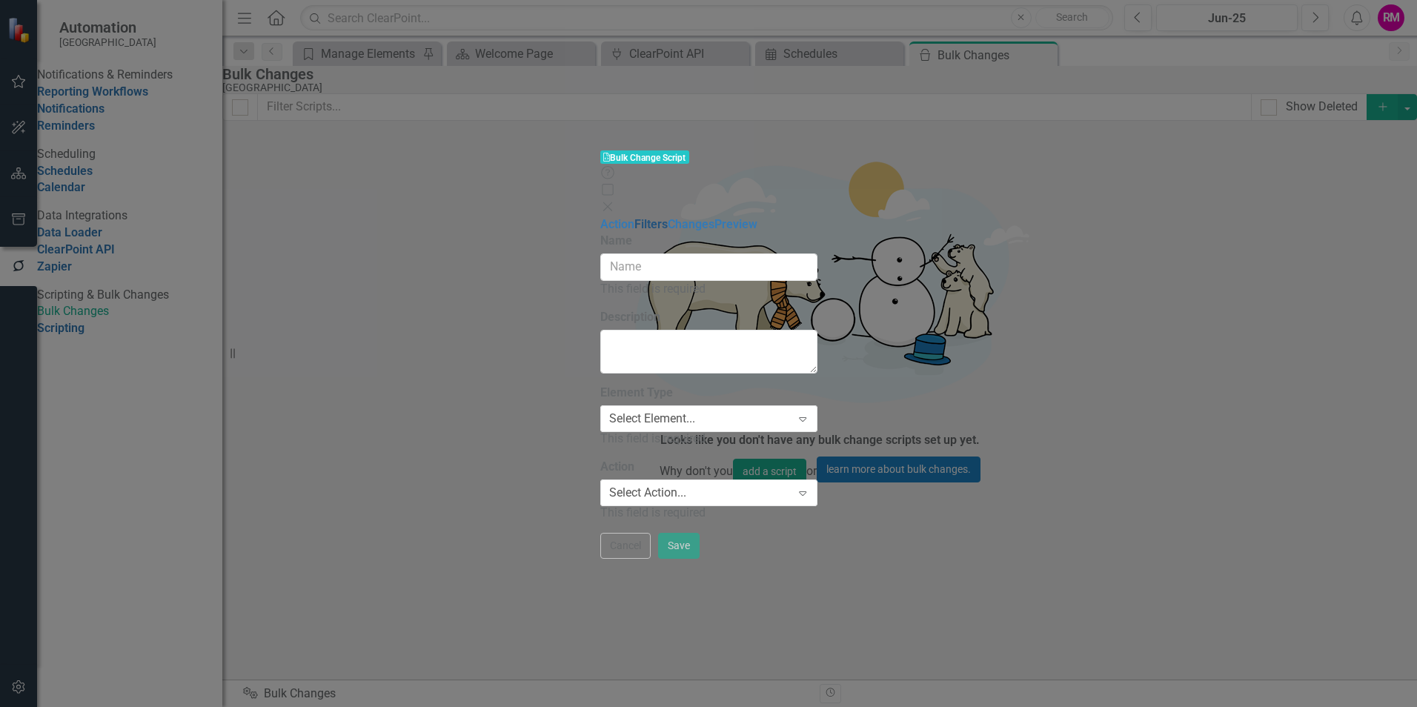
click at [634, 217] on link "Filters" at bounding box center [650, 224] width 33 height 14
click at [611, 202] on icon at bounding box center [607, 206] width 9 height 9
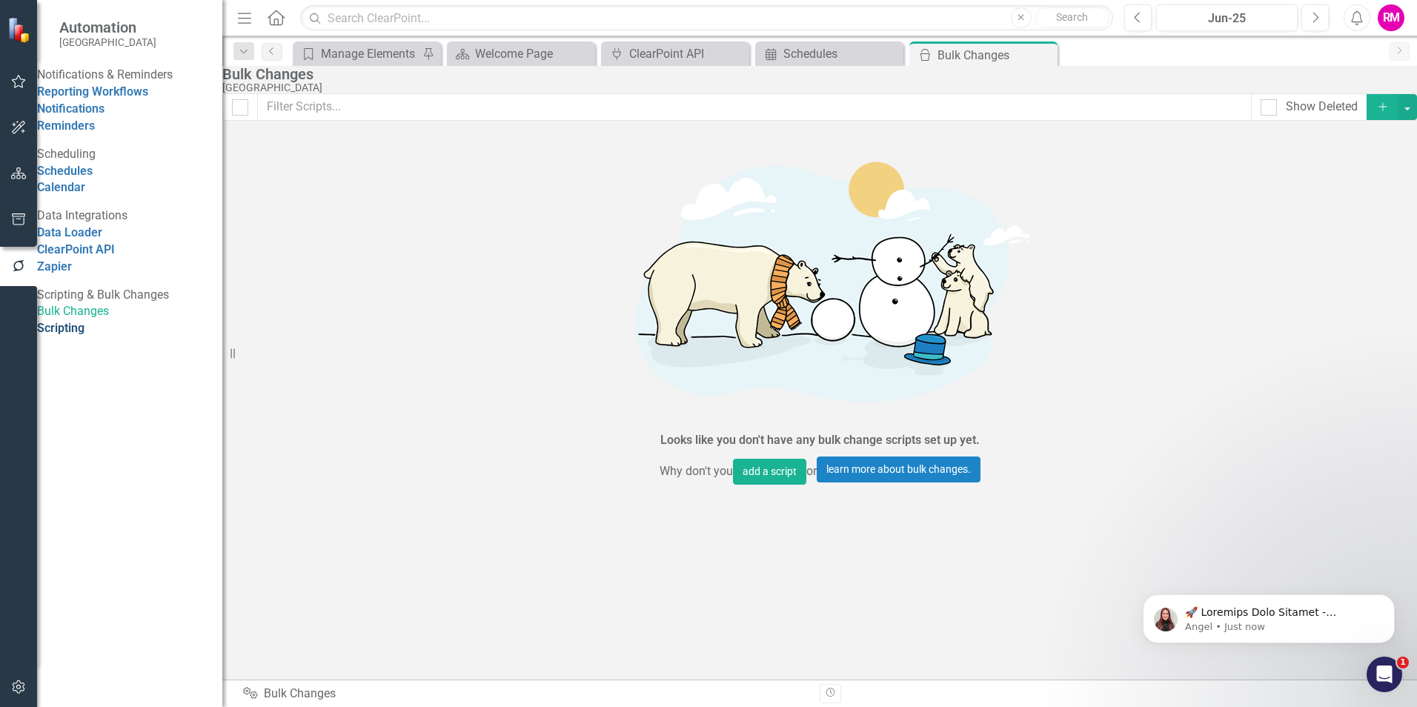
click at [84, 335] on link "Scripting" at bounding box center [60, 328] width 47 height 14
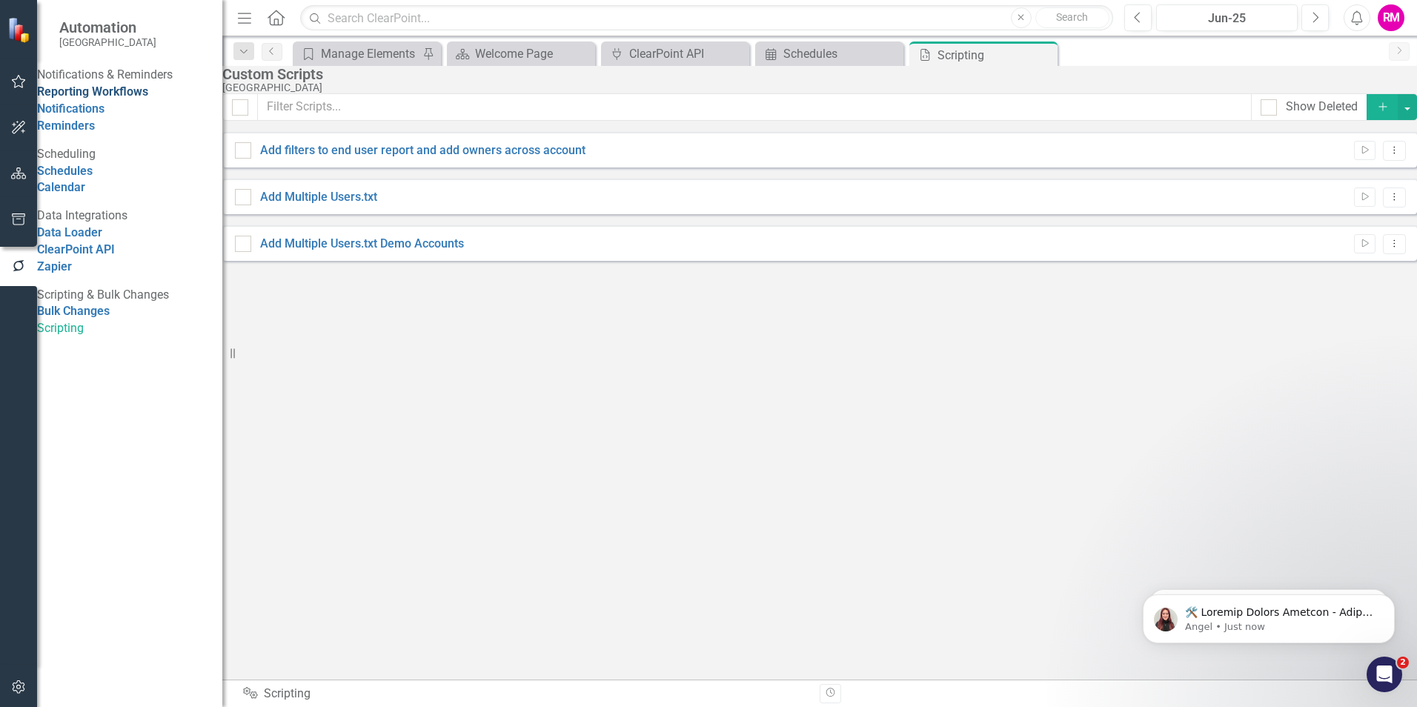
click at [109, 99] on link "Reporting Workflows" at bounding box center [92, 91] width 111 height 14
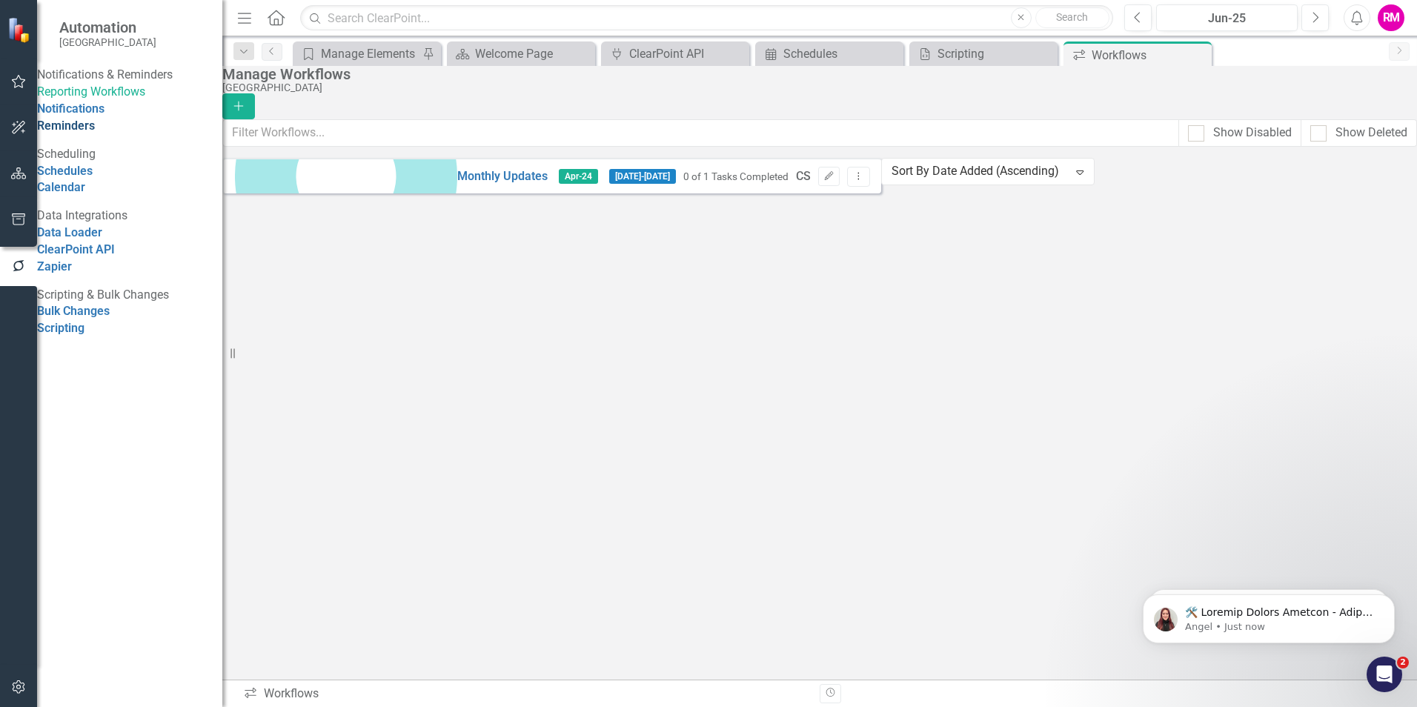
click at [77, 133] on link "Reminders" at bounding box center [66, 126] width 58 height 14
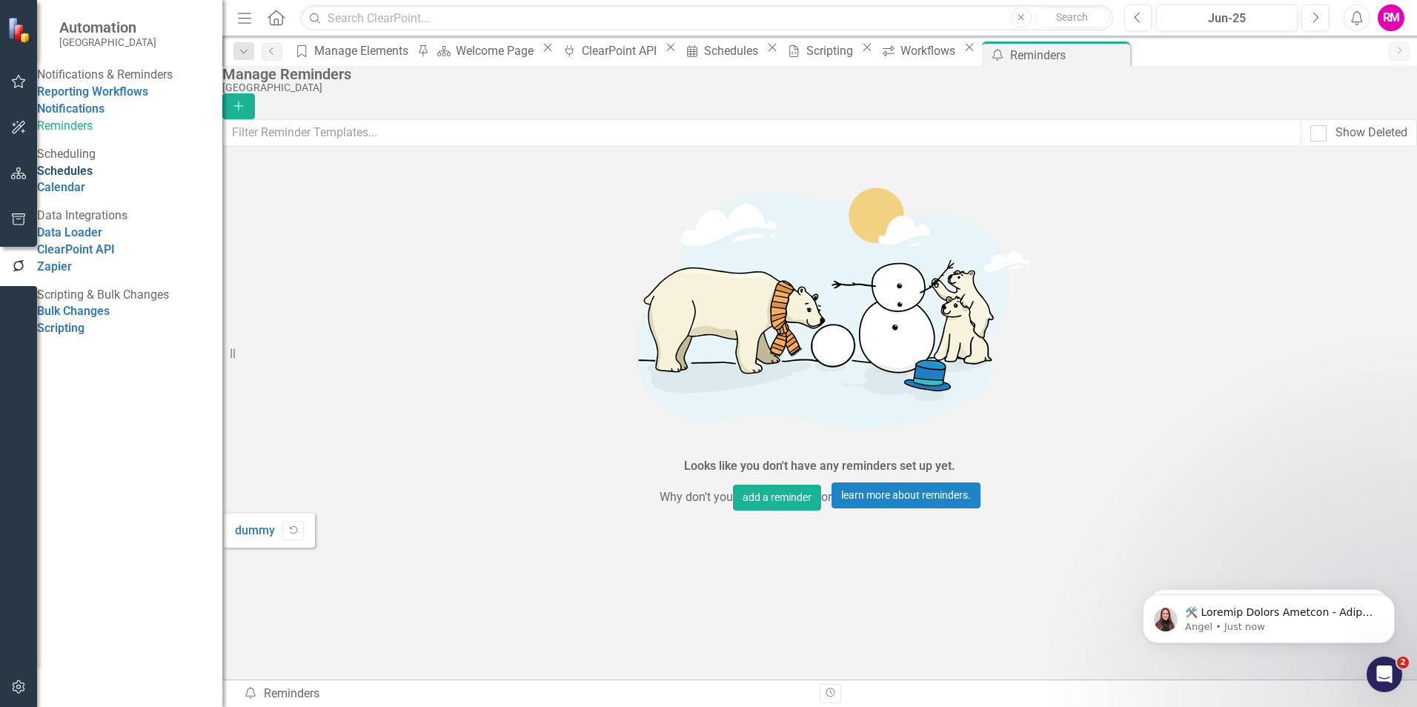
click at [85, 178] on link "Schedules" at bounding box center [65, 171] width 56 height 14
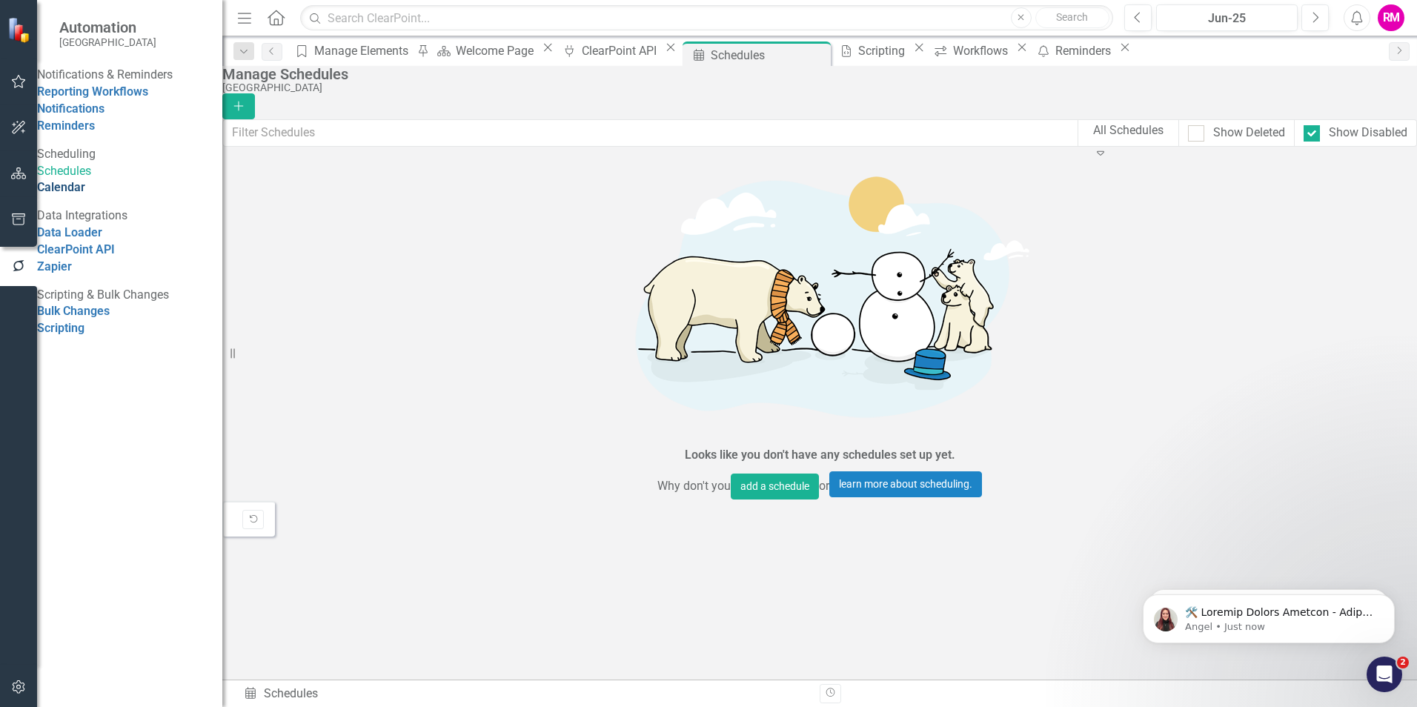
click at [82, 194] on link "Calendar" at bounding box center [61, 187] width 48 height 14
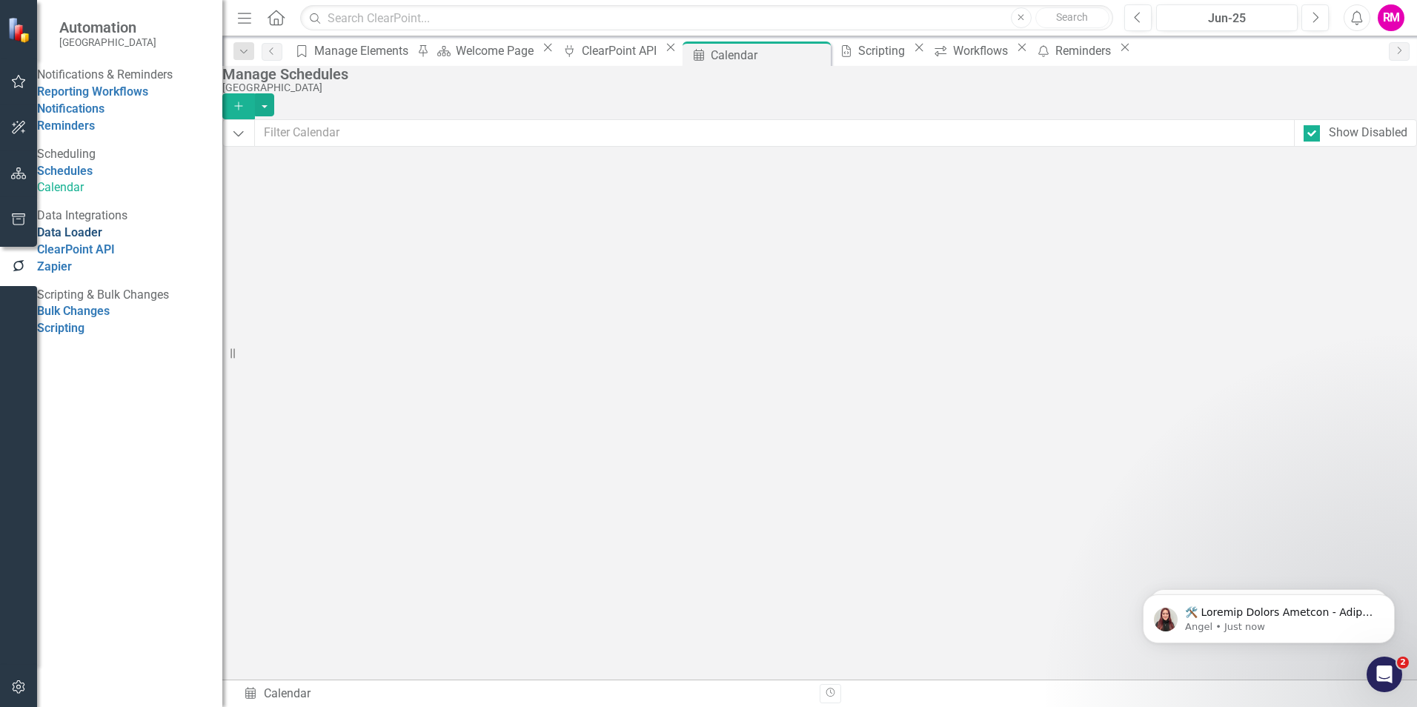
click at [81, 239] on link "Data Loader" at bounding box center [69, 232] width 65 height 14
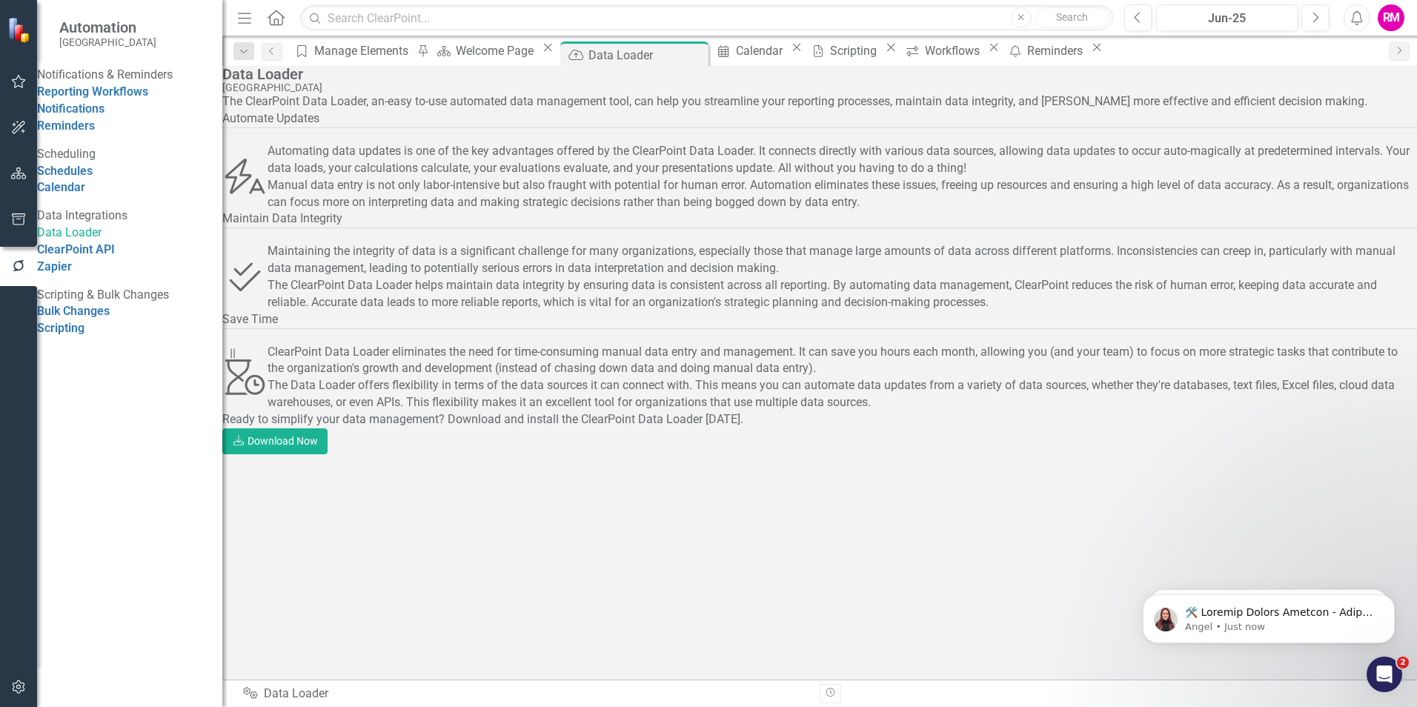
click at [81, 242] on link "Data Loader" at bounding box center [129, 233] width 185 height 17
click at [20, 170] on icon "button" at bounding box center [19, 174] width 16 height 12
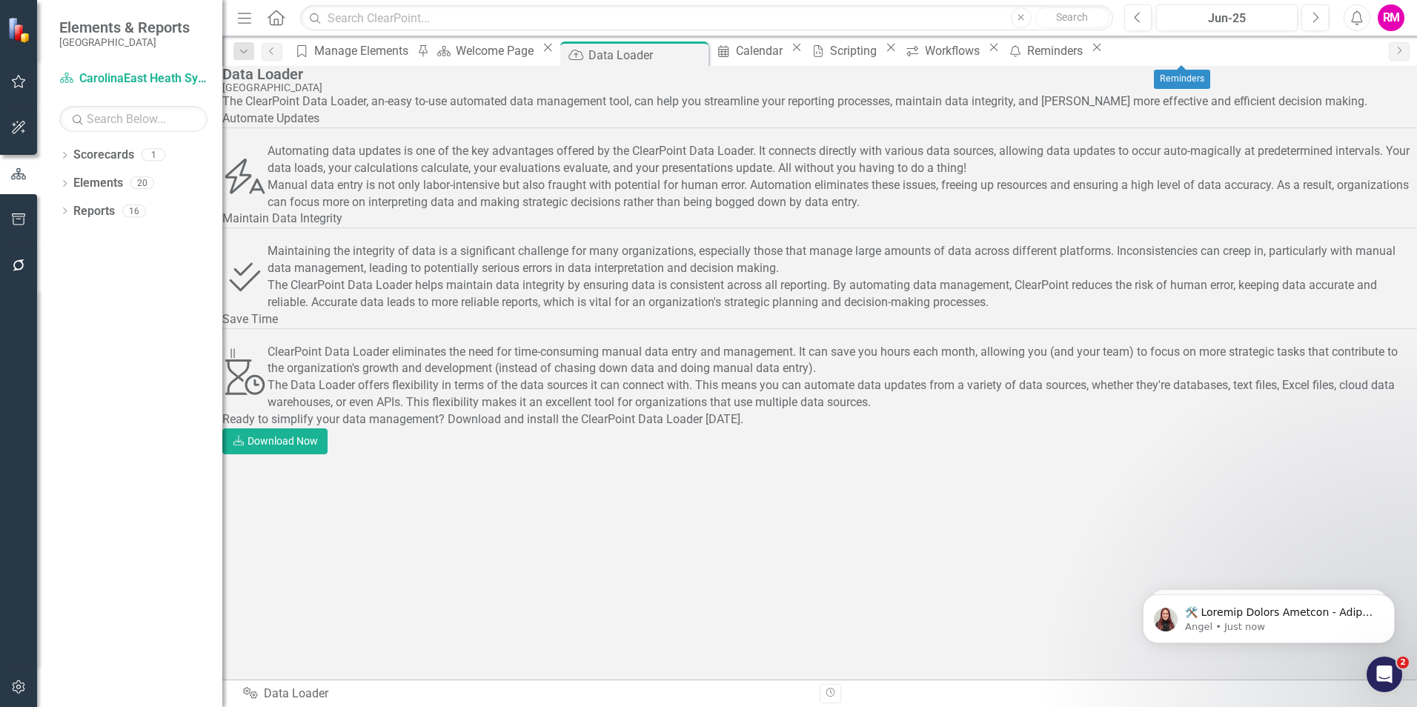
click at [1101, 52] on icon at bounding box center [1097, 48] width 8 height 8
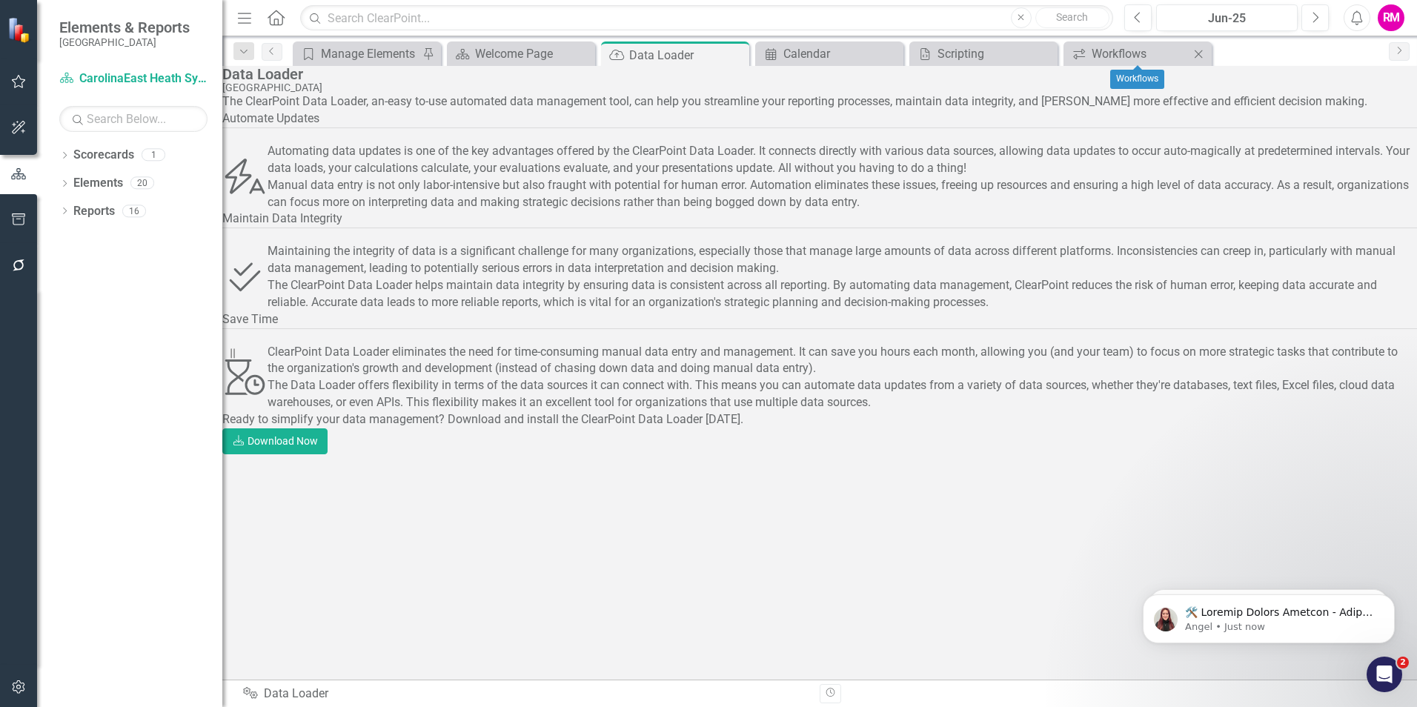
click at [1198, 52] on icon "Close" at bounding box center [1198, 54] width 15 height 12
click at [1047, 53] on icon "Close" at bounding box center [1044, 54] width 15 height 12
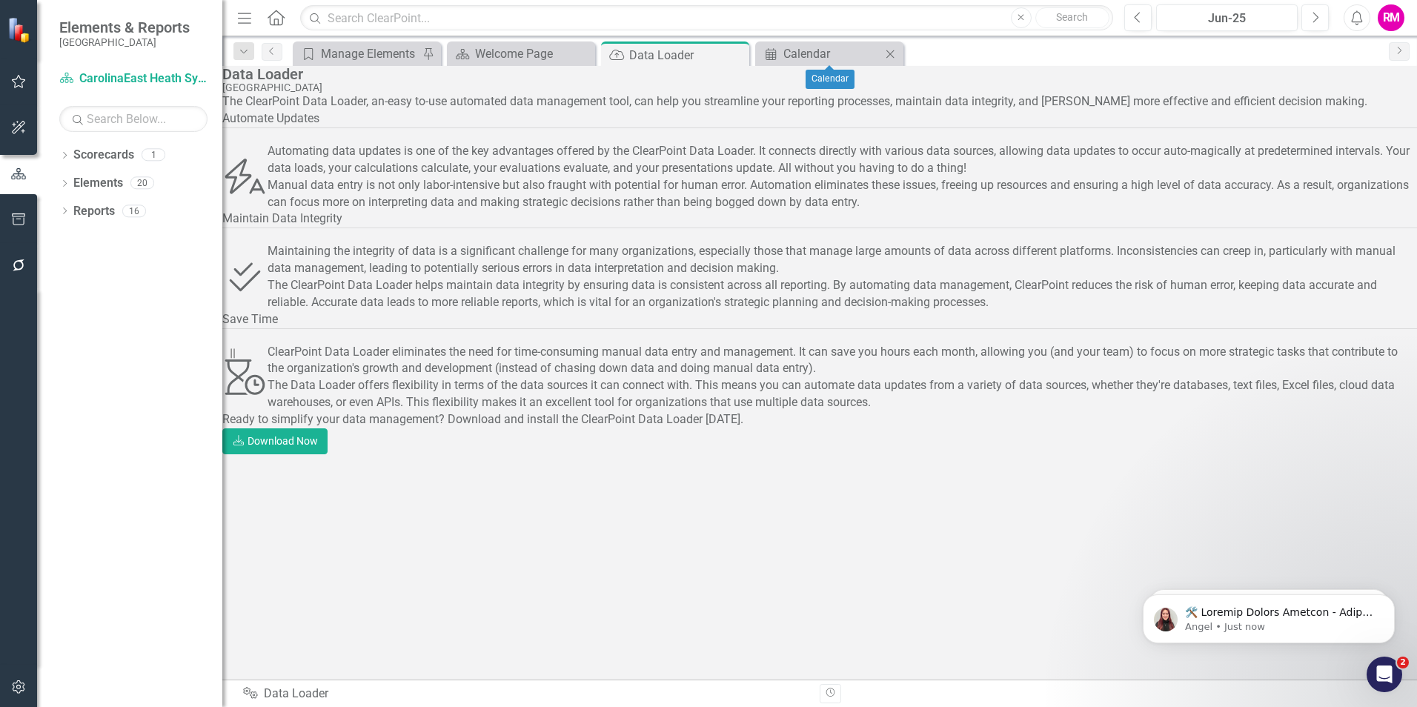
click at [889, 54] on icon "Close" at bounding box center [890, 54] width 15 height 12
click at [732, 51] on icon "Close" at bounding box center [735, 55] width 15 height 12
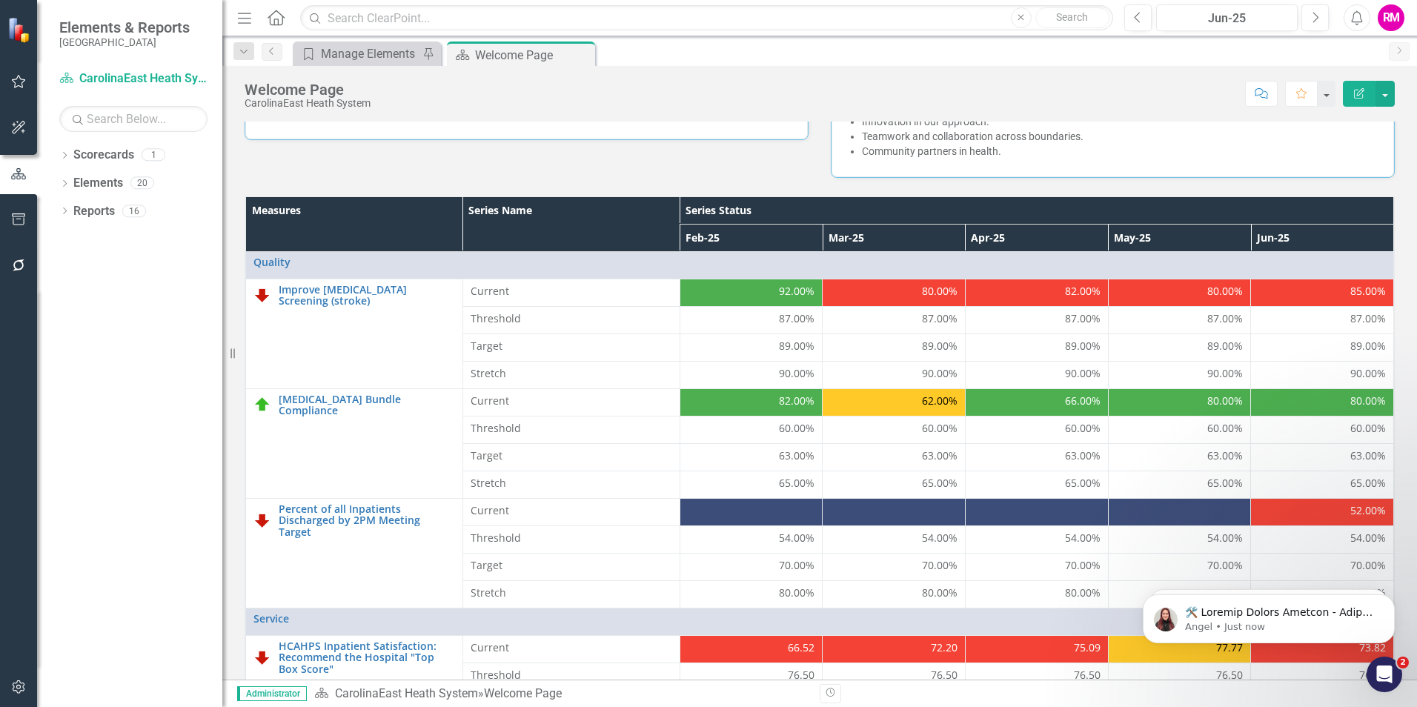
scroll to position [423, 0]
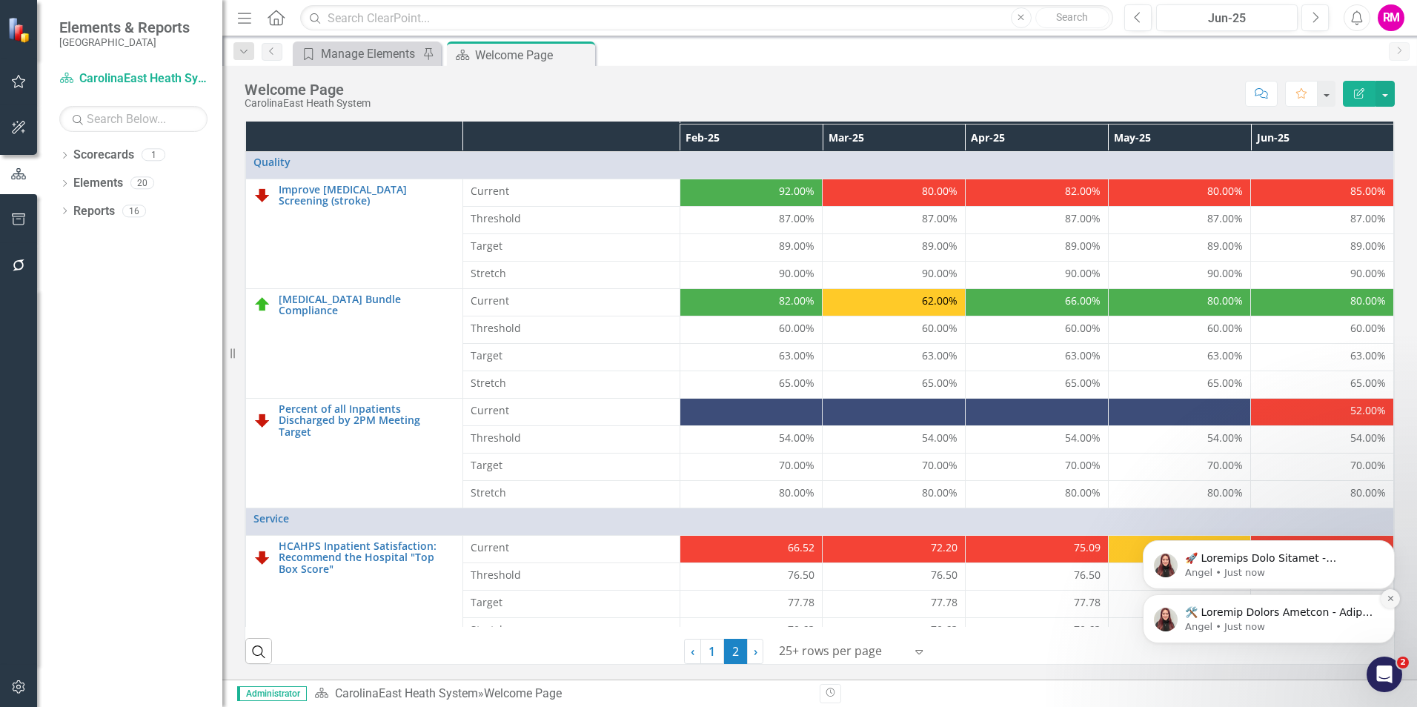
click at [1391, 597] on icon "Dismiss notification" at bounding box center [1391, 598] width 8 height 8
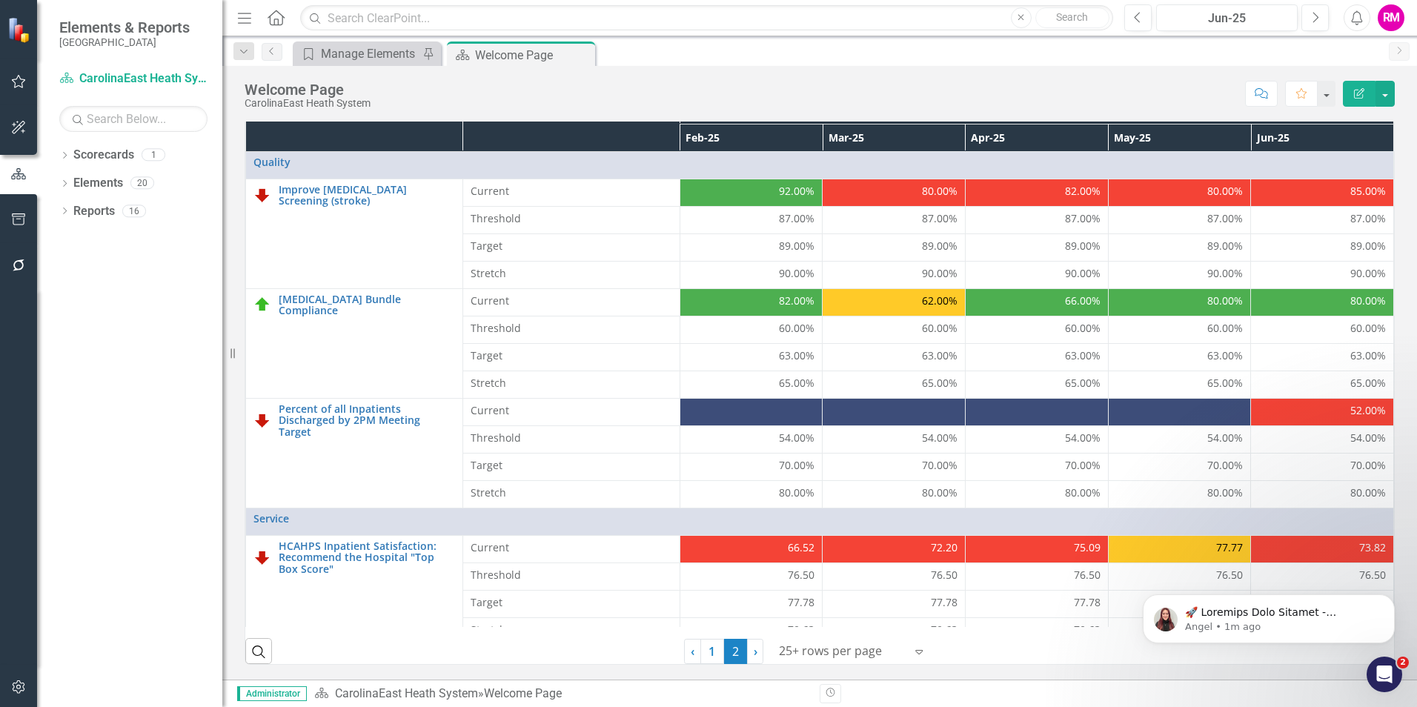
click at [1391, 597] on icon "Dismiss notification" at bounding box center [1391, 599] width 7 height 7
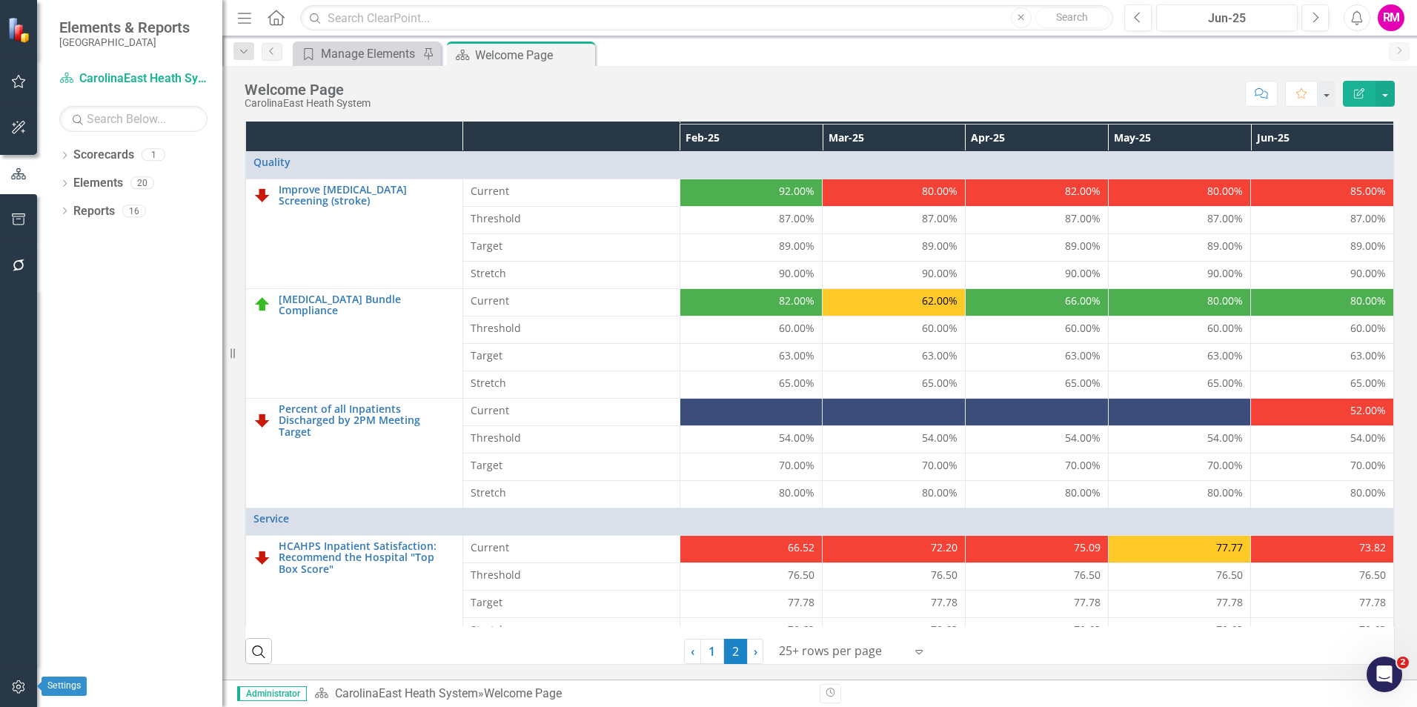
click at [16, 686] on icon "button" at bounding box center [19, 687] width 16 height 12
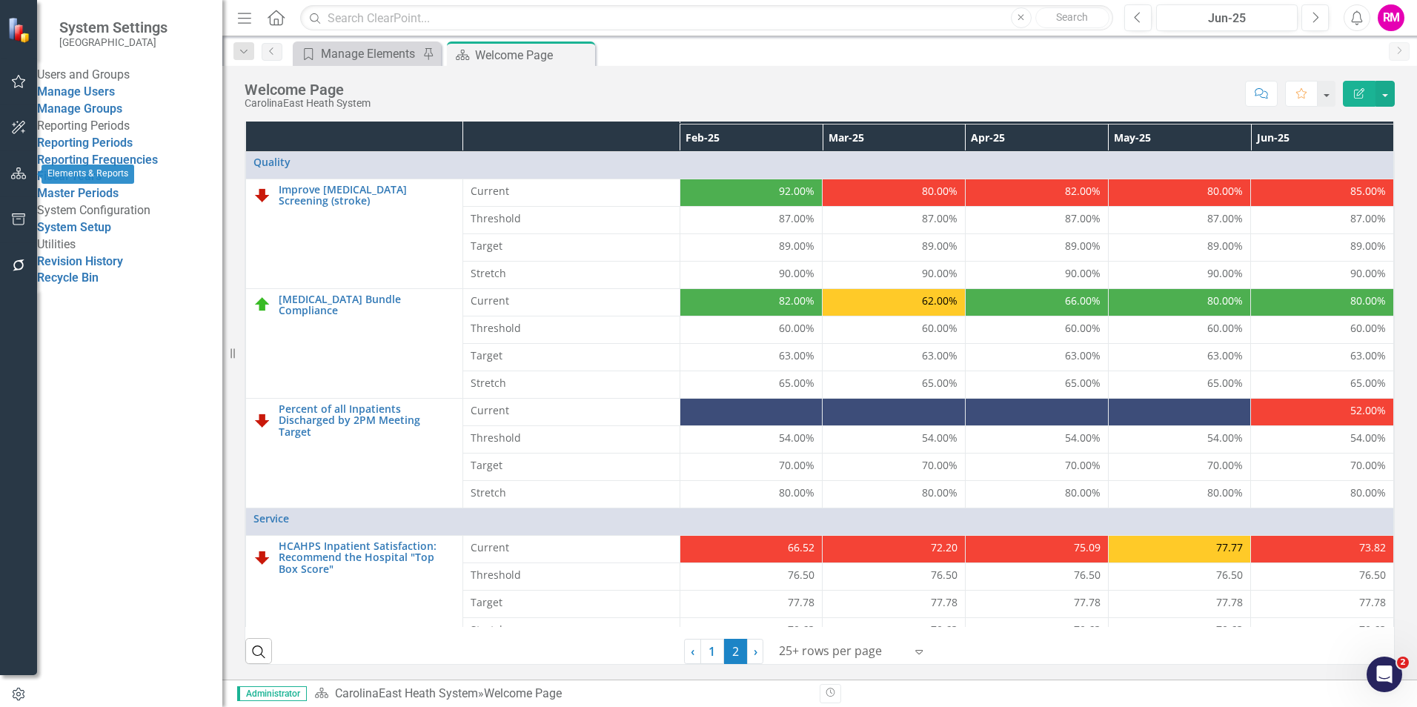
click at [18, 173] on icon "button" at bounding box center [19, 174] width 16 height 12
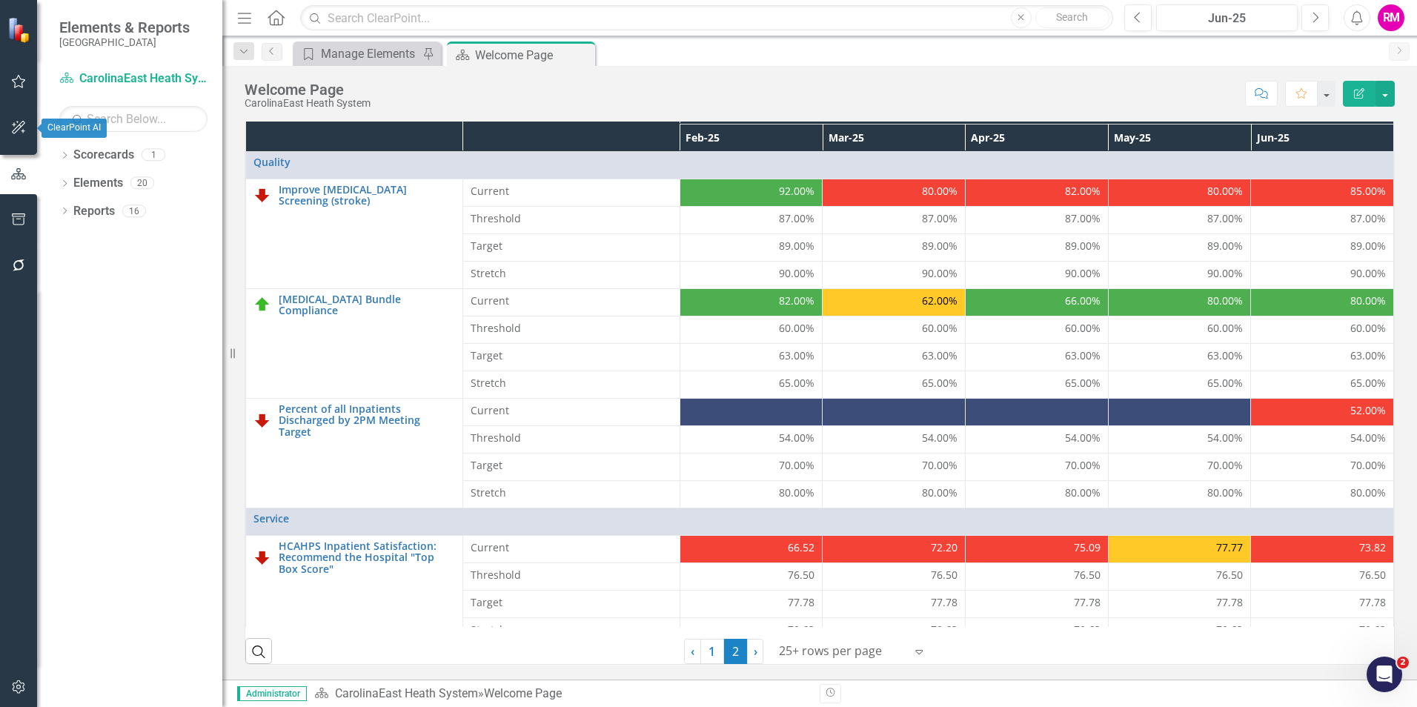
click at [15, 122] on icon "button" at bounding box center [19, 128] width 16 height 12
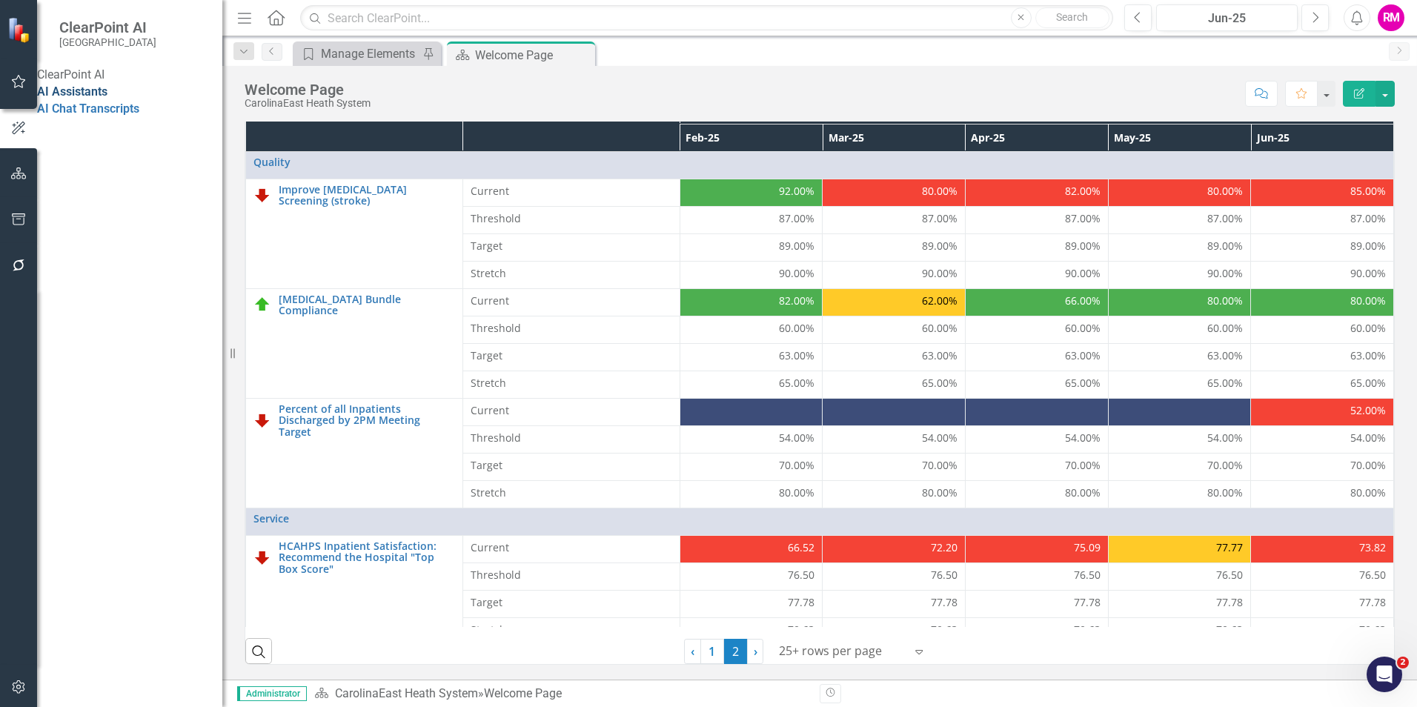
click at [85, 99] on link "AI Assistants" at bounding box center [72, 91] width 70 height 14
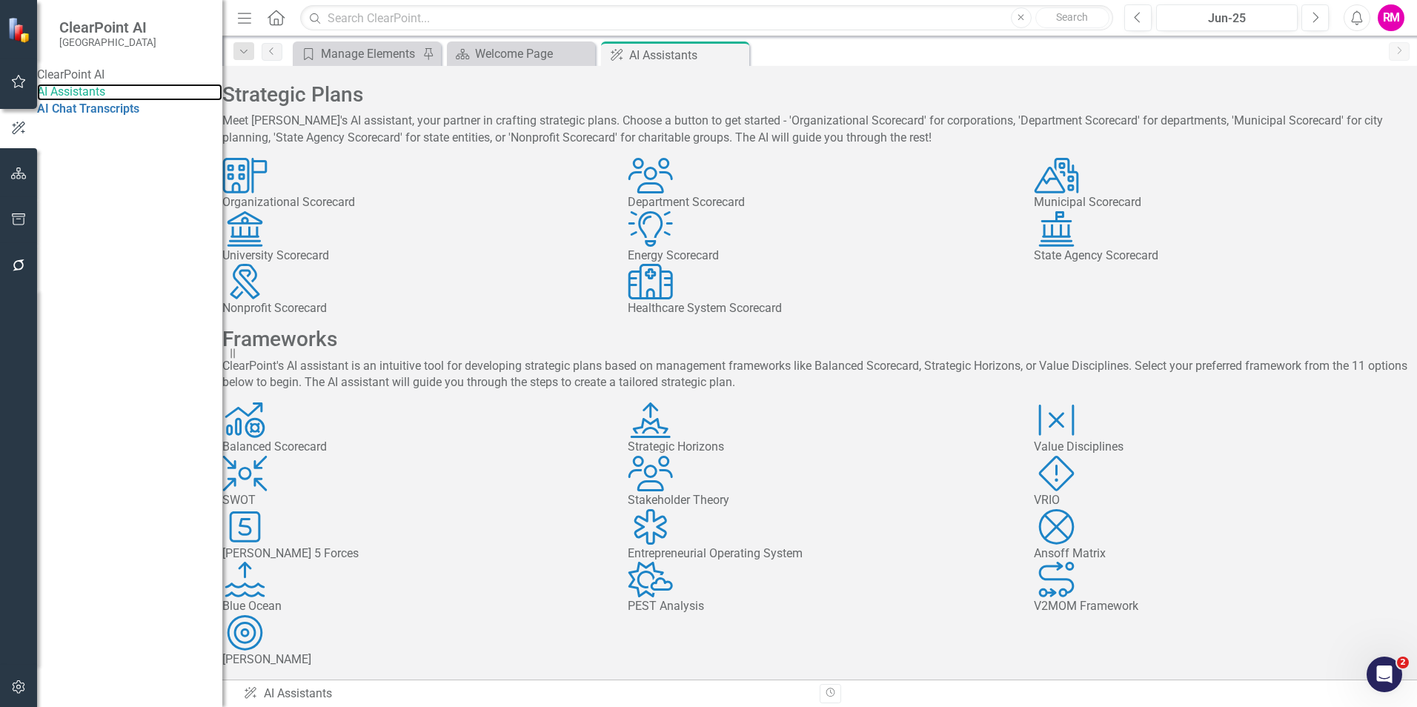
scroll to position [222, 0]
click at [134, 116] on link "AI Chat Transcripts" at bounding box center [88, 109] width 102 height 14
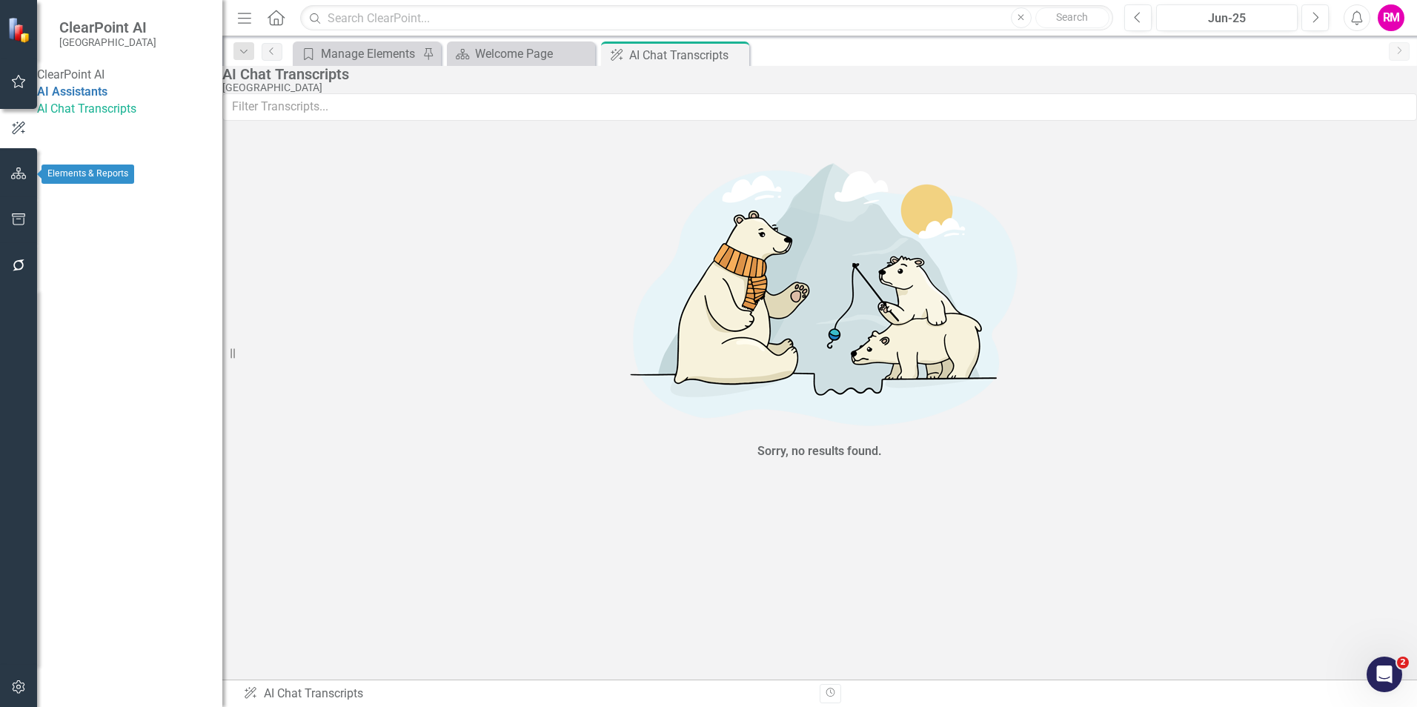
click at [20, 169] on icon "button" at bounding box center [19, 174] width 16 height 12
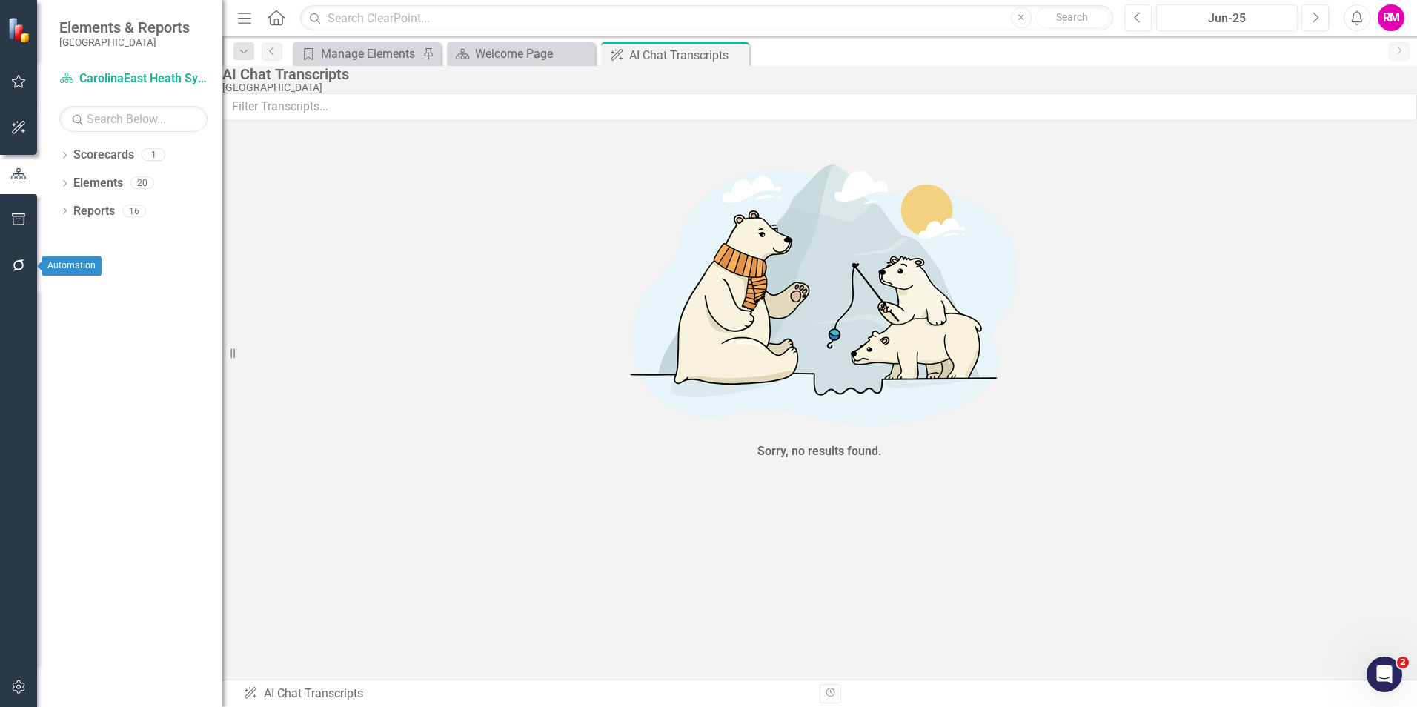
click at [17, 267] on icon "button" at bounding box center [19, 265] width 16 height 12
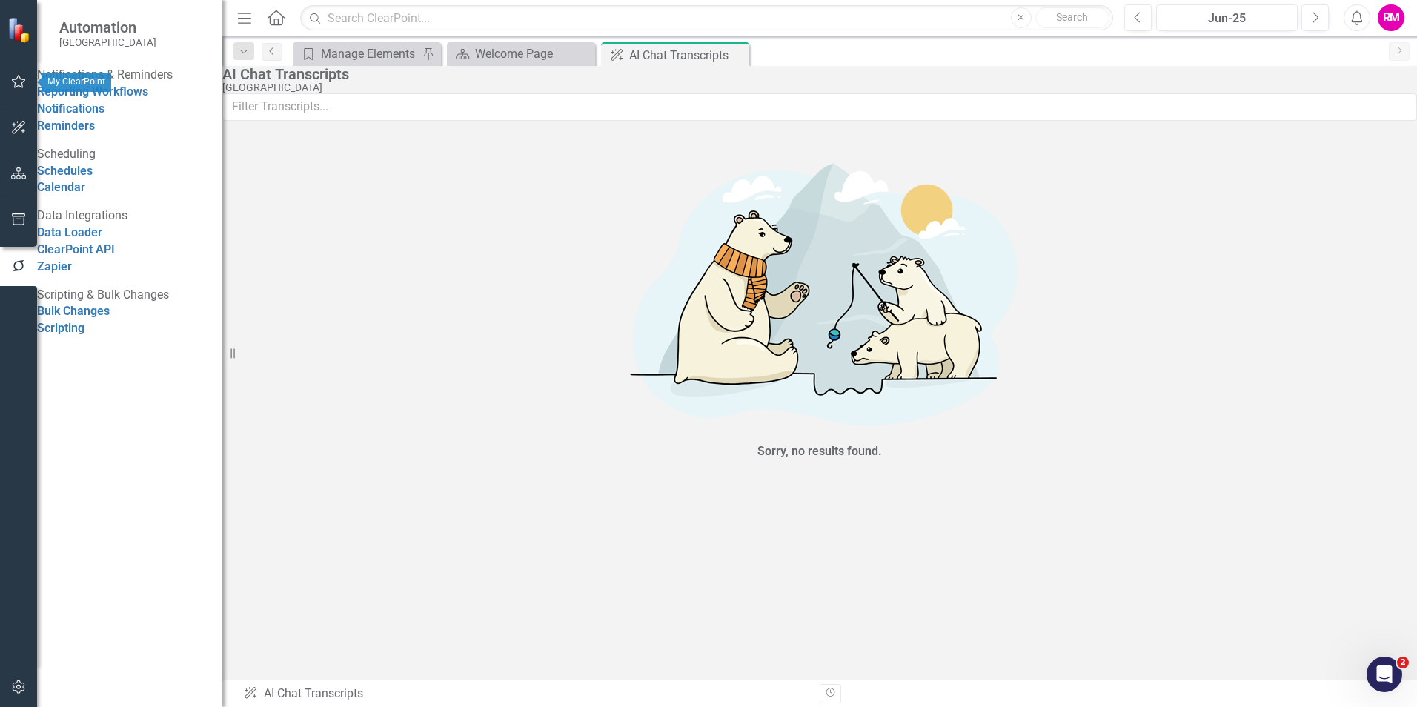
click at [21, 82] on icon "button" at bounding box center [19, 82] width 16 height 12
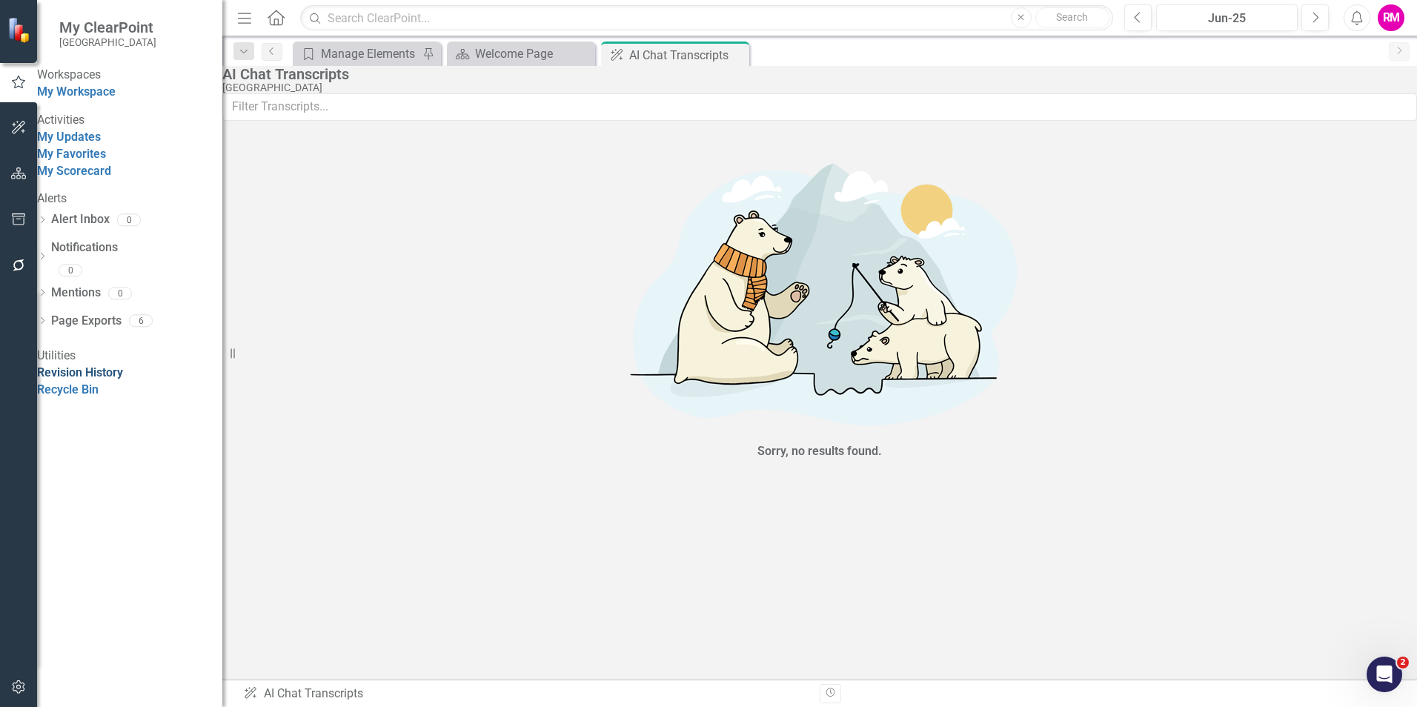
click at [97, 379] on link "Revision History" at bounding box center [80, 372] width 86 height 14
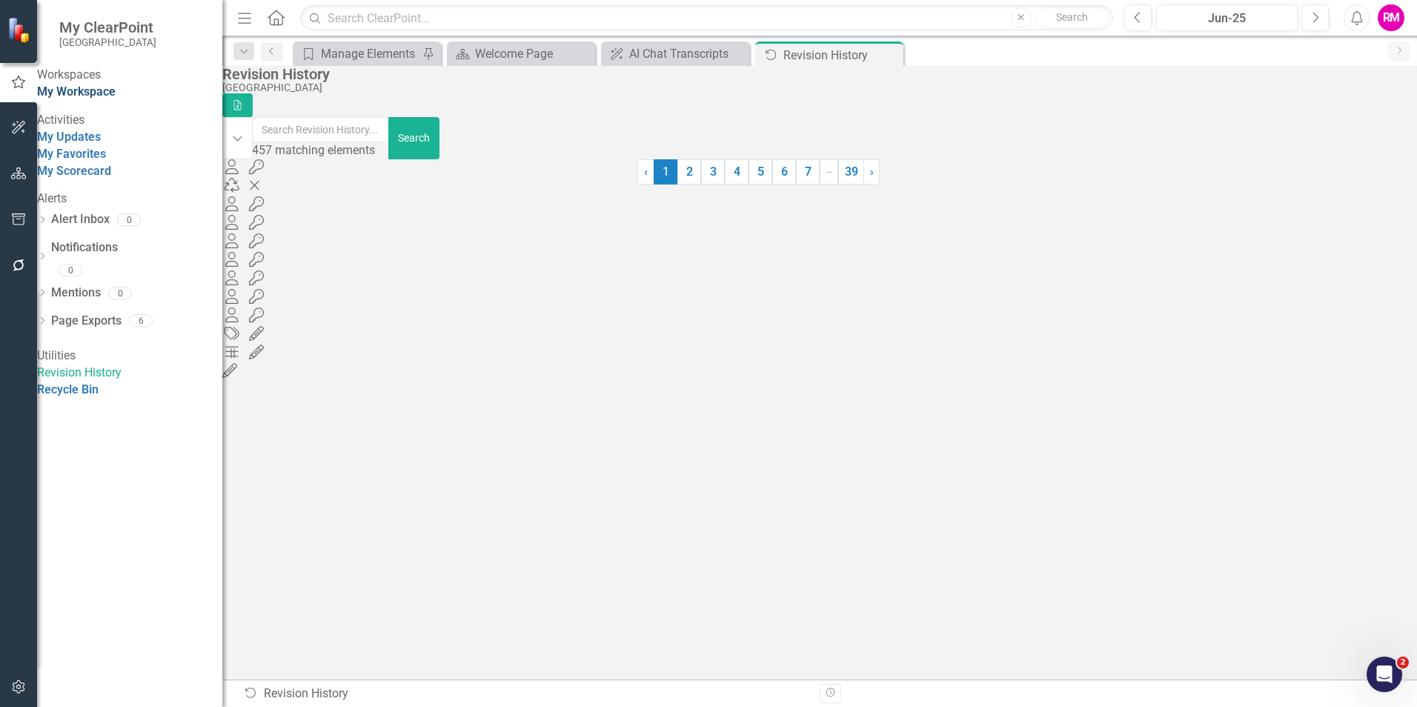
click at [100, 96] on link "My Workspace" at bounding box center [76, 91] width 79 height 14
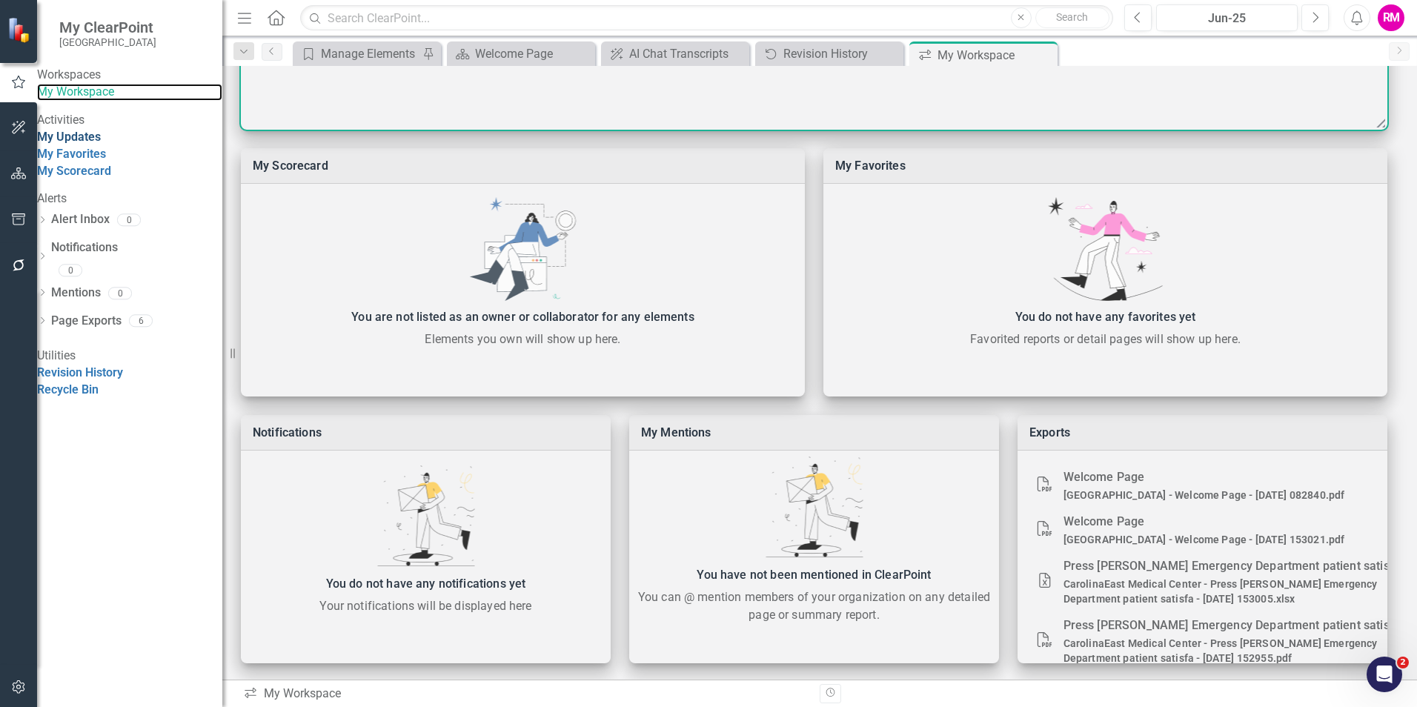
scroll to position [319, 0]
click at [101, 144] on link "My Updates" at bounding box center [69, 137] width 64 height 14
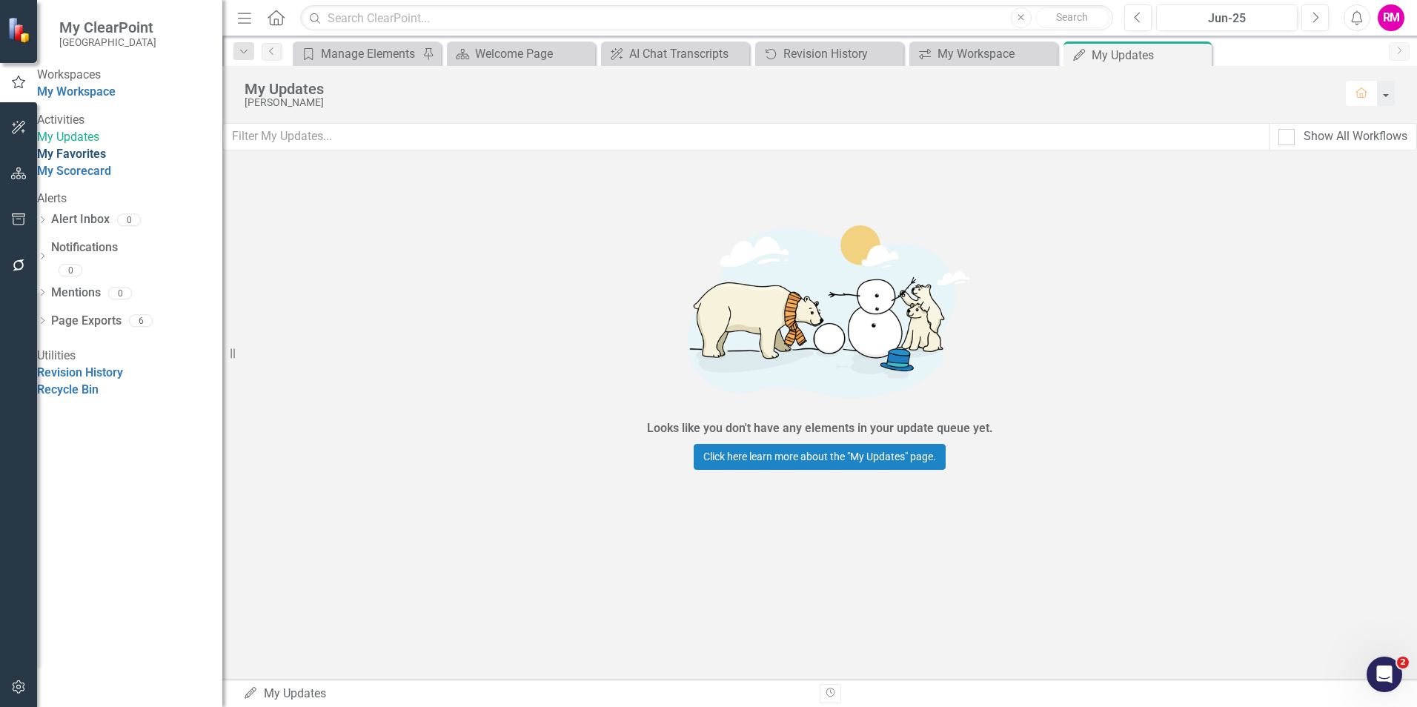
click at [102, 161] on link "My Favorites" at bounding box center [71, 154] width 69 height 14
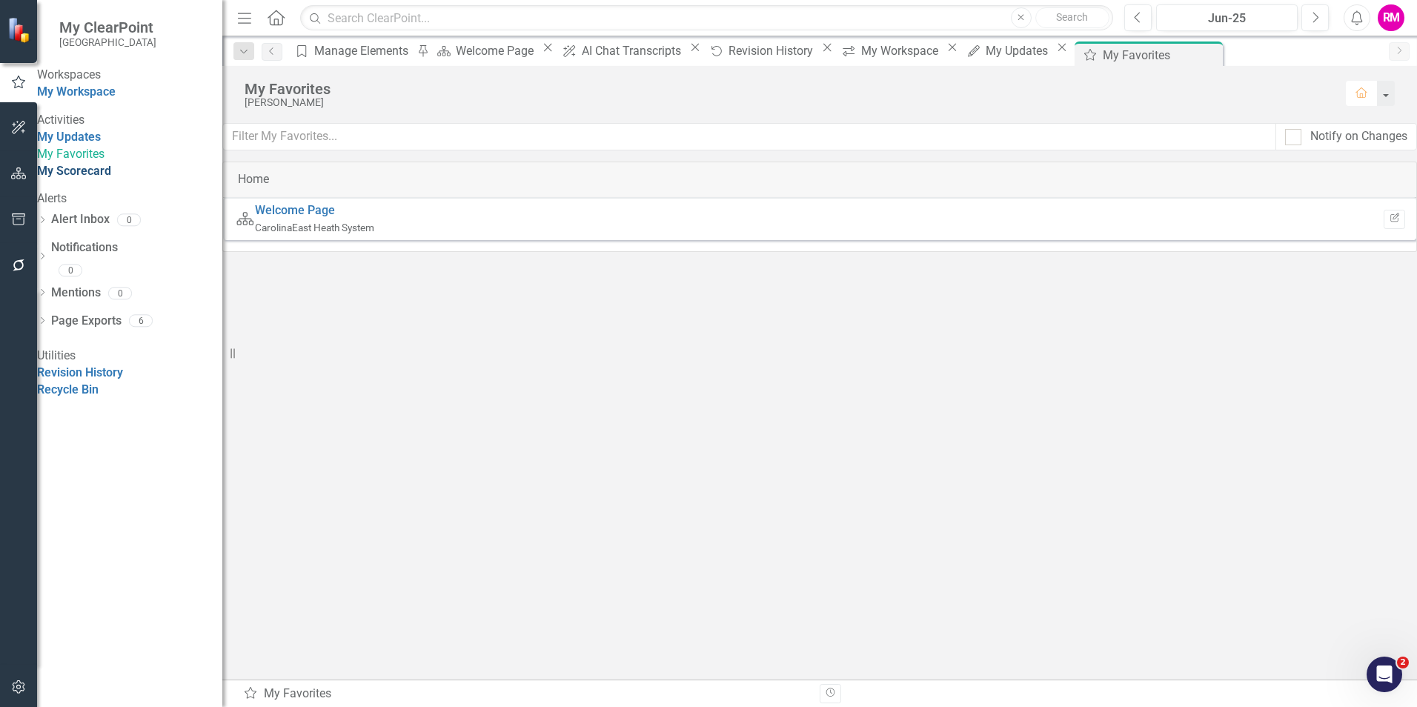
click at [102, 178] on link "My Scorecard" at bounding box center [74, 171] width 74 height 14
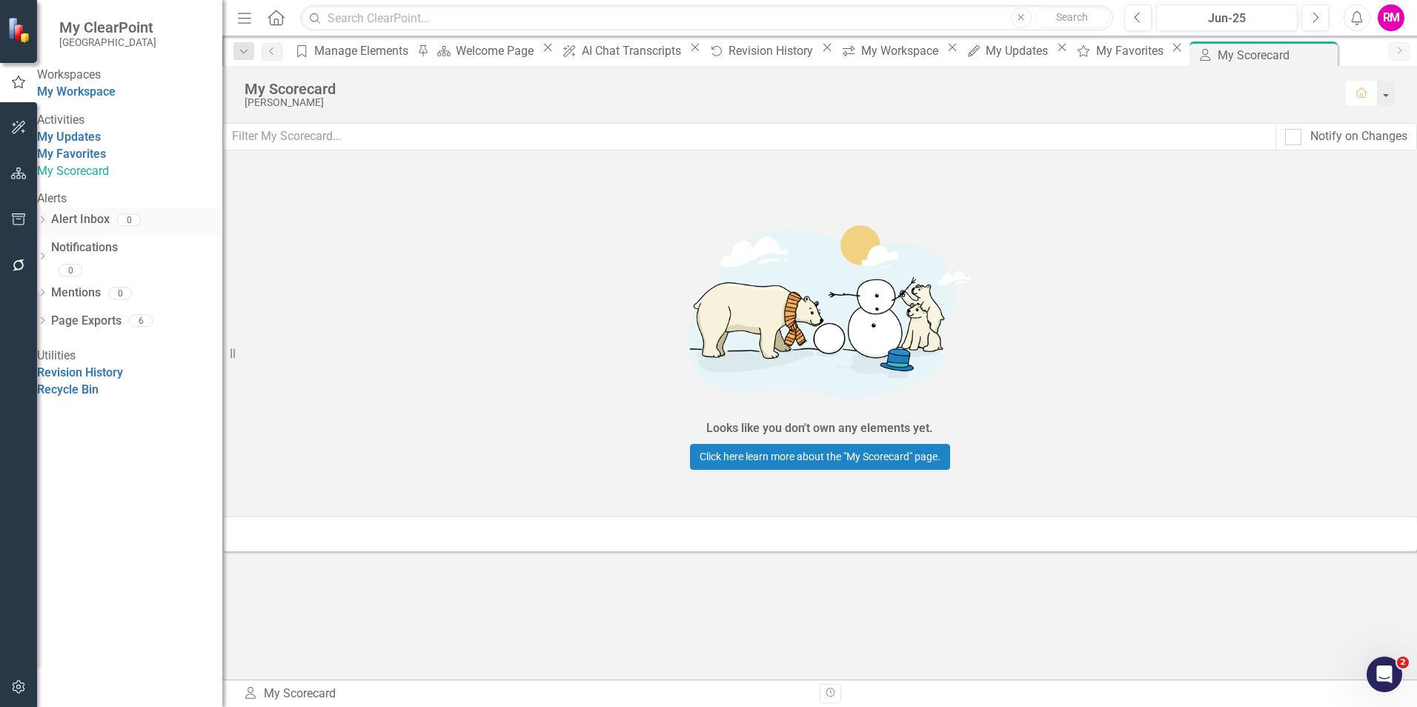
click at [109, 228] on link "Alert Inbox" at bounding box center [80, 219] width 59 height 17
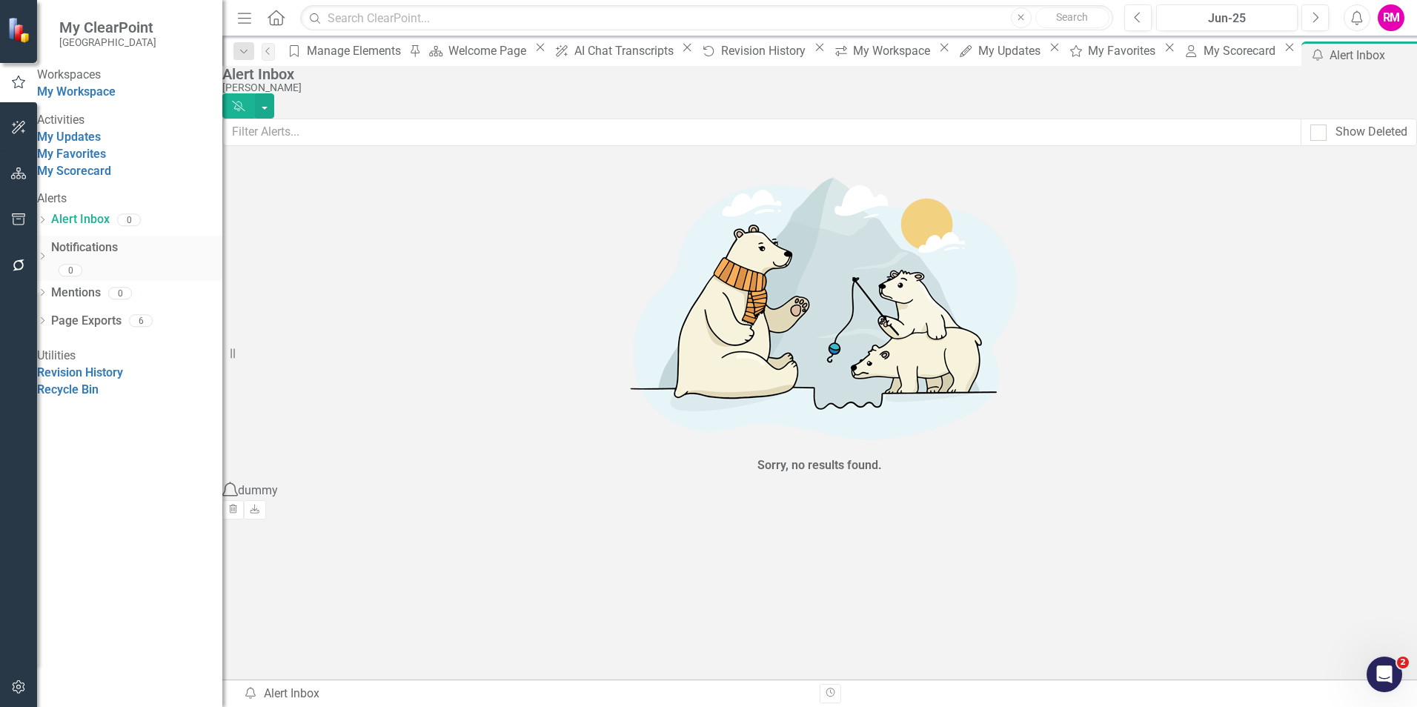
click at [107, 256] on link "Notifications" at bounding box center [136, 247] width 171 height 17
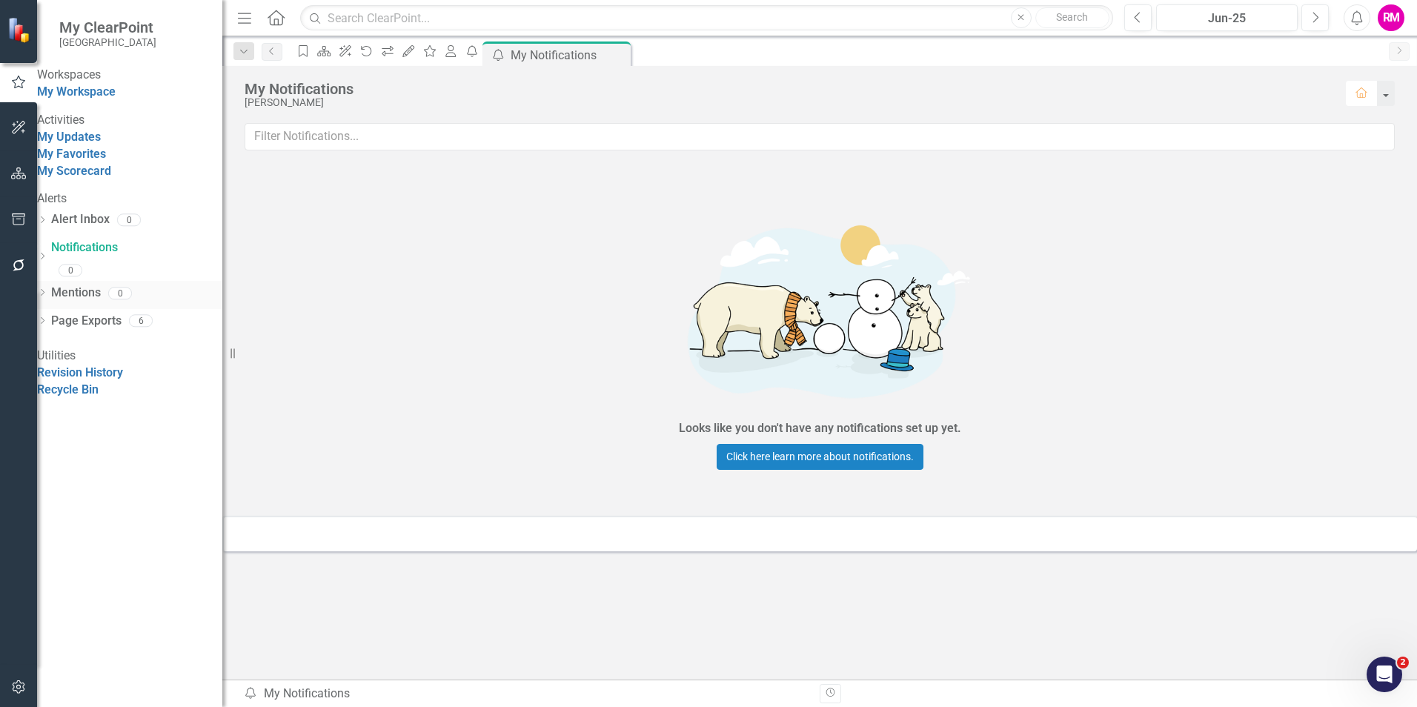
click at [101, 302] on link "Mentions" at bounding box center [76, 293] width 50 height 17
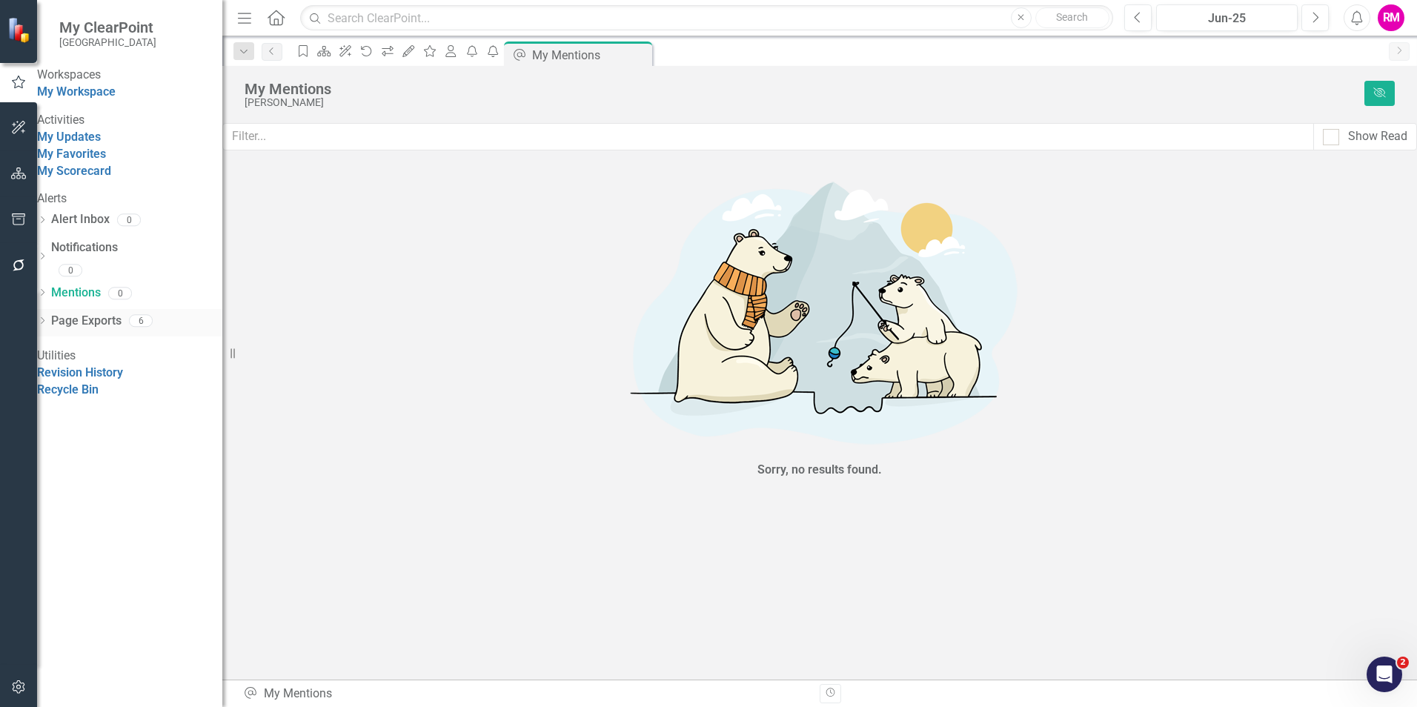
click at [102, 330] on link "Page Exports" at bounding box center [86, 321] width 70 height 17
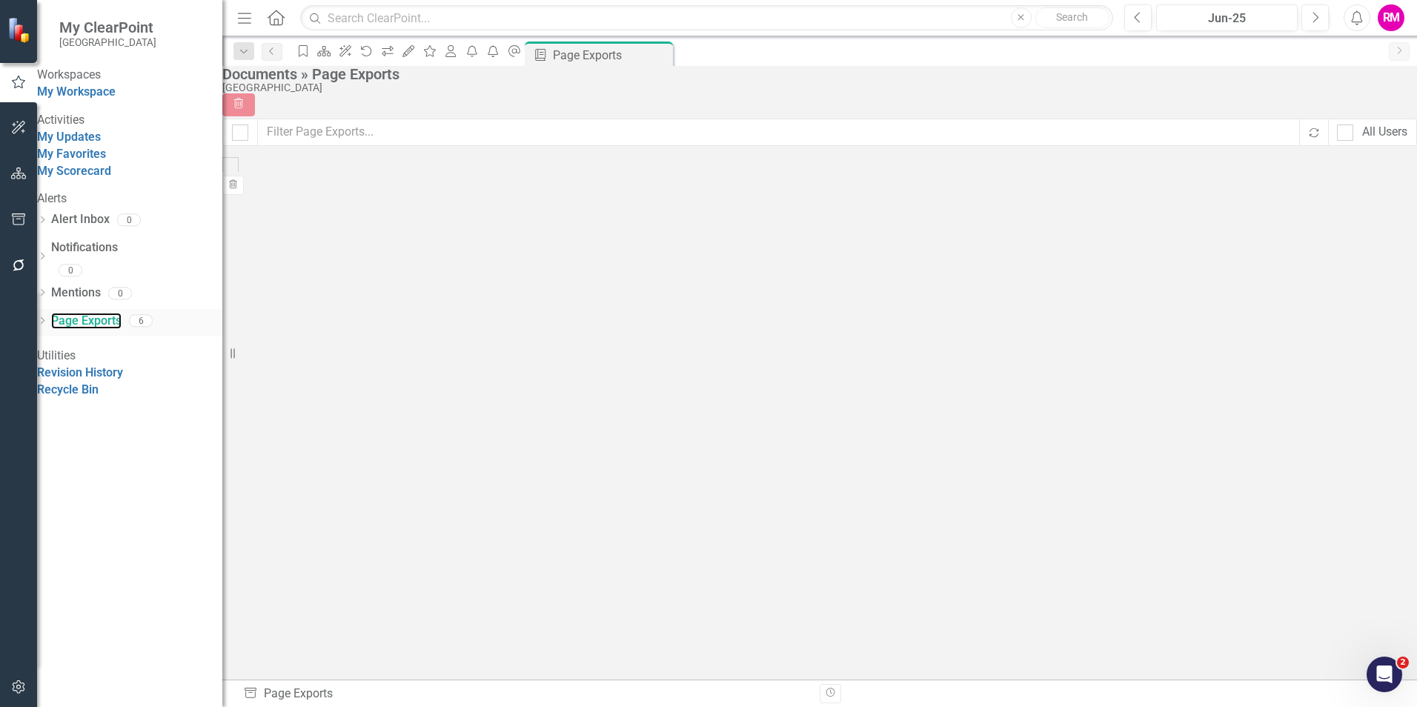
checkbox input "false"
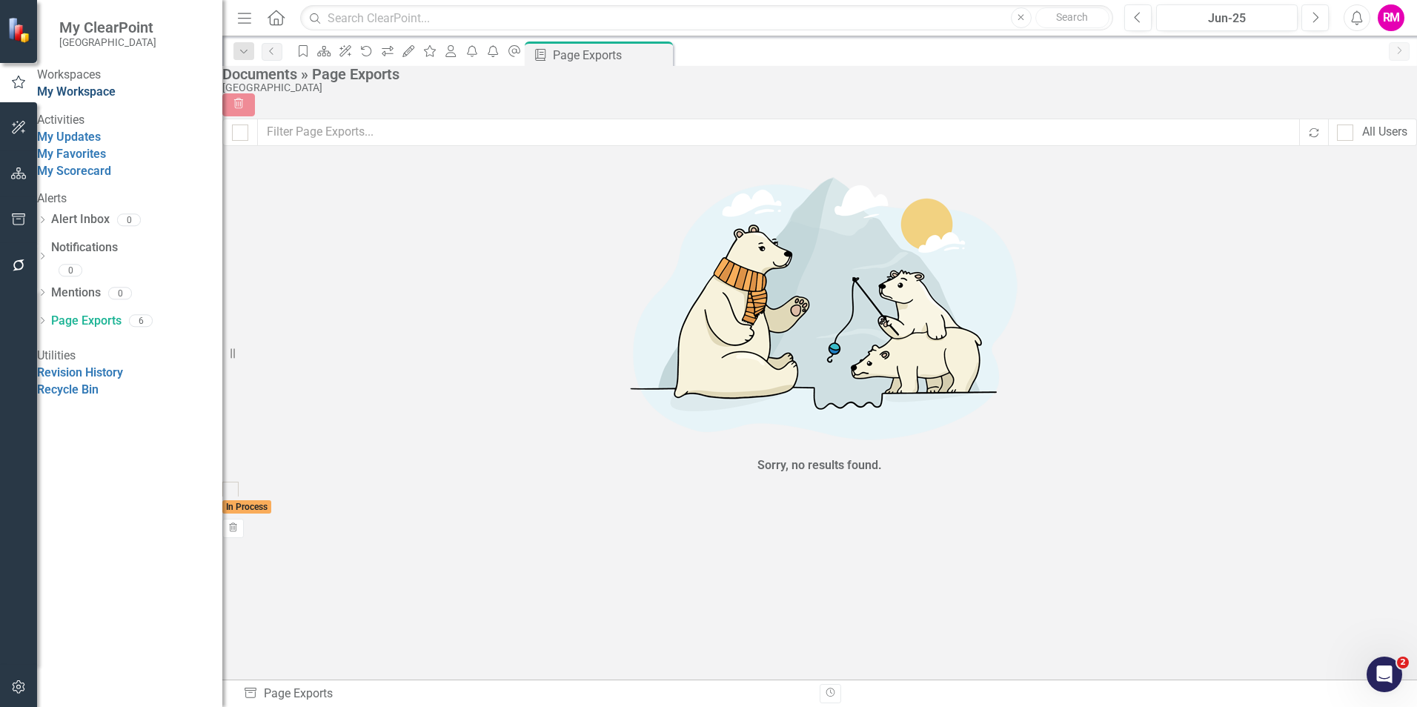
click at [96, 99] on link "My Workspace" at bounding box center [76, 91] width 79 height 14
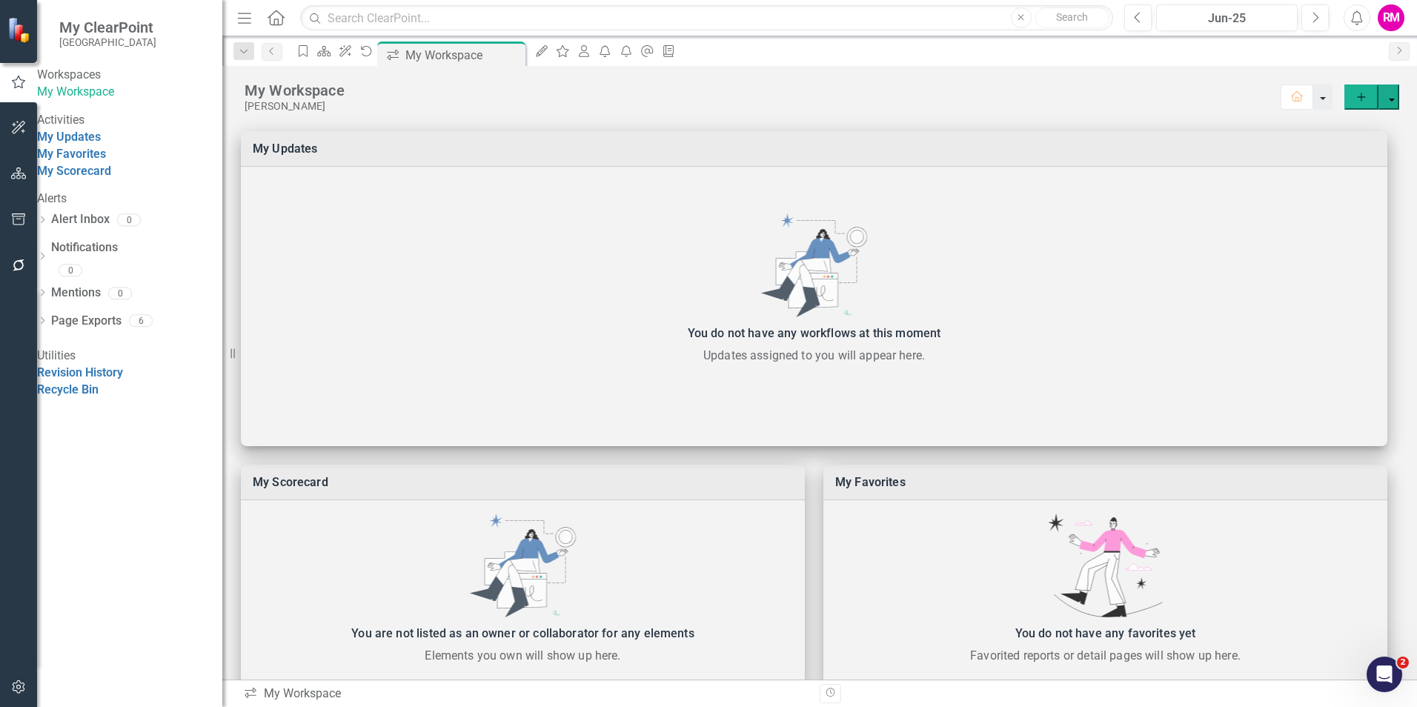
click at [1315, 97] on button "button" at bounding box center [1322, 96] width 19 height 25
click at [1244, 87] on div "My Workspace" at bounding box center [764, 90] width 1038 height 19
click at [18, 217] on icon "button" at bounding box center [19, 219] width 16 height 12
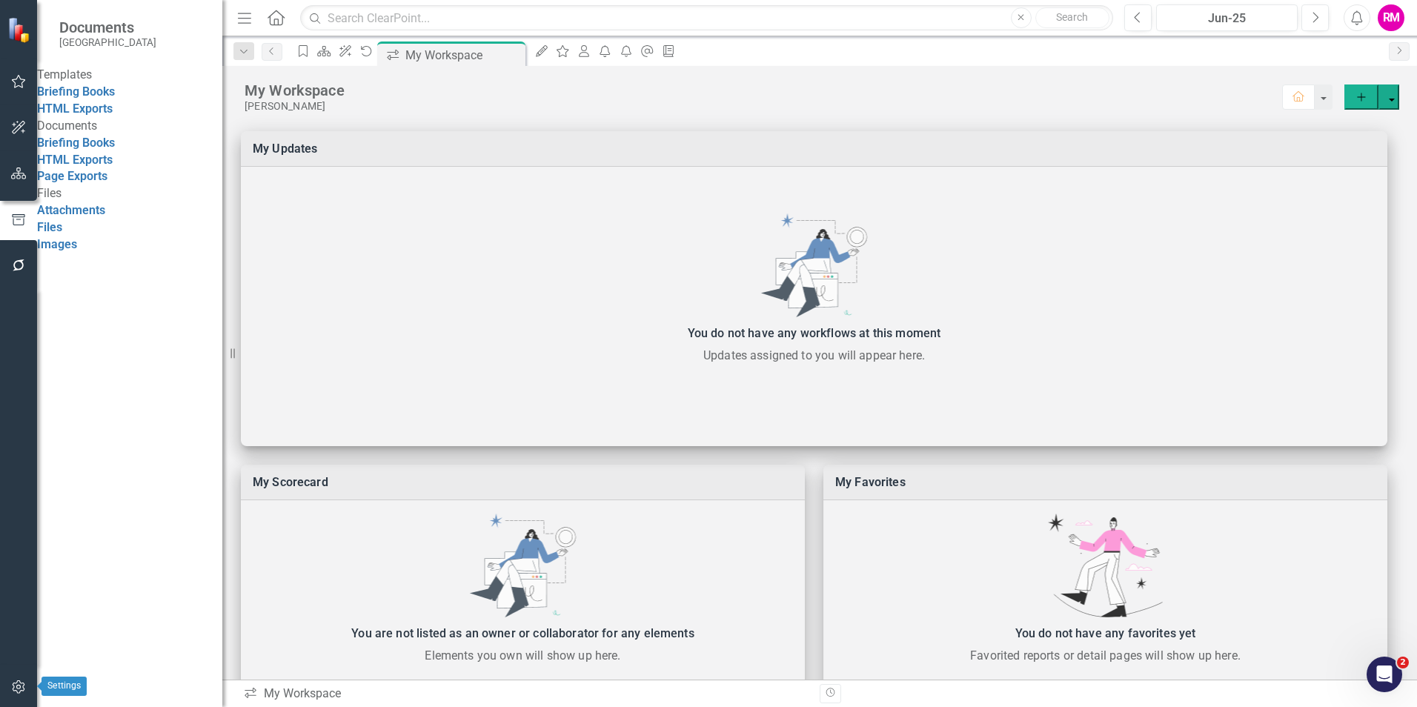
click at [16, 680] on button "button" at bounding box center [18, 687] width 33 height 31
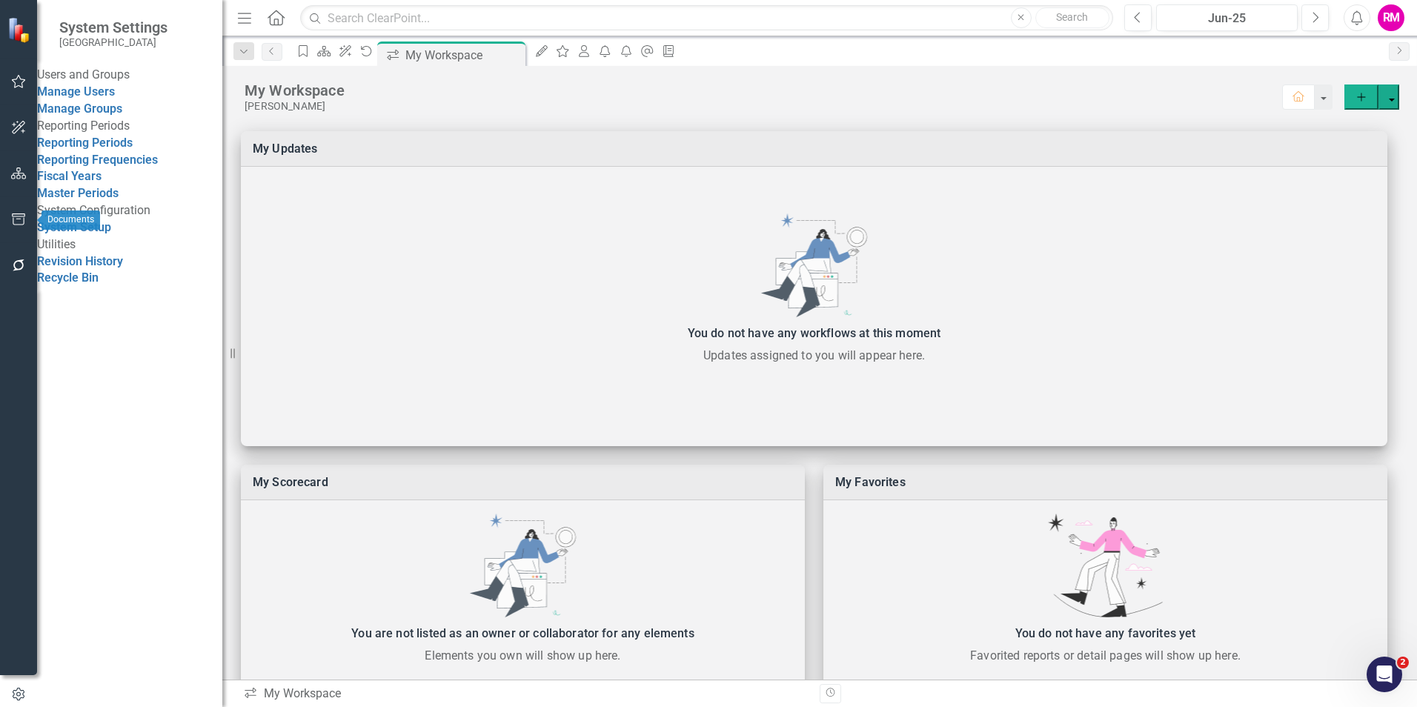
click at [19, 217] on icon "button" at bounding box center [19, 219] width 16 height 12
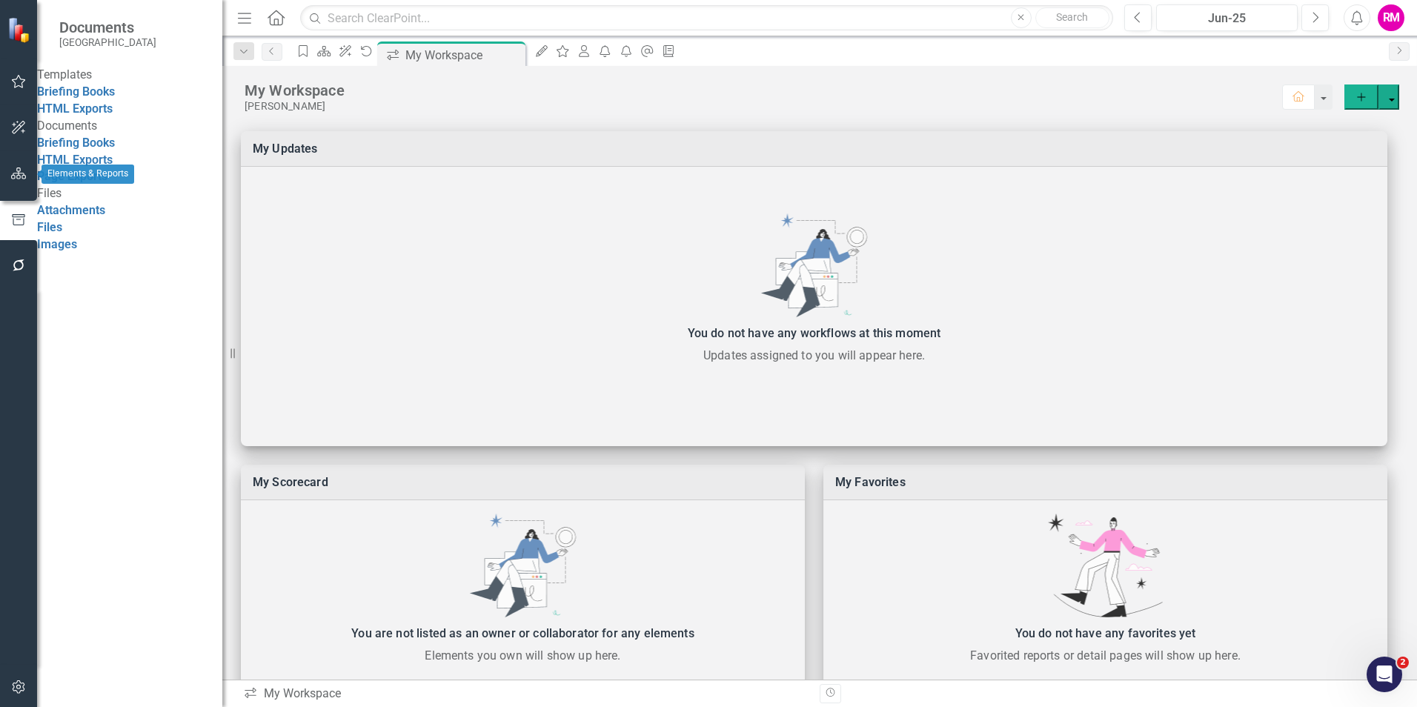
click at [18, 170] on icon "button" at bounding box center [19, 174] width 16 height 12
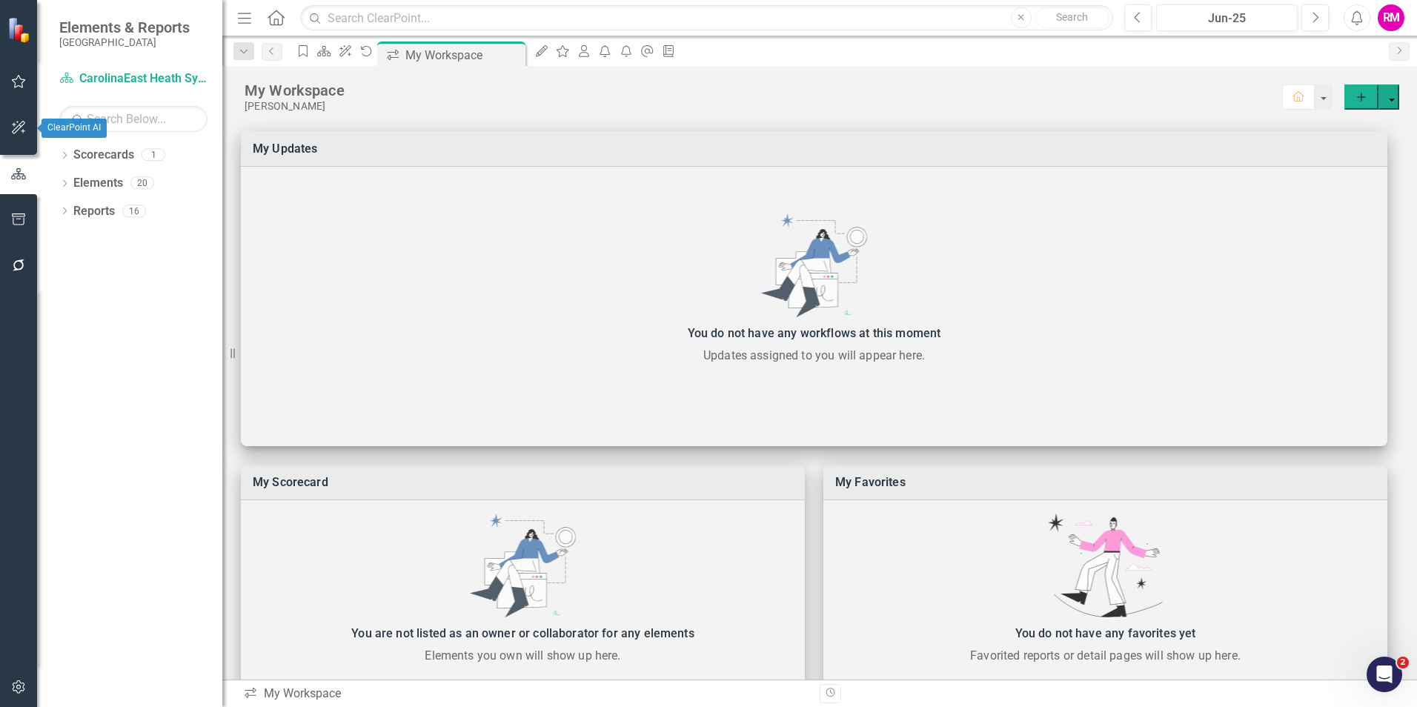
click at [17, 125] on icon "button" at bounding box center [19, 128] width 16 height 12
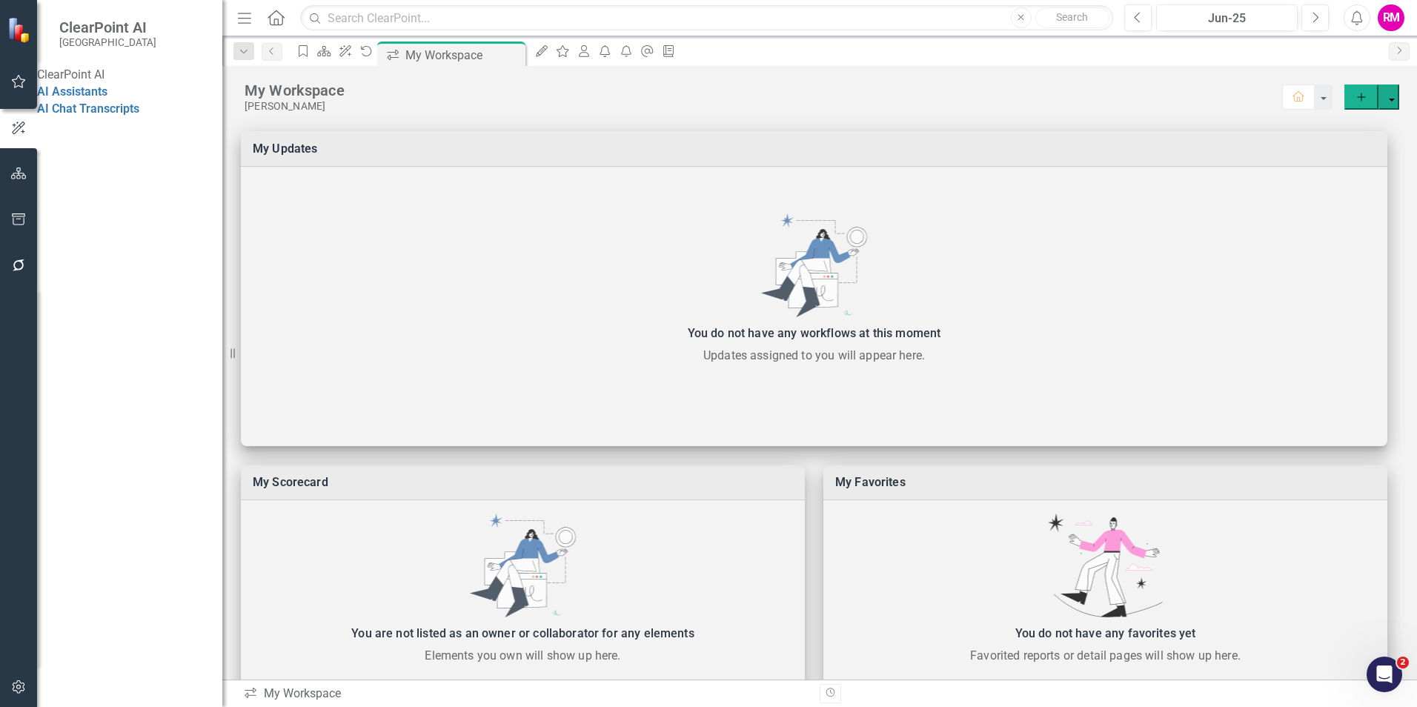
click at [272, 18] on icon "Home" at bounding box center [275, 18] width 19 height 16
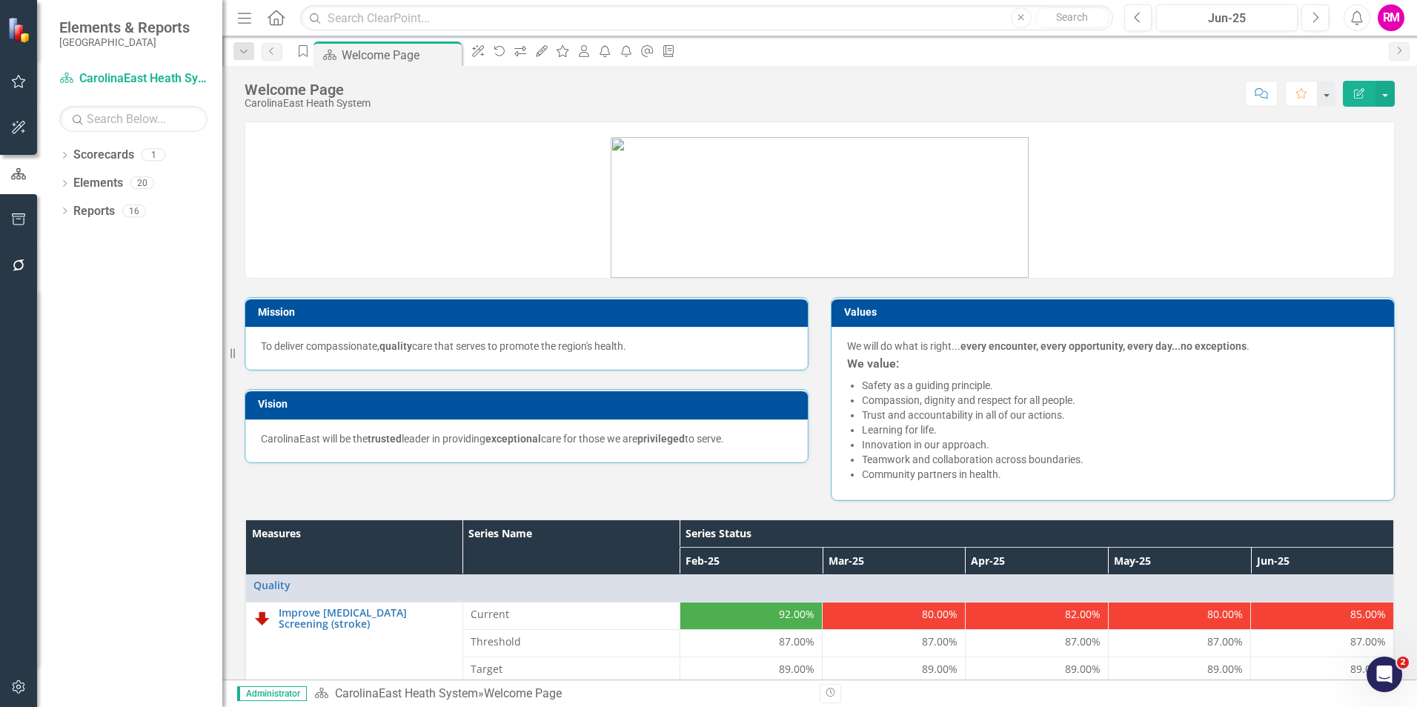
drag, startPoint x: 24, startPoint y: 454, endPoint x: 88, endPoint y: 547, distance: 112.9
click at [88, 547] on div "Dropdown Scorecards 1 CarolinaEast Heath System Dropdown Elements 20 Dropdown O…" at bounding box center [129, 425] width 185 height 564
click at [613, 23] on input "text" at bounding box center [706, 18] width 813 height 26
type input "goals"
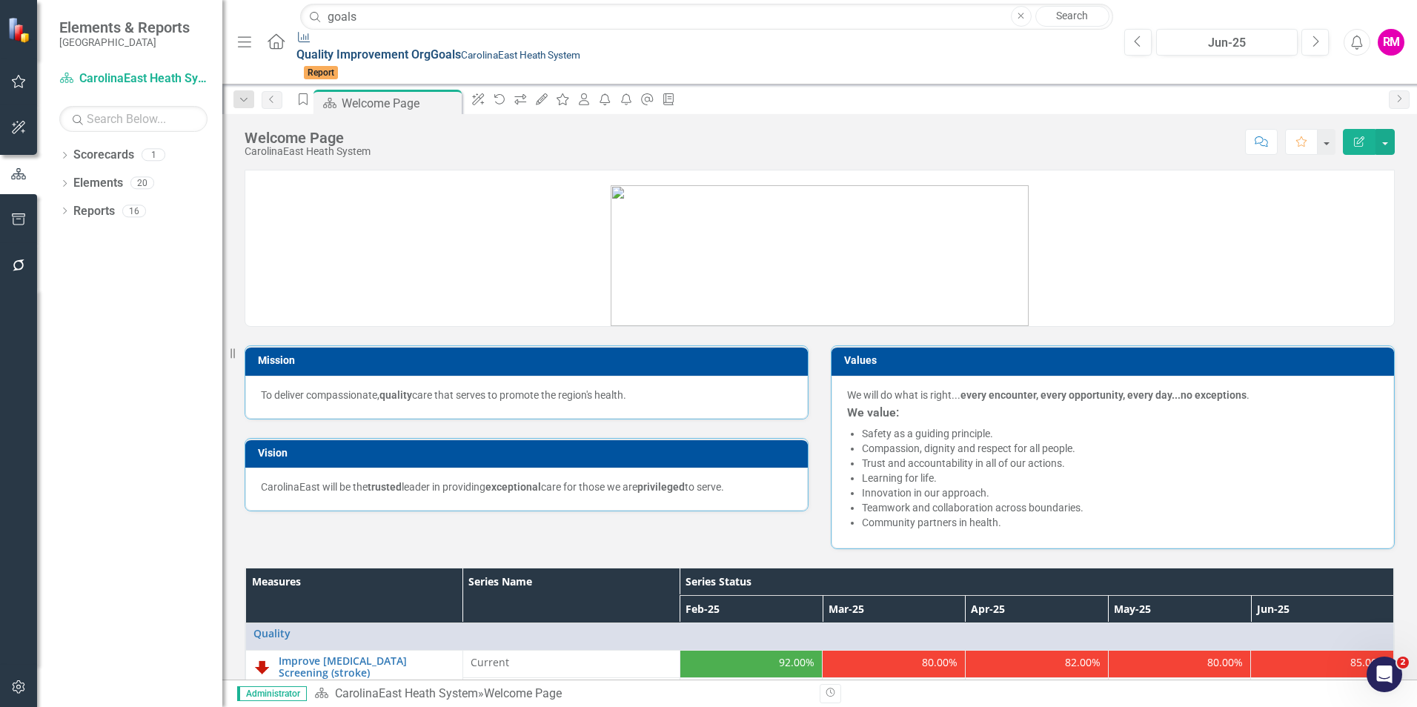
click at [296, 47] on span "Quality Improvement Org Goals" at bounding box center [378, 54] width 165 height 14
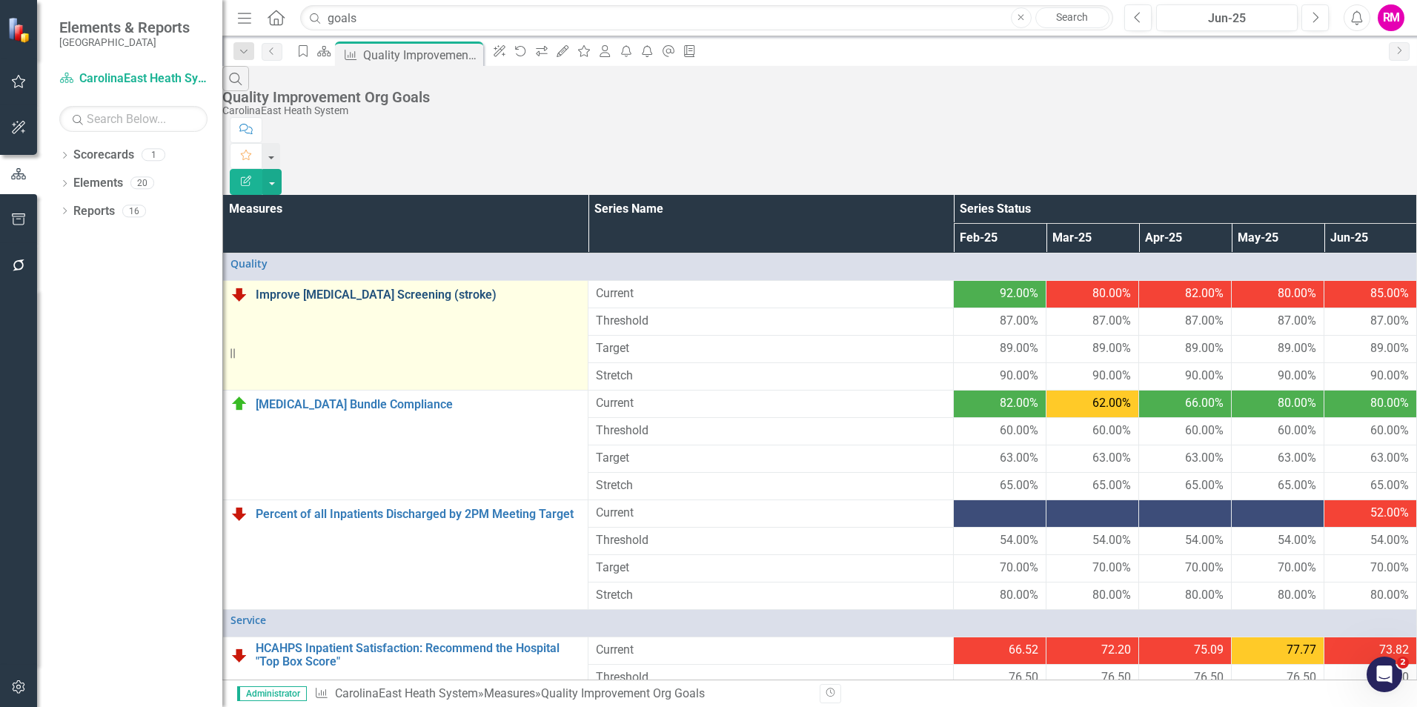
click at [354, 288] on link "Improve [MEDICAL_DATA] Screening (stroke)" at bounding box center [418, 294] width 325 height 13
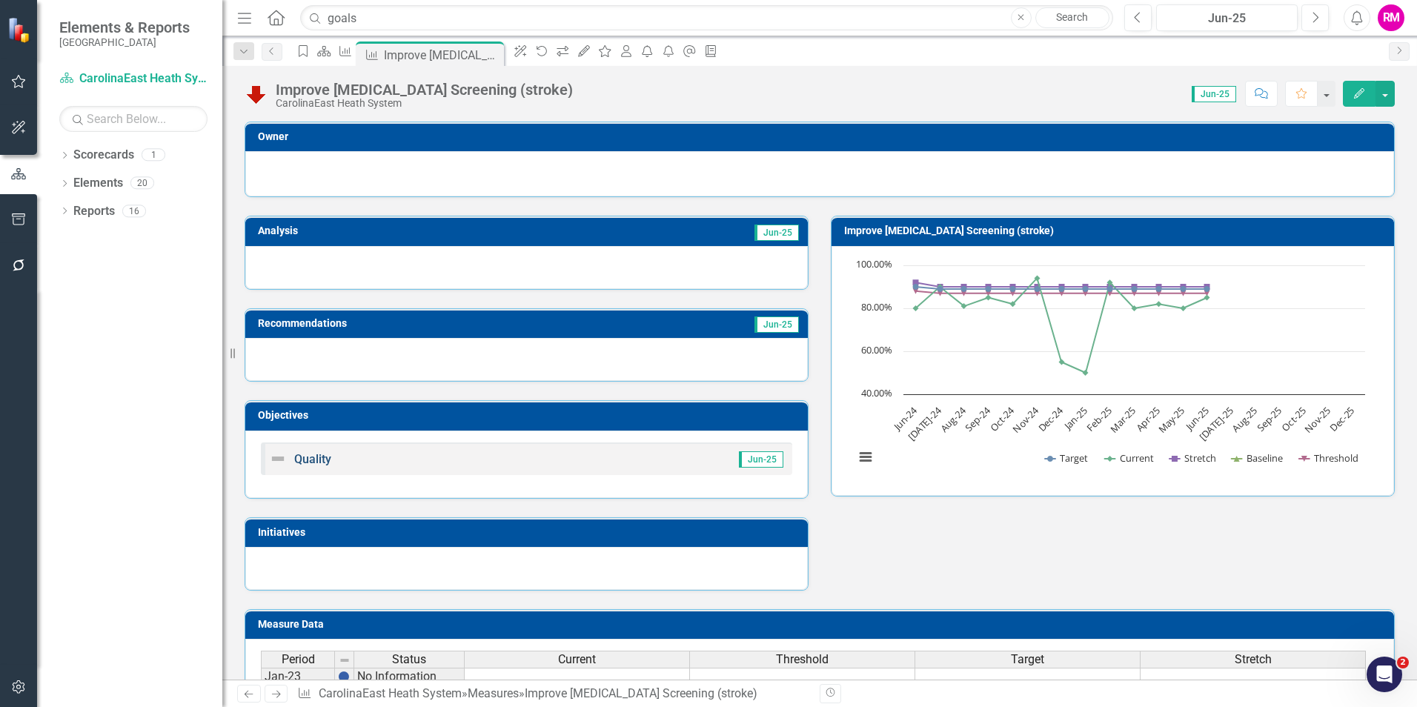
click at [307, 457] on link "Quality" at bounding box center [312, 459] width 37 height 14
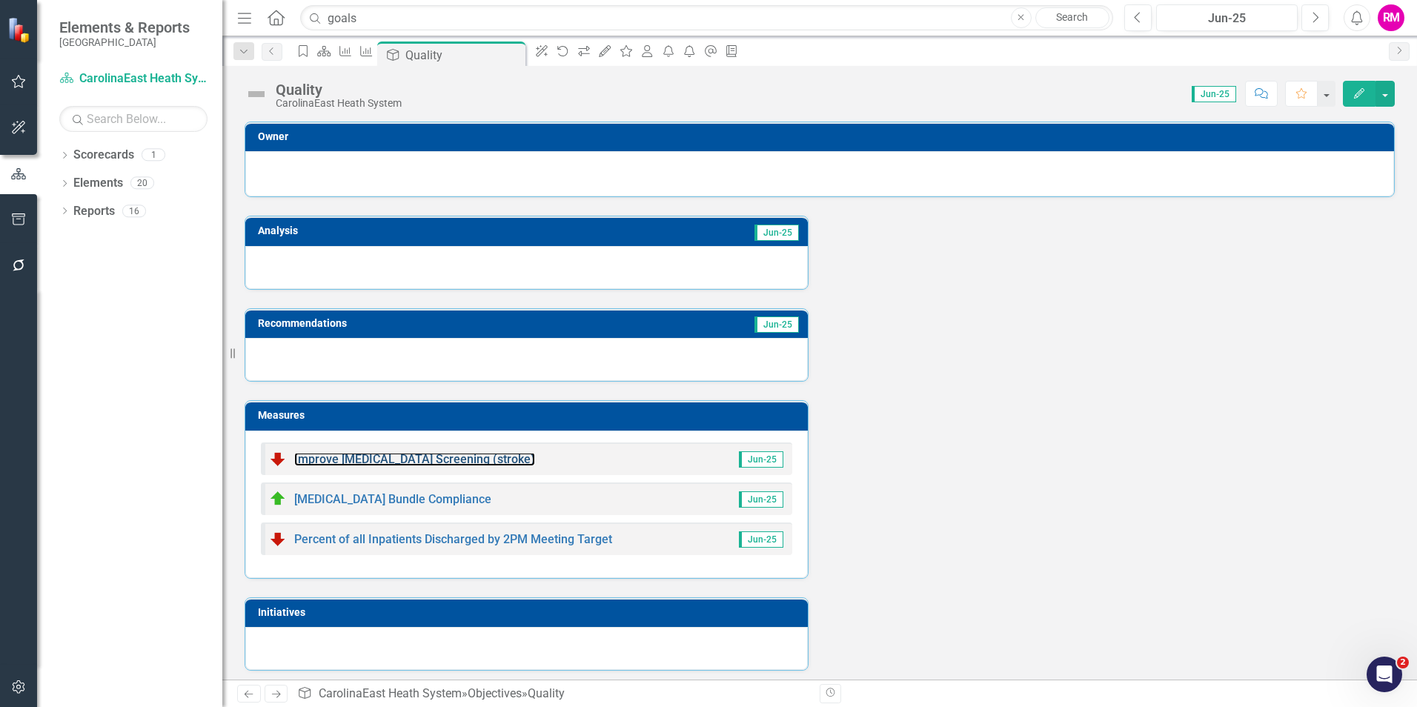
click at [307, 457] on link "Improve [MEDICAL_DATA] Screening (stroke)" at bounding box center [414, 459] width 241 height 14
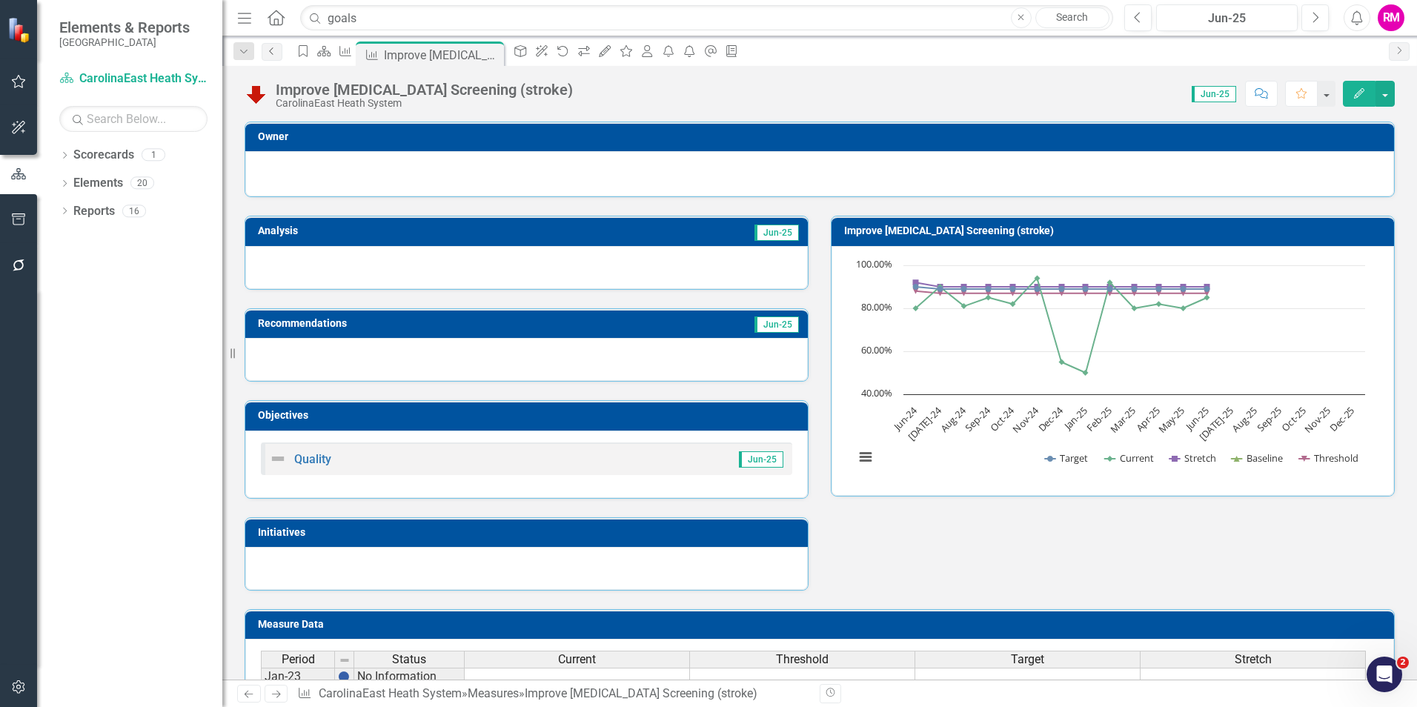
click at [268, 47] on icon "Previous" at bounding box center [272, 51] width 12 height 9
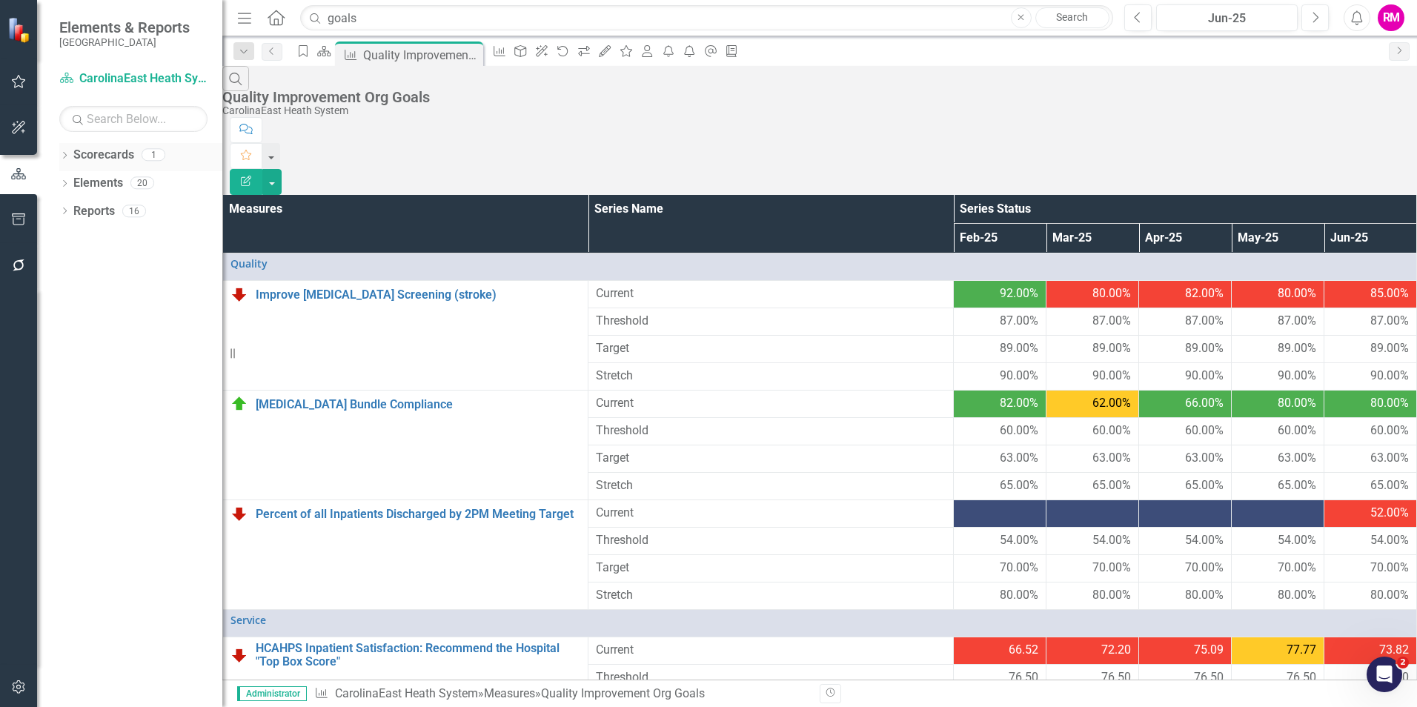
click at [100, 154] on link "Scorecards" at bounding box center [103, 155] width 61 height 17
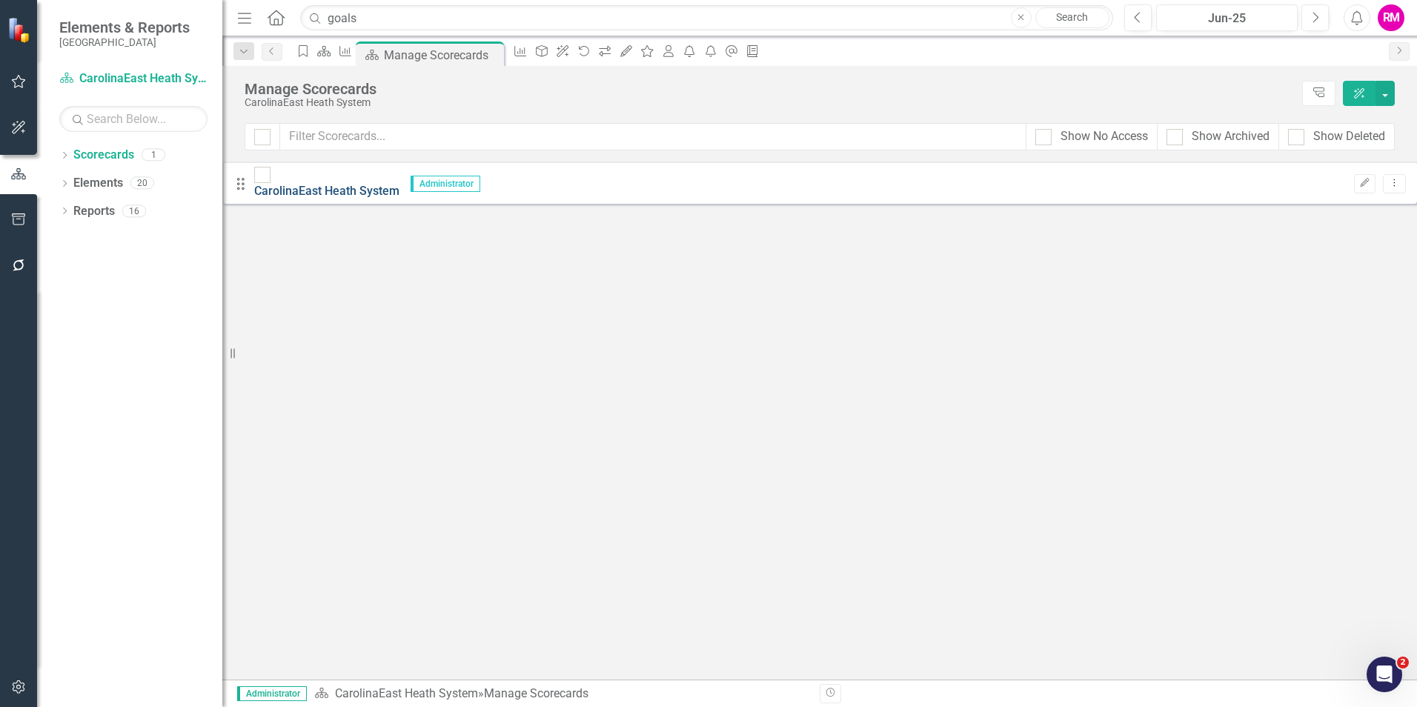
click at [342, 184] on link "CarolinaEast Heath System" at bounding box center [326, 191] width 145 height 14
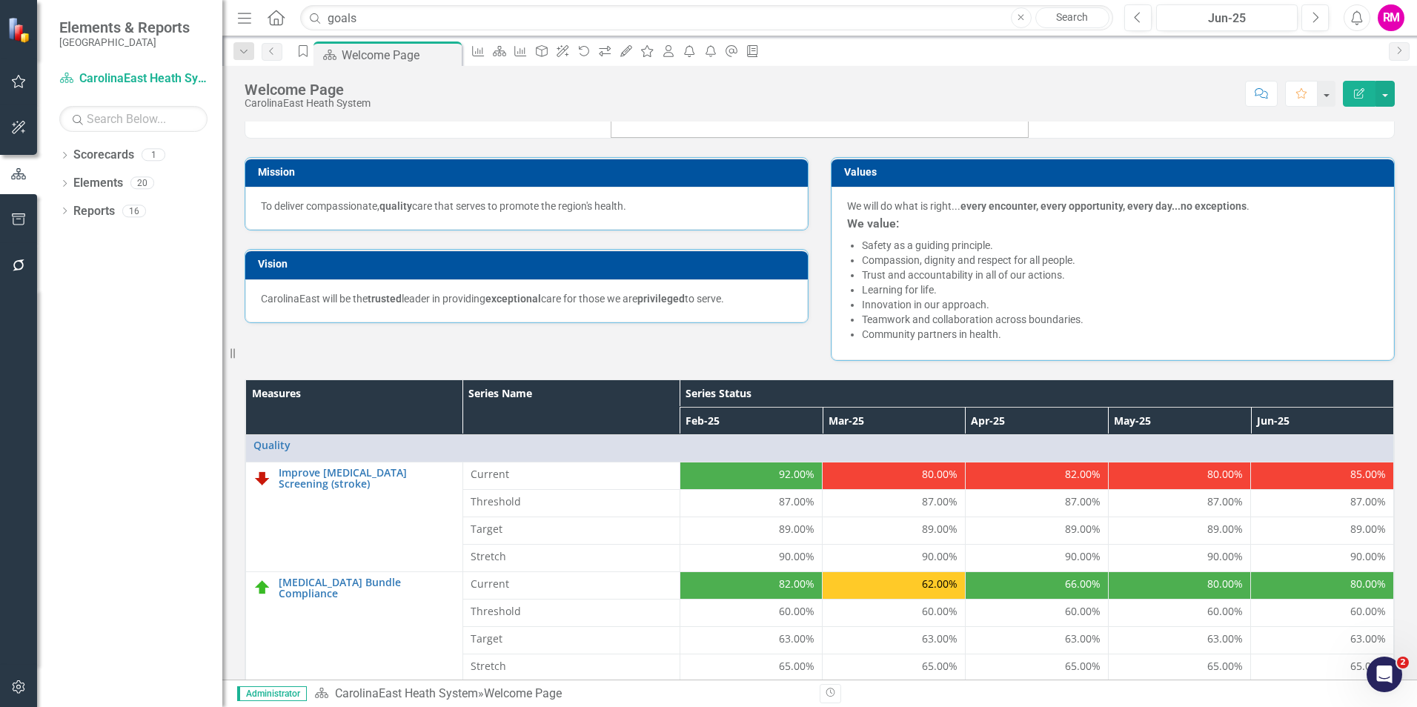
scroll to position [148, 0]
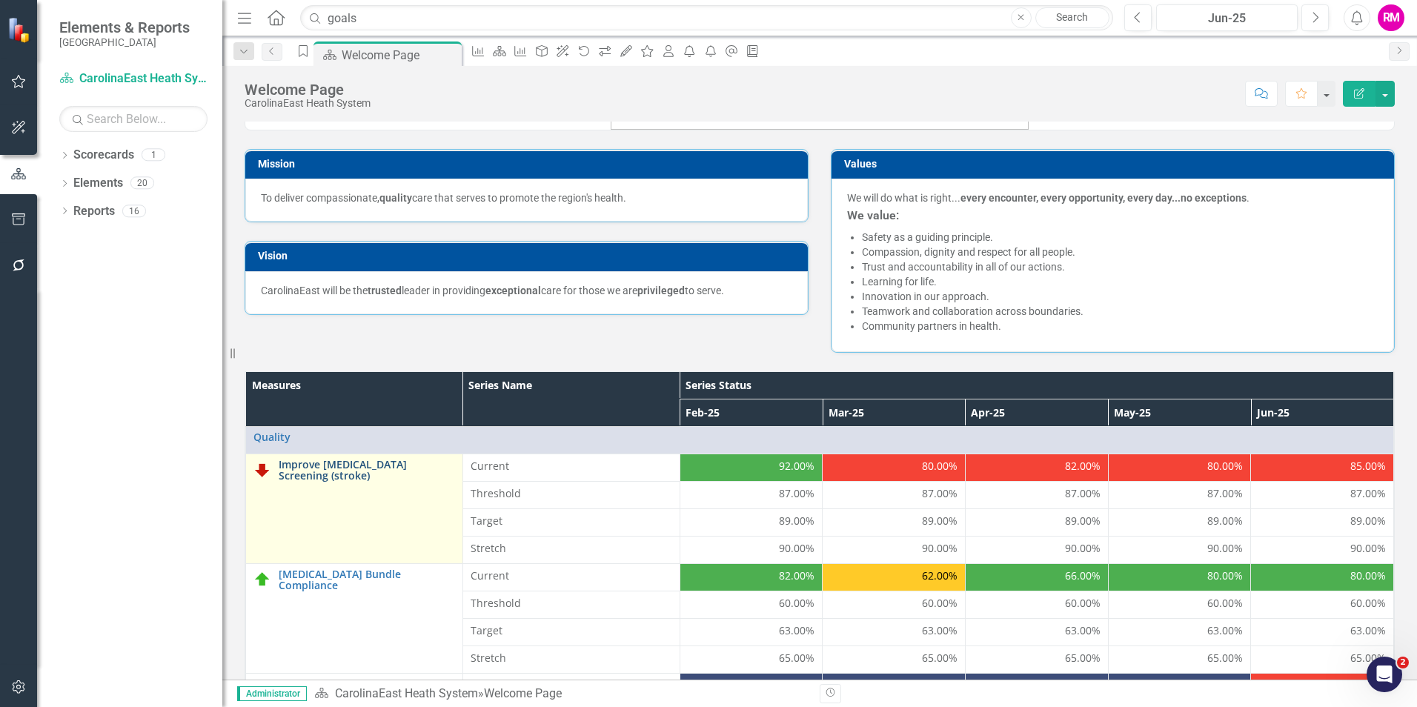
click at [320, 461] on link "Improve [MEDICAL_DATA] Screening (stroke)" at bounding box center [367, 470] width 176 height 23
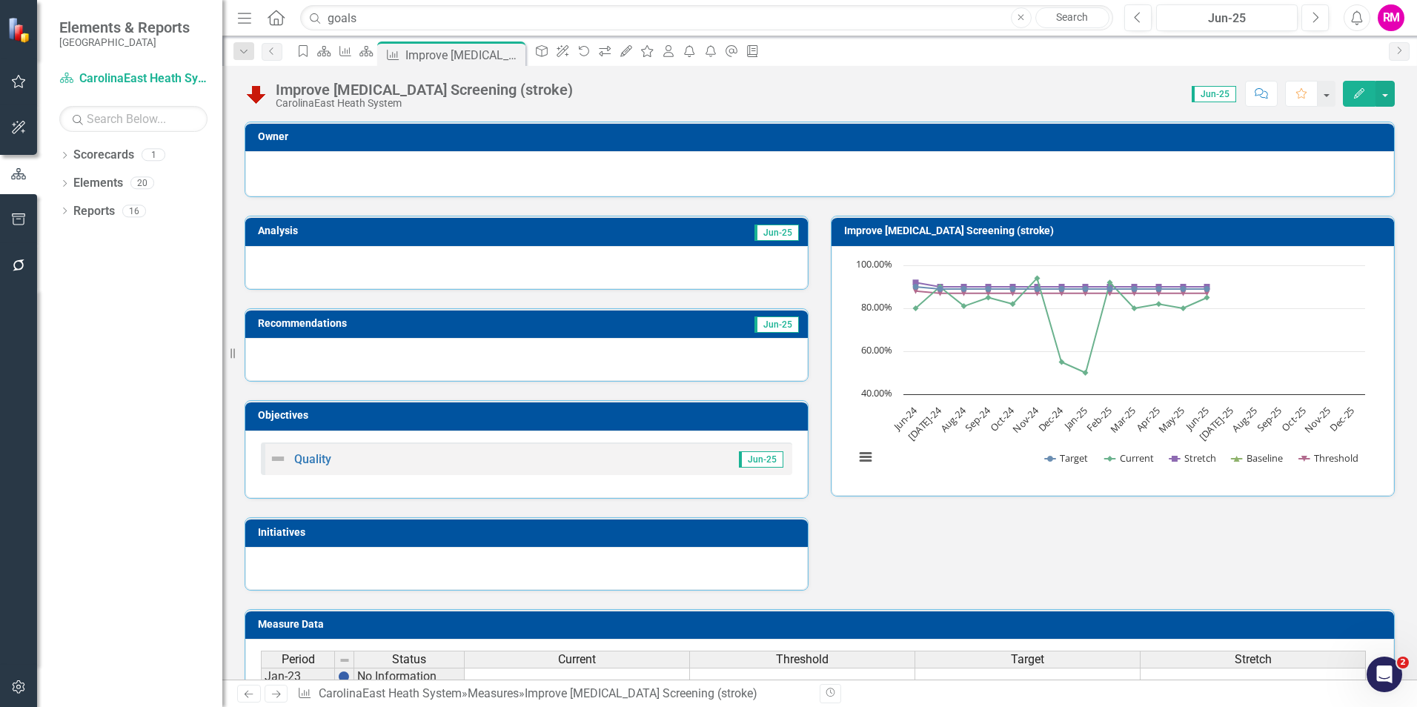
click at [274, 13] on icon at bounding box center [276, 18] width 17 height 16
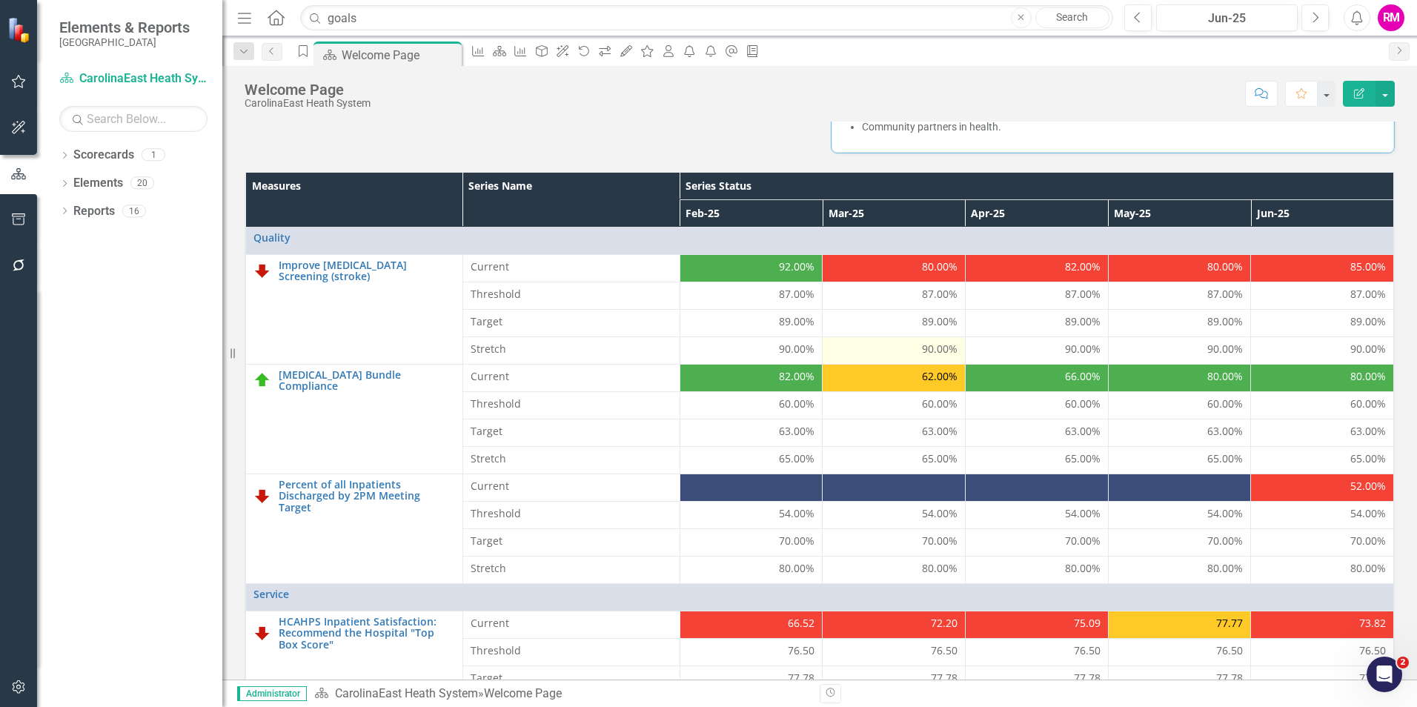
scroll to position [275, 0]
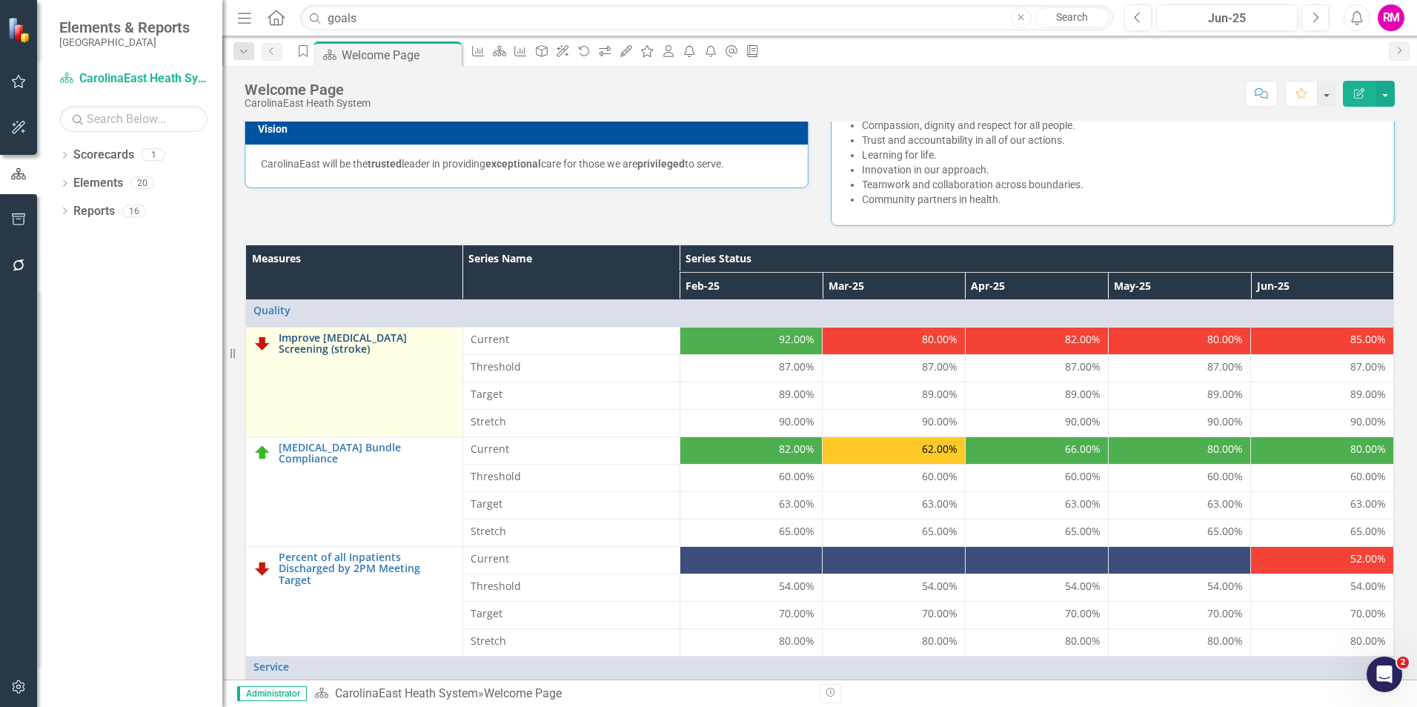
click at [337, 337] on link "Improve [MEDICAL_DATA] Screening (stroke)" at bounding box center [367, 343] width 176 height 23
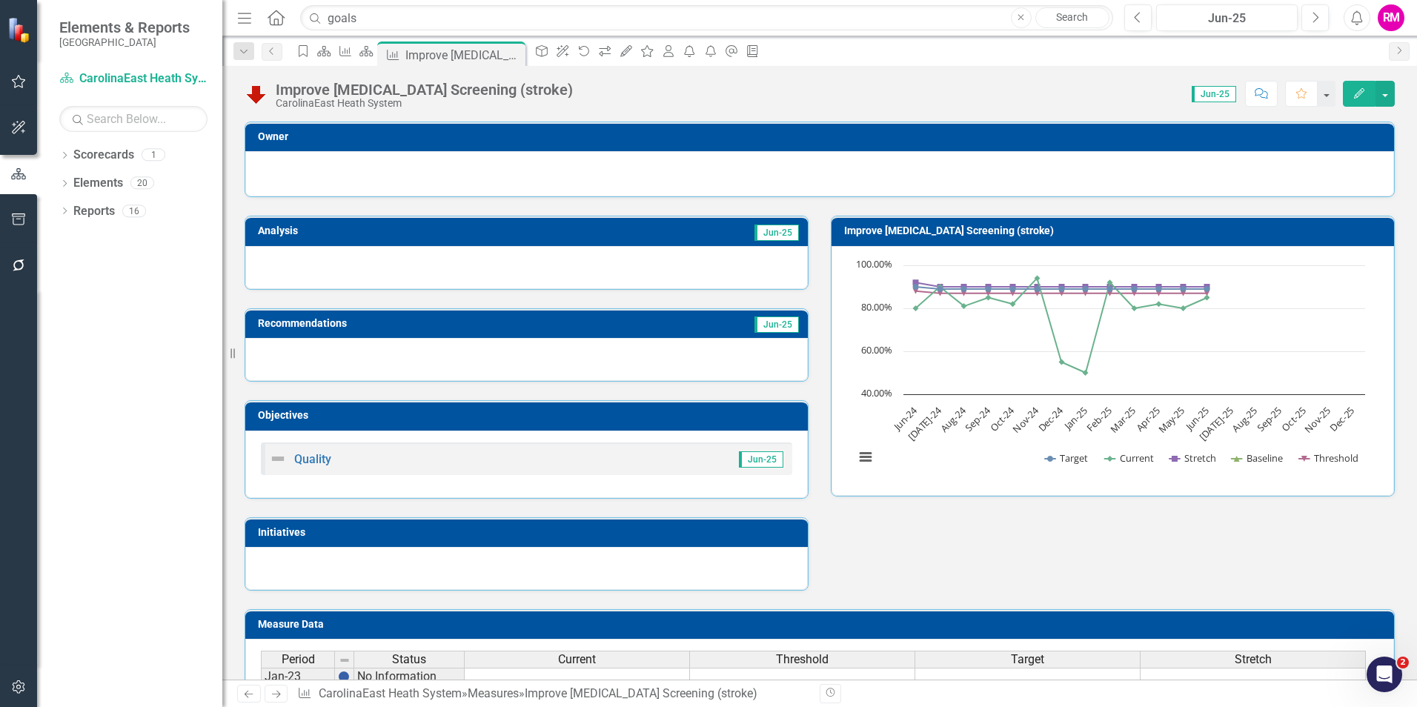
scroll to position [74, 0]
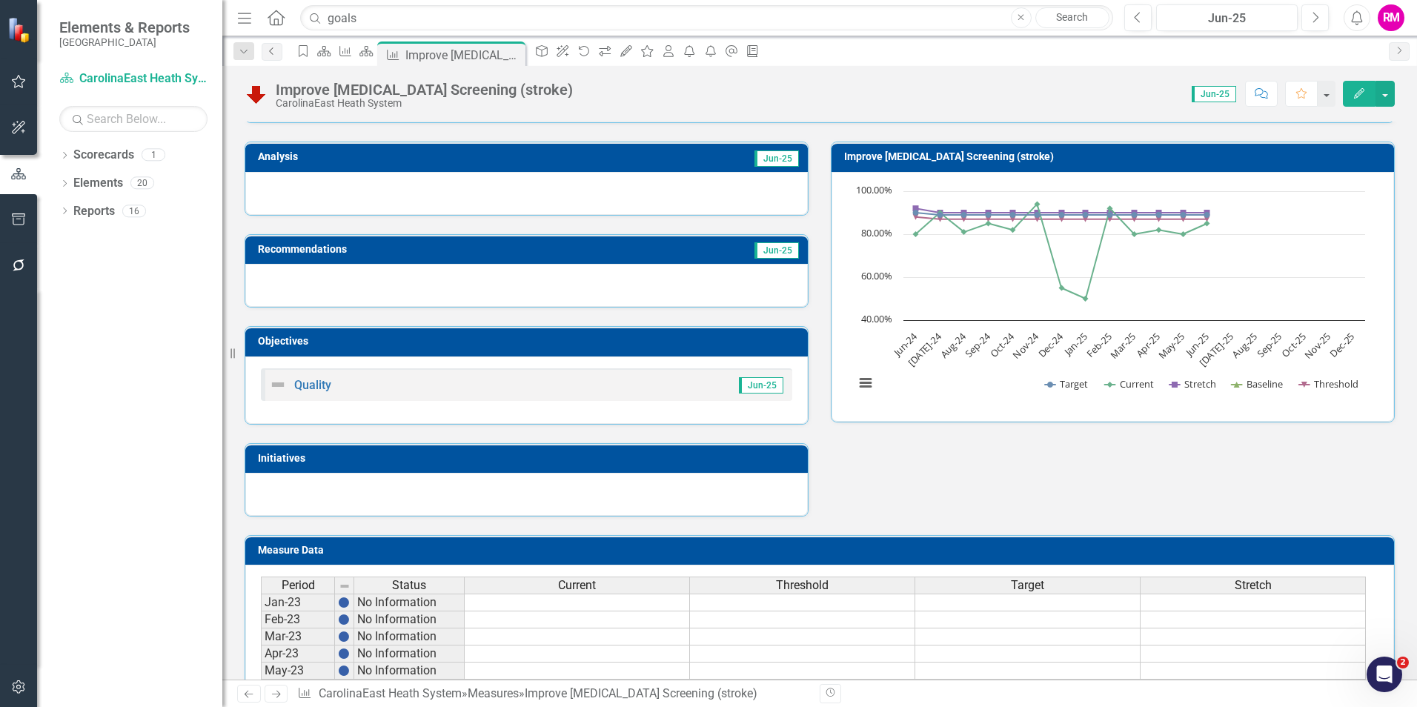
click at [272, 50] on icon "Previous" at bounding box center [272, 51] width 12 height 9
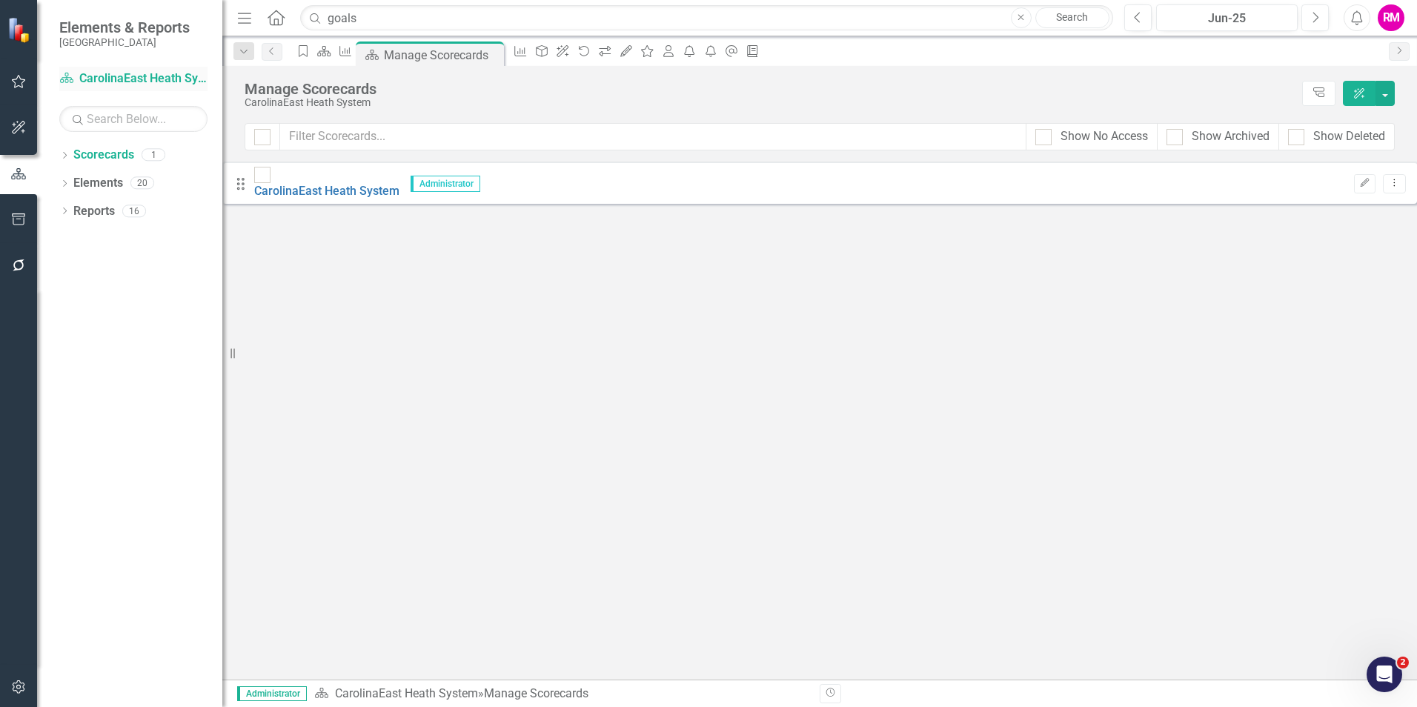
click at [116, 78] on link "Scorecard CarolinaEast Heath System" at bounding box center [133, 78] width 148 height 17
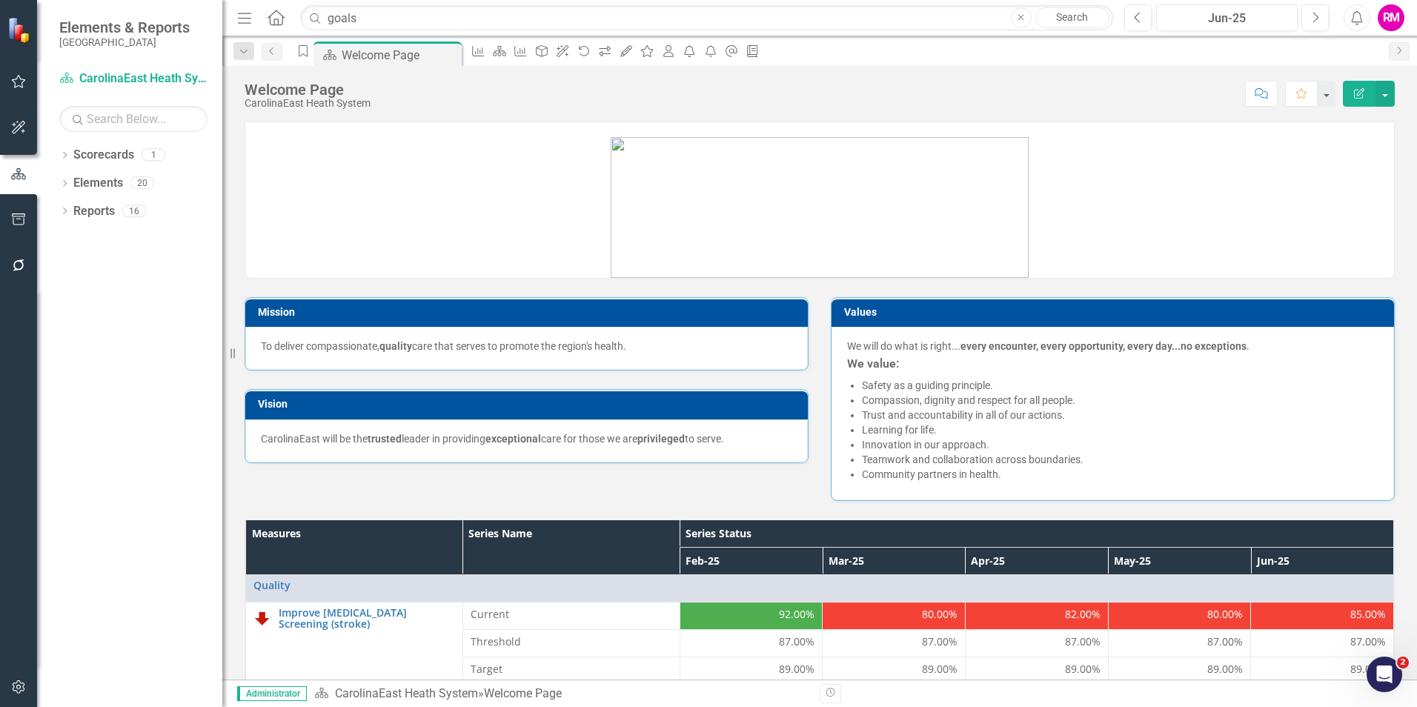
click at [1396, 13] on div "RM" at bounding box center [1391, 17] width 27 height 27
click at [1341, 213] on link "Logout Log Out" at bounding box center [1345, 214] width 117 height 27
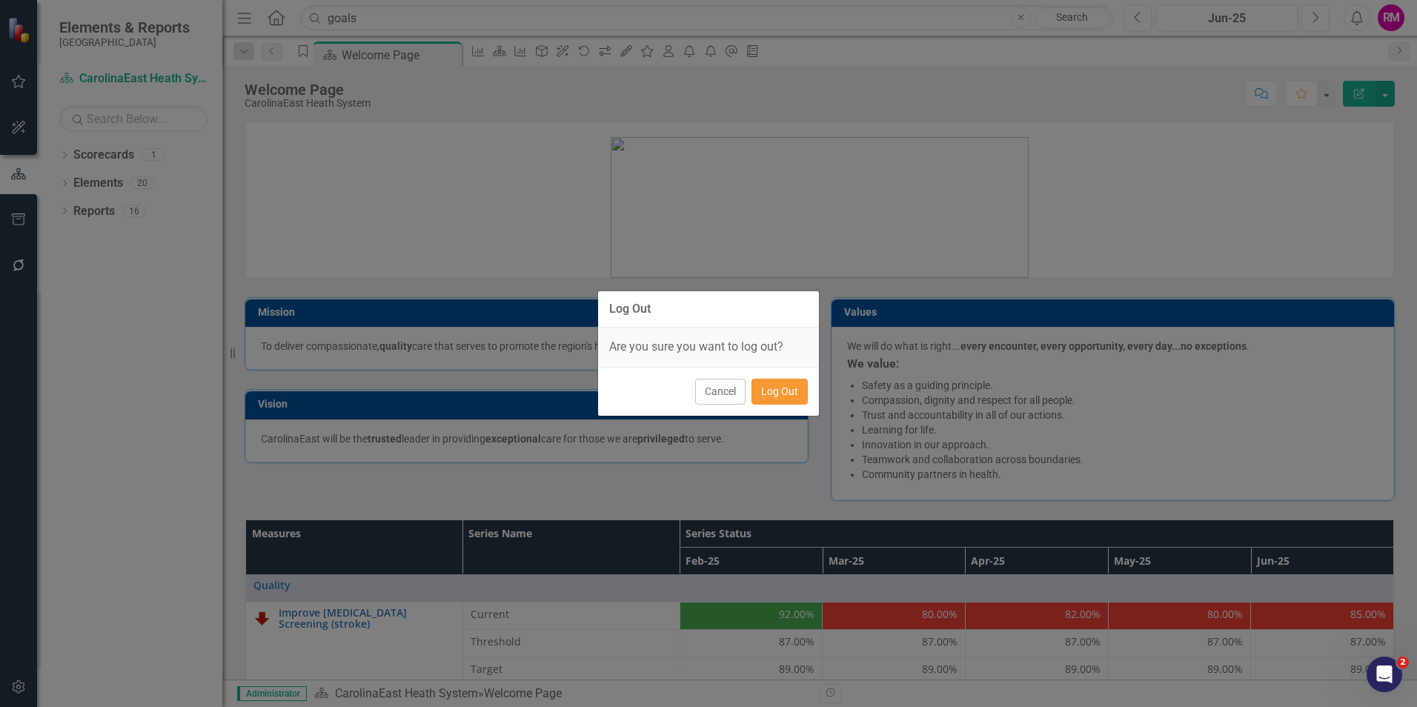
click at [789, 394] on button "Log Out" at bounding box center [780, 392] width 56 height 26
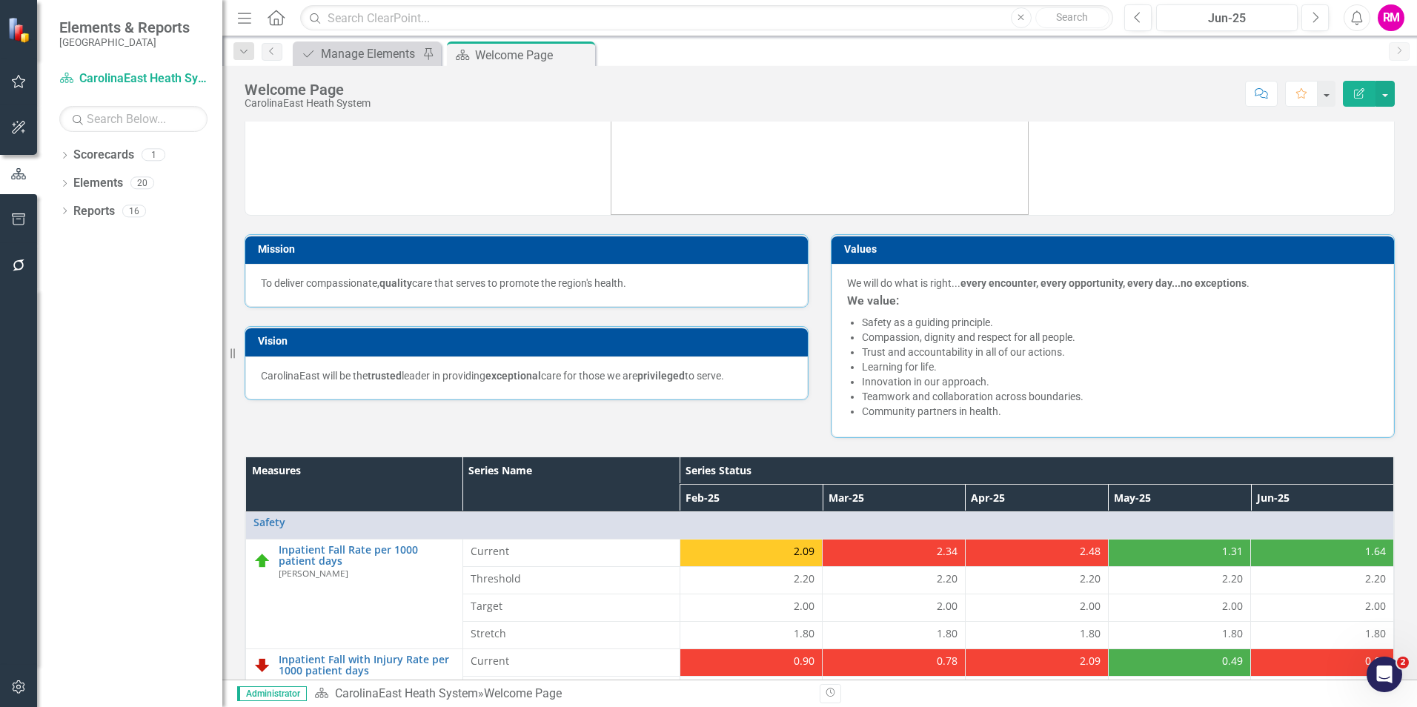
scroll to position [296, 0]
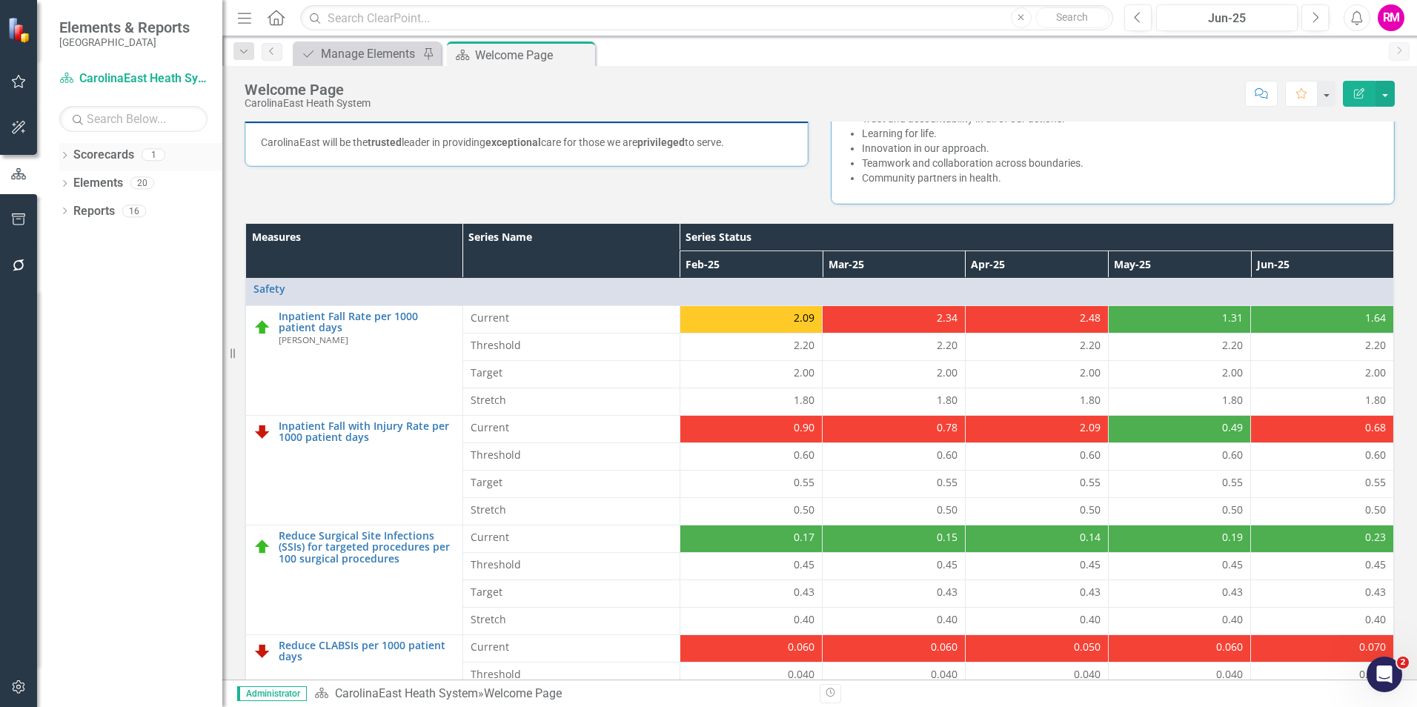
click at [66, 153] on icon "Dropdown" at bounding box center [64, 157] width 10 height 8
click at [62, 211] on icon "Dropdown" at bounding box center [64, 212] width 10 height 8
click at [168, 176] on link "CarolinaEast Heath System" at bounding box center [152, 183] width 141 height 17
click at [173, 183] on link "CarolinaEast Heath System" at bounding box center [152, 183] width 141 height 17
click at [173, 182] on link "CarolinaEast Heath System" at bounding box center [152, 183] width 141 height 17
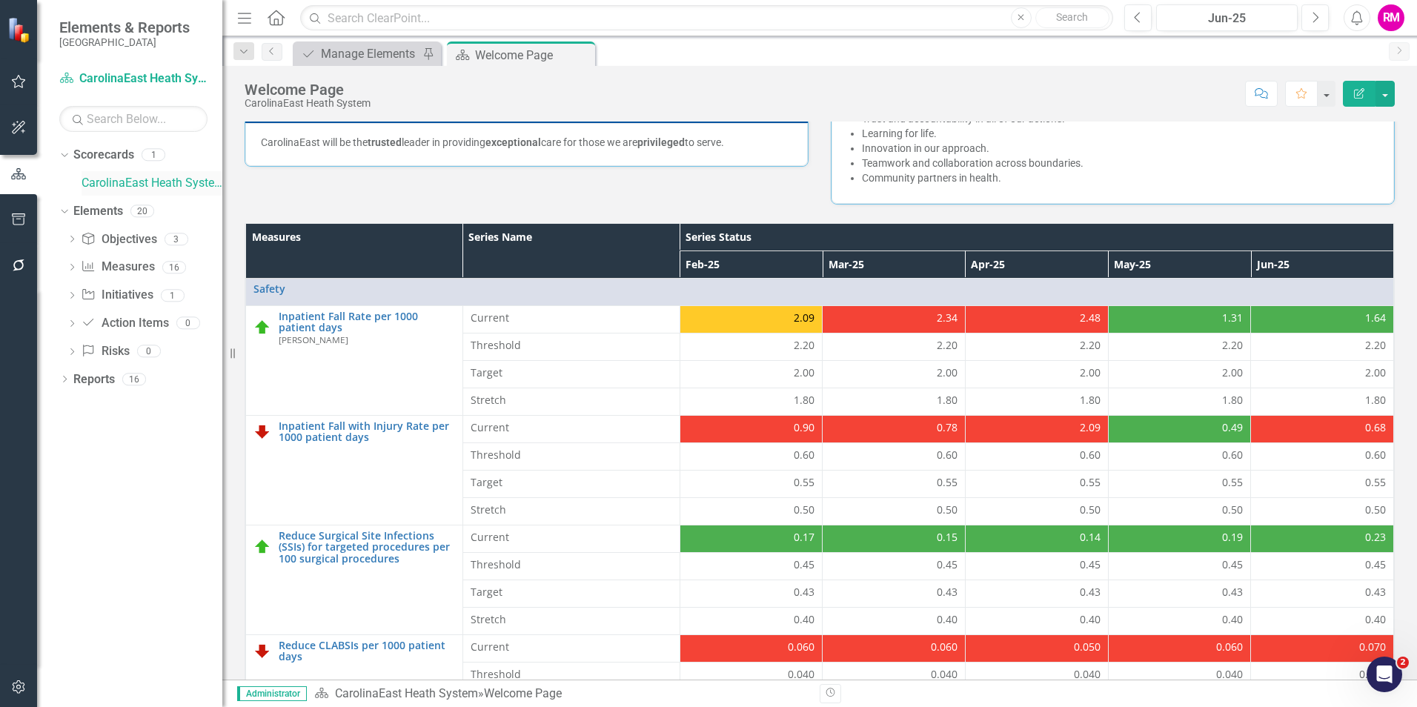
click at [173, 182] on link "CarolinaEast Heath System" at bounding box center [152, 183] width 141 height 17
click at [426, 51] on icon at bounding box center [428, 54] width 12 height 9
click at [428, 50] on icon "Close" at bounding box center [427, 54] width 15 height 12
click at [102, 209] on link "Elements" at bounding box center [98, 211] width 50 height 17
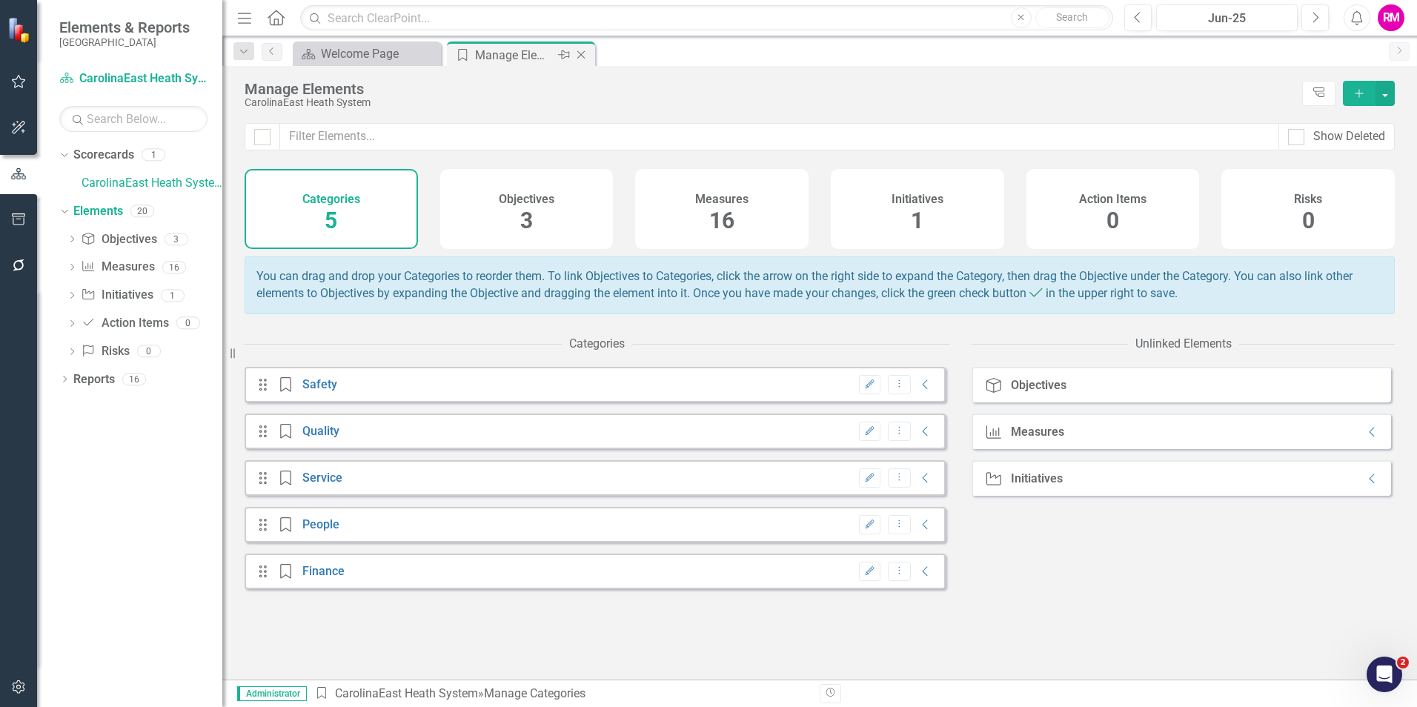
click at [565, 53] on icon "Pin" at bounding box center [564, 54] width 12 height 15
click at [133, 234] on link "Objective Objectives" at bounding box center [119, 239] width 76 height 17
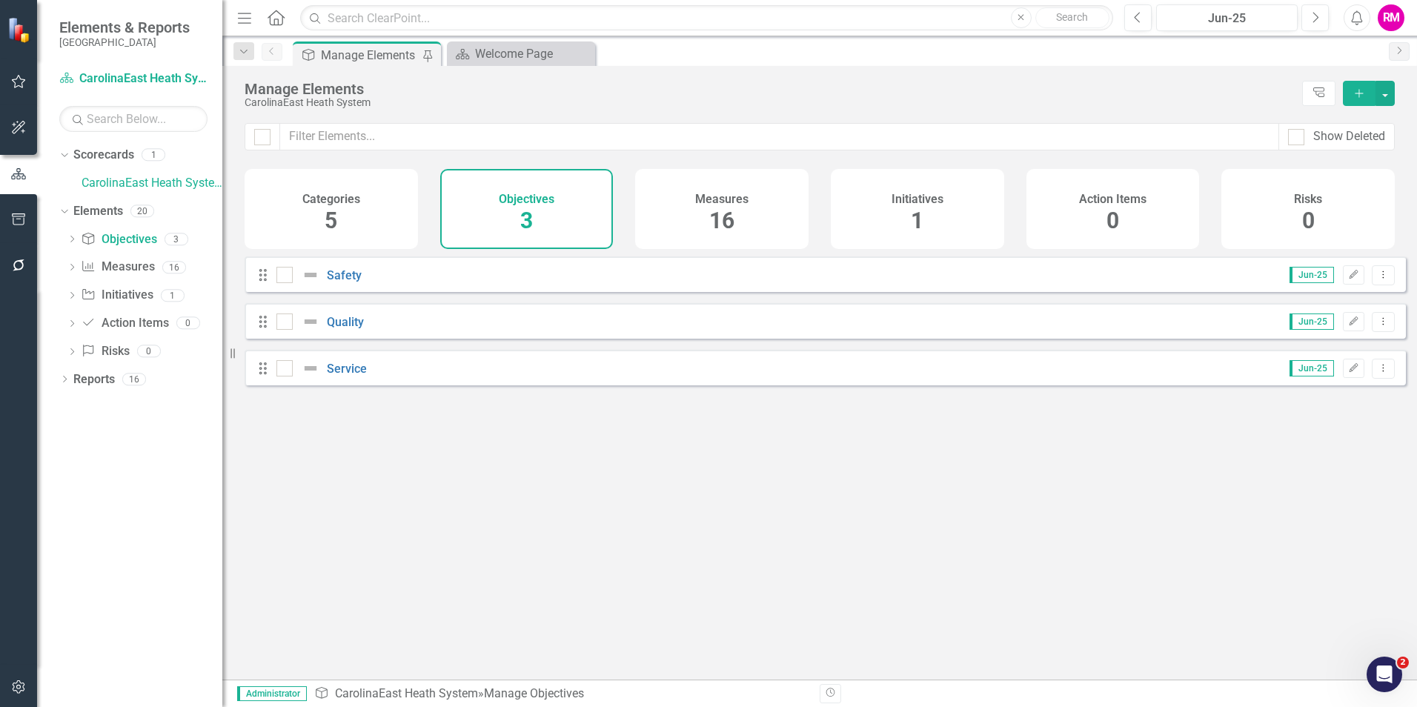
click at [542, 193] on h4 "Objectives" at bounding box center [527, 199] width 56 height 13
click at [520, 202] on h4 "Objectives" at bounding box center [527, 199] width 56 height 13
click at [712, 199] on h4 "Measures" at bounding box center [721, 199] width 53 height 13
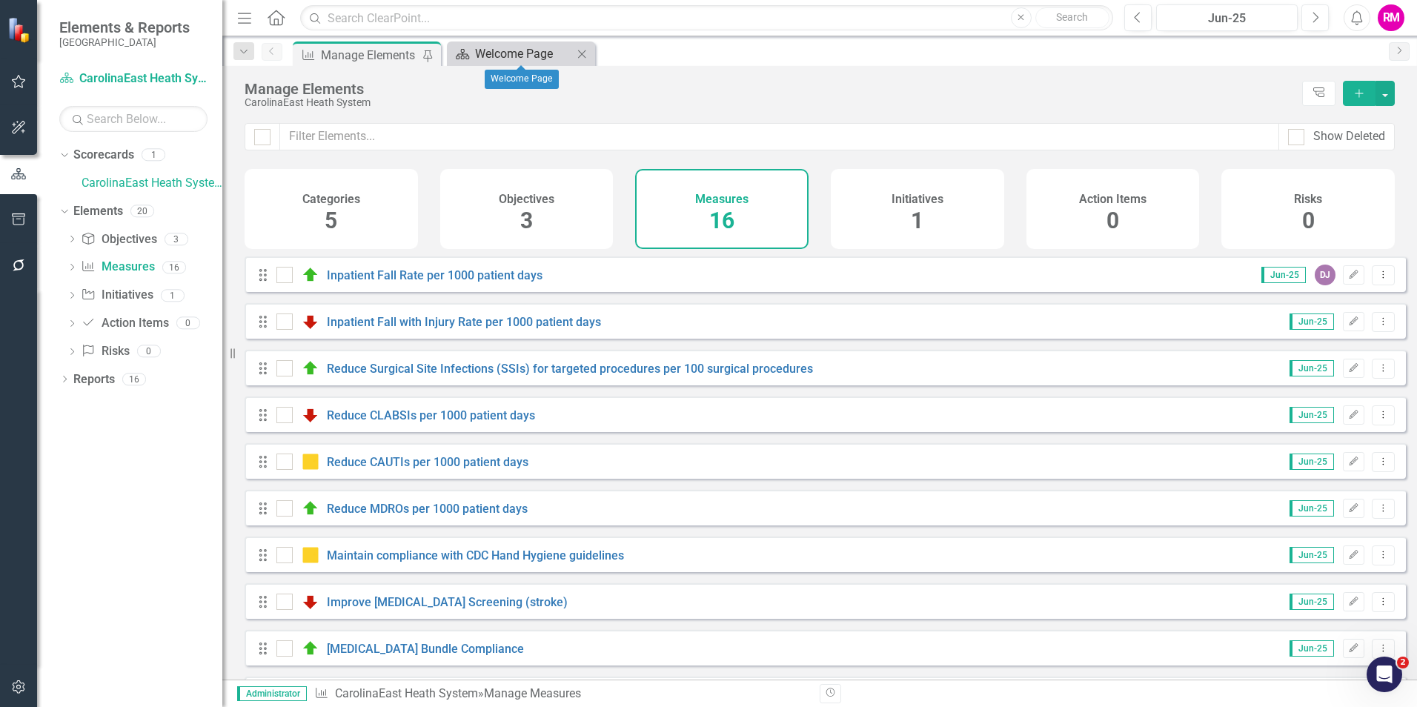
click at [531, 50] on div "Welcome Page" at bounding box center [524, 53] width 98 height 19
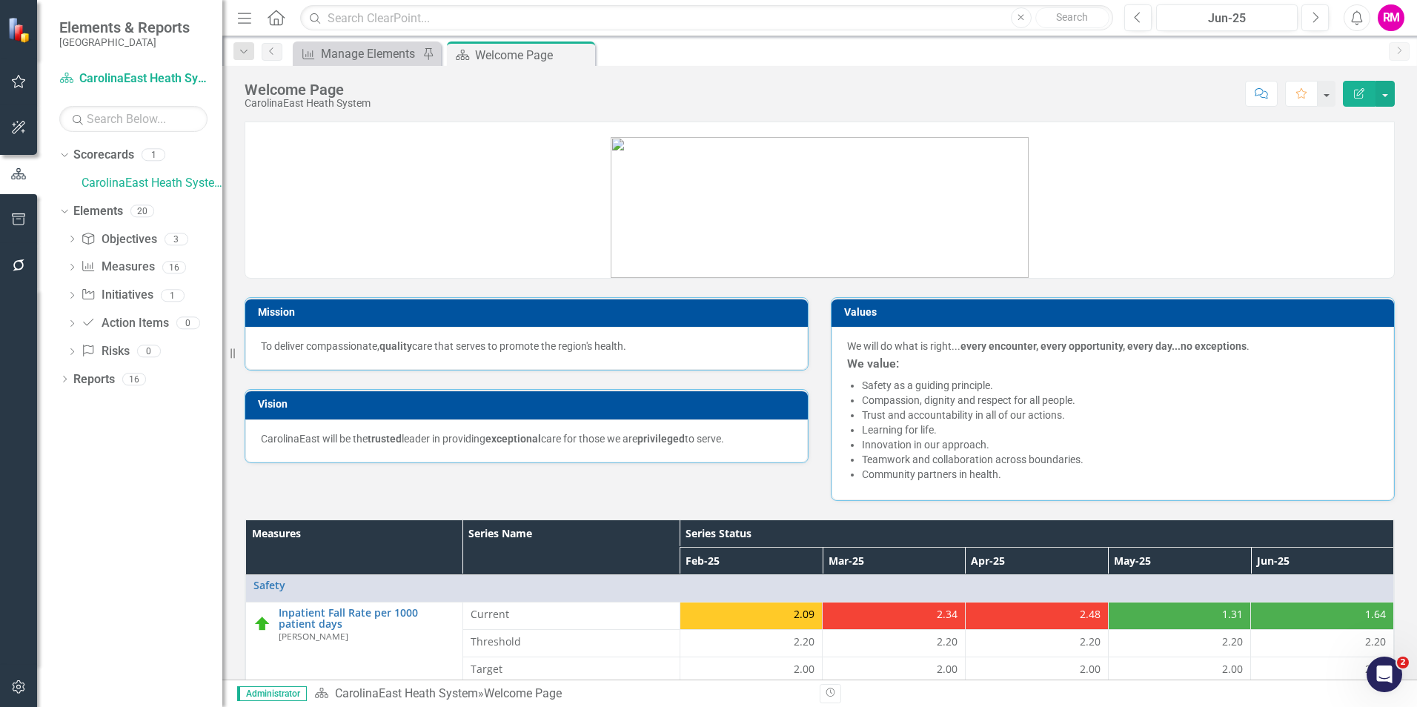
click at [1388, 677] on icon "Open Intercom Messenger" at bounding box center [1385, 675] width 24 height 24
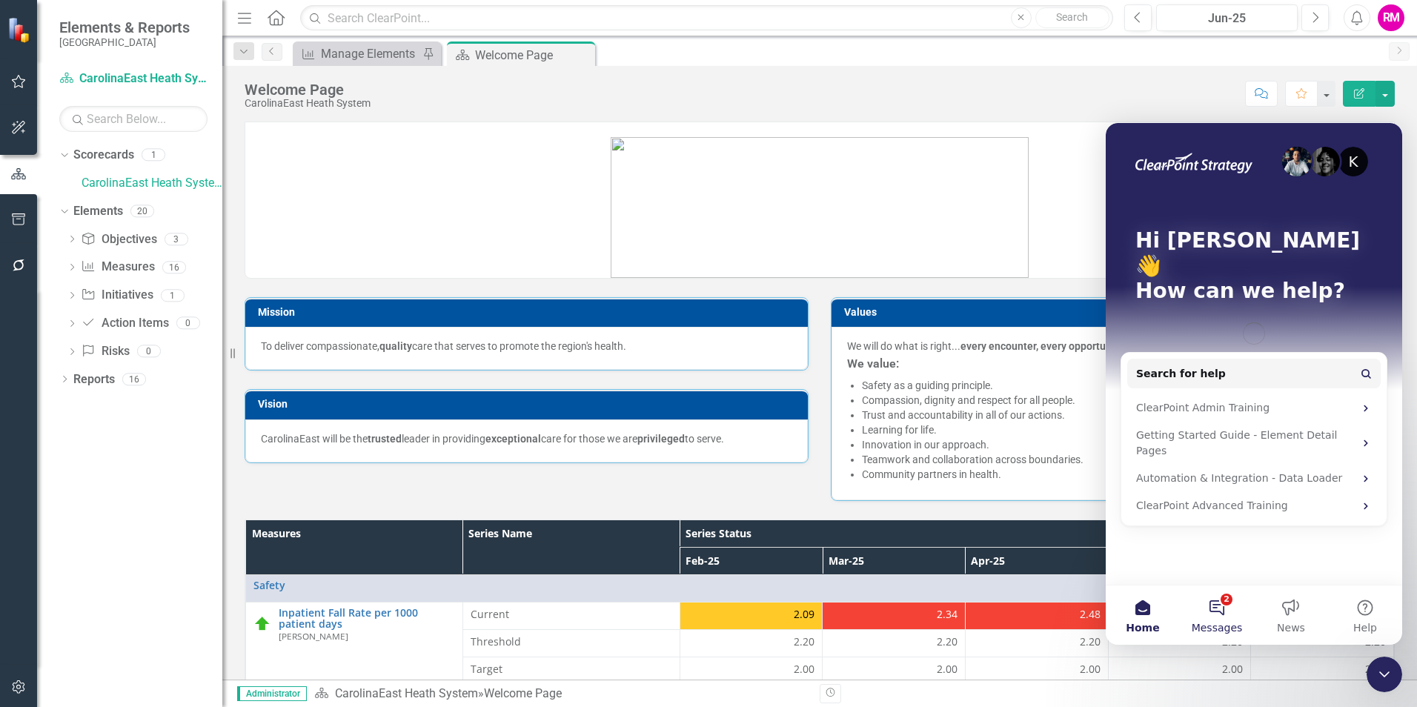
click at [1219, 607] on button "2 Messages" at bounding box center [1217, 615] width 74 height 59
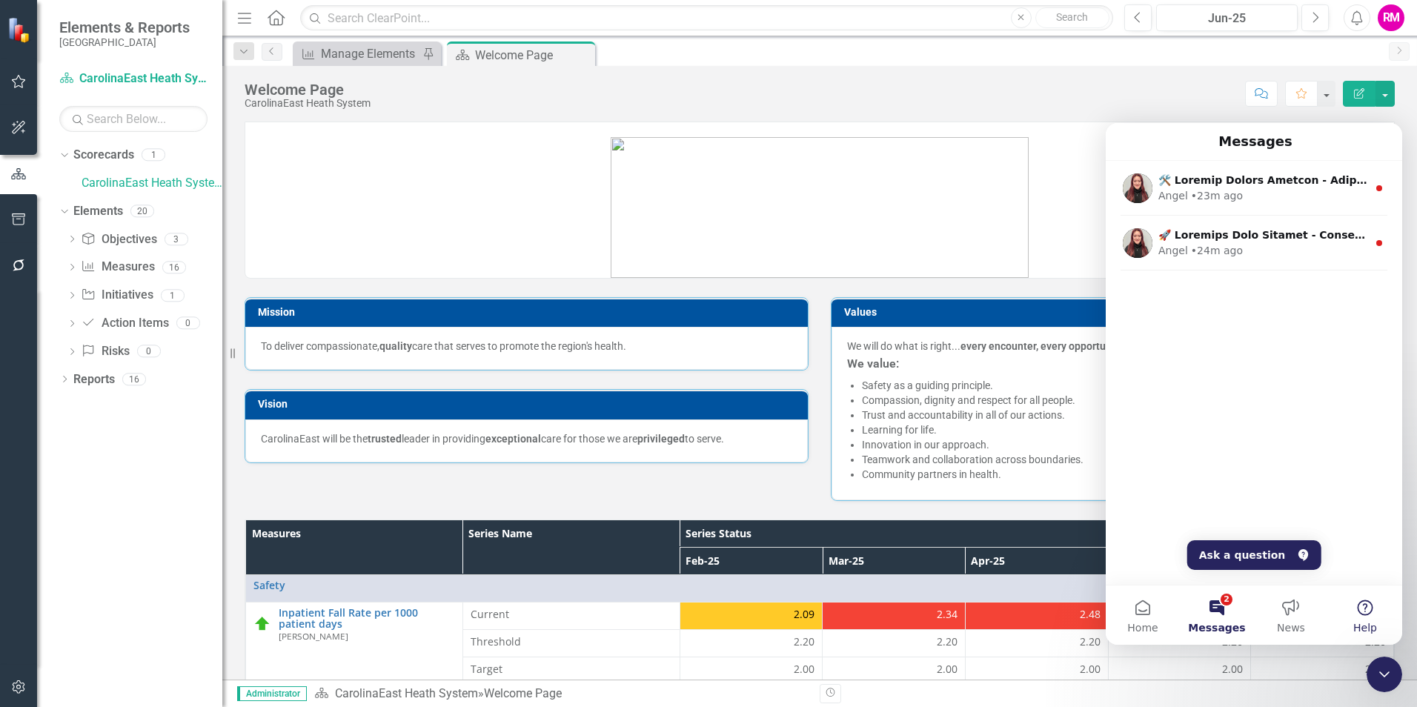
click at [1332, 614] on button "Help" at bounding box center [1365, 615] width 74 height 59
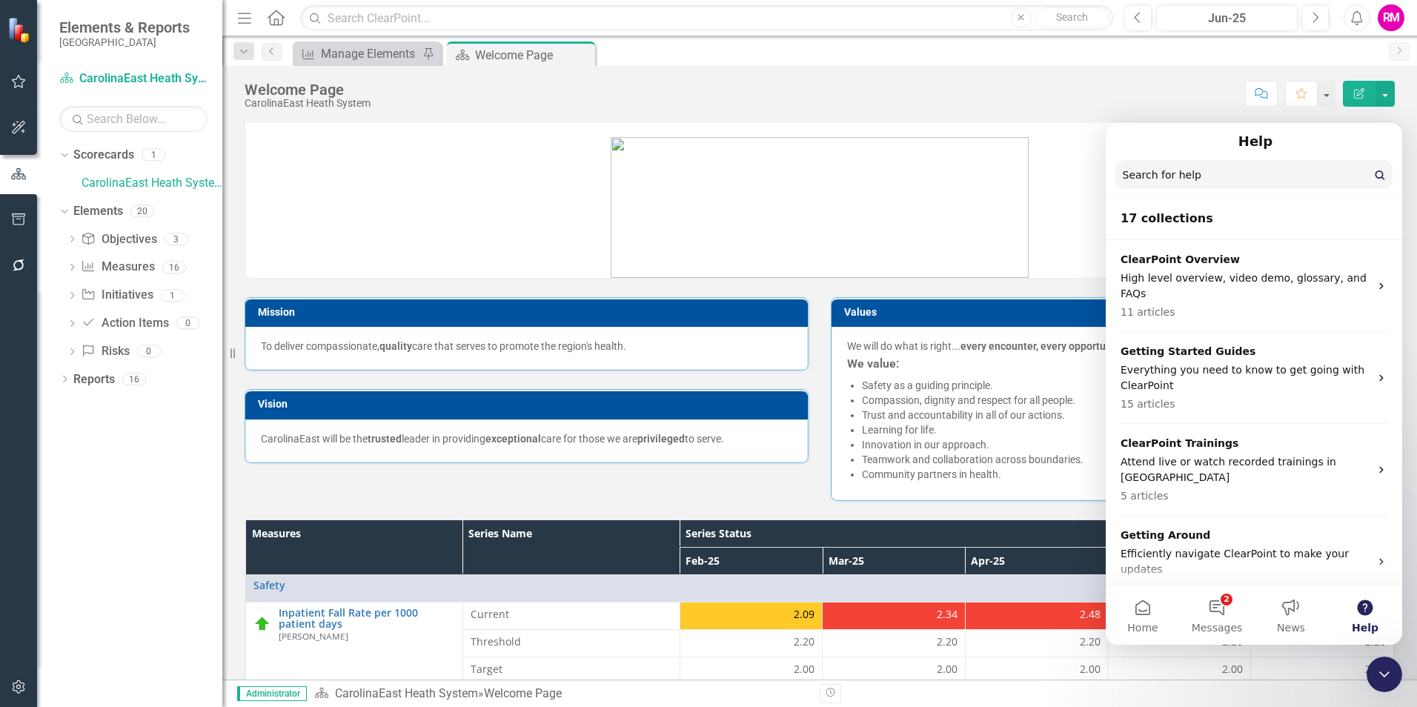
click at [1387, 672] on icon "Close Intercom Messenger" at bounding box center [1385, 675] width 18 height 18
